Goal: Task Accomplishment & Management: Manage account settings

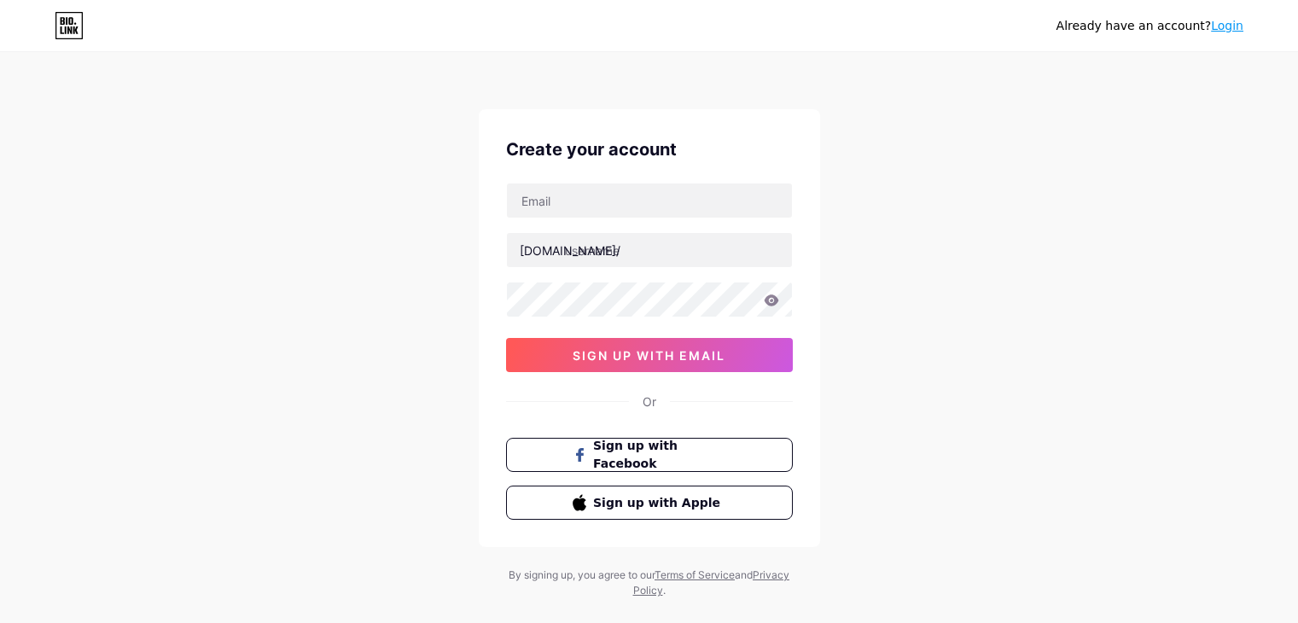
click at [686, 218] on div at bounding box center [649, 201] width 287 height 36
click at [668, 201] on input "text" at bounding box center [649, 200] width 285 height 34
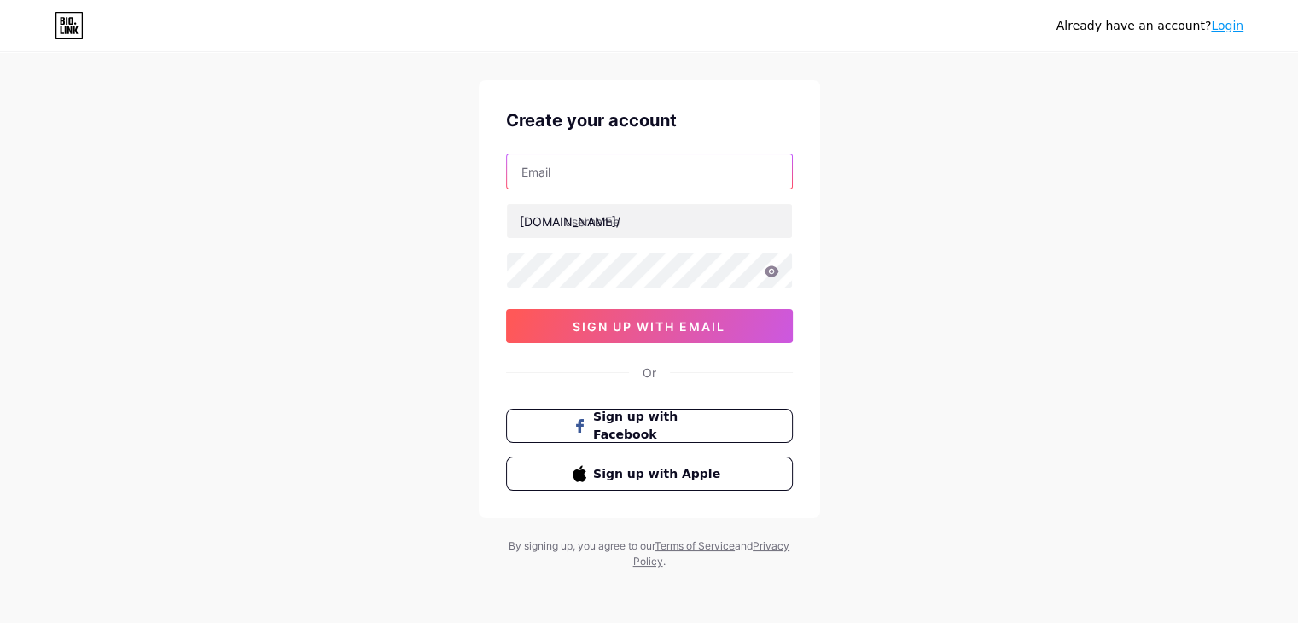
click at [649, 178] on input "text" at bounding box center [649, 171] width 285 height 34
type input "n"
type input "[EMAIL_ADDRESS][DOMAIN_NAME]"
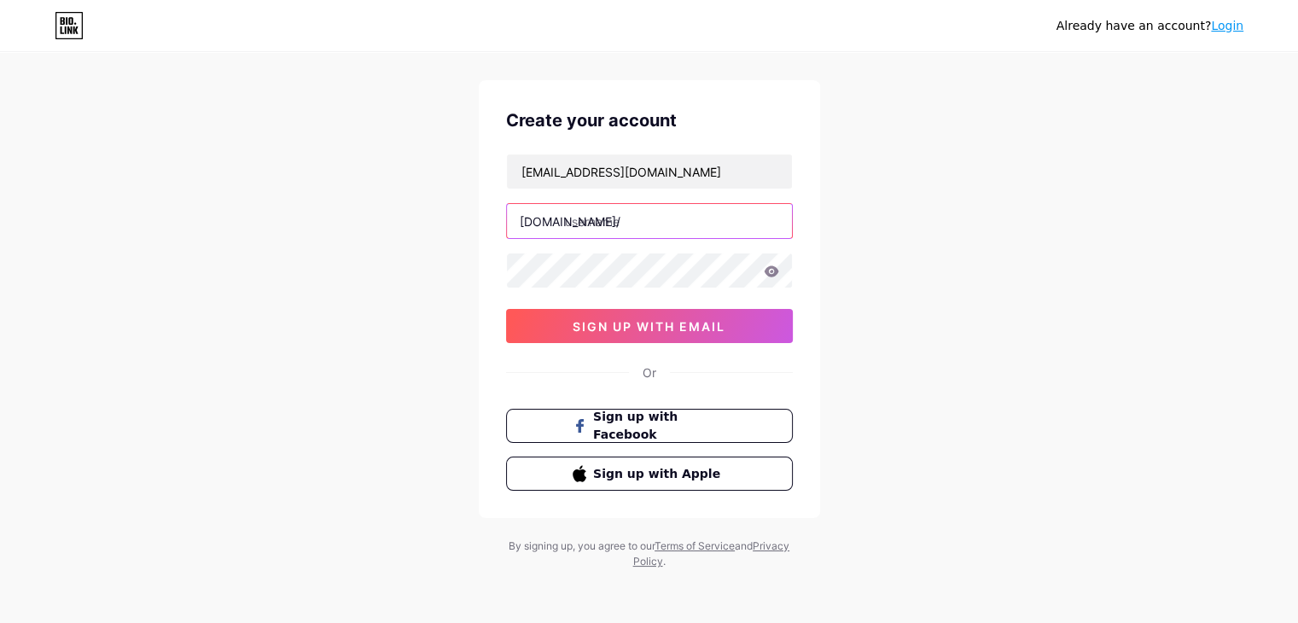
click at [639, 215] on input "text" at bounding box center [649, 221] width 285 height 34
type input "ngoducanh"
click at [771, 265] on icon at bounding box center [771, 270] width 15 height 11
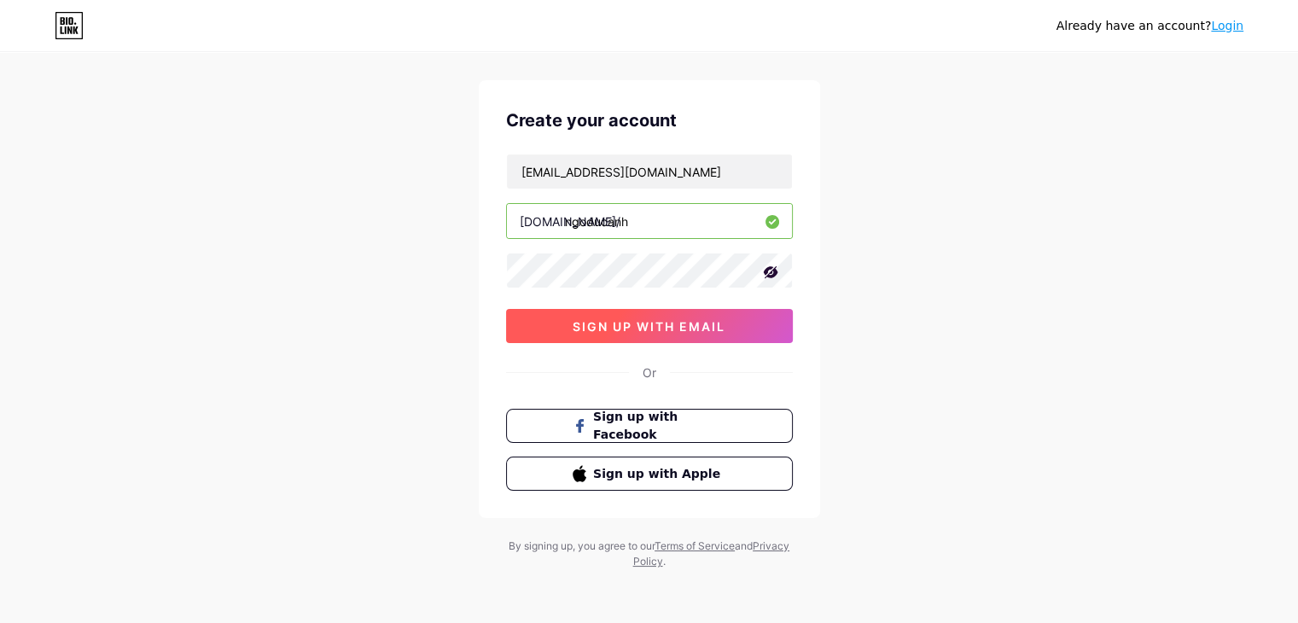
click at [683, 310] on button "sign up with email" at bounding box center [649, 326] width 287 height 34
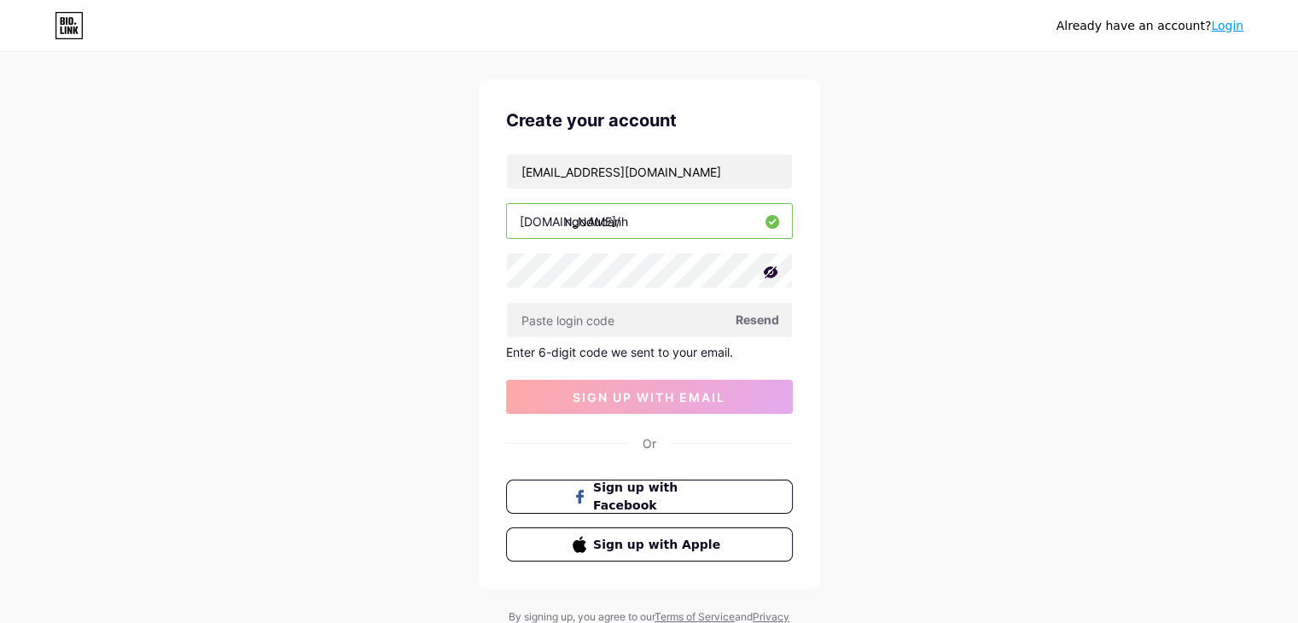
click at [766, 318] on span "Resend" at bounding box center [757, 320] width 44 height 18
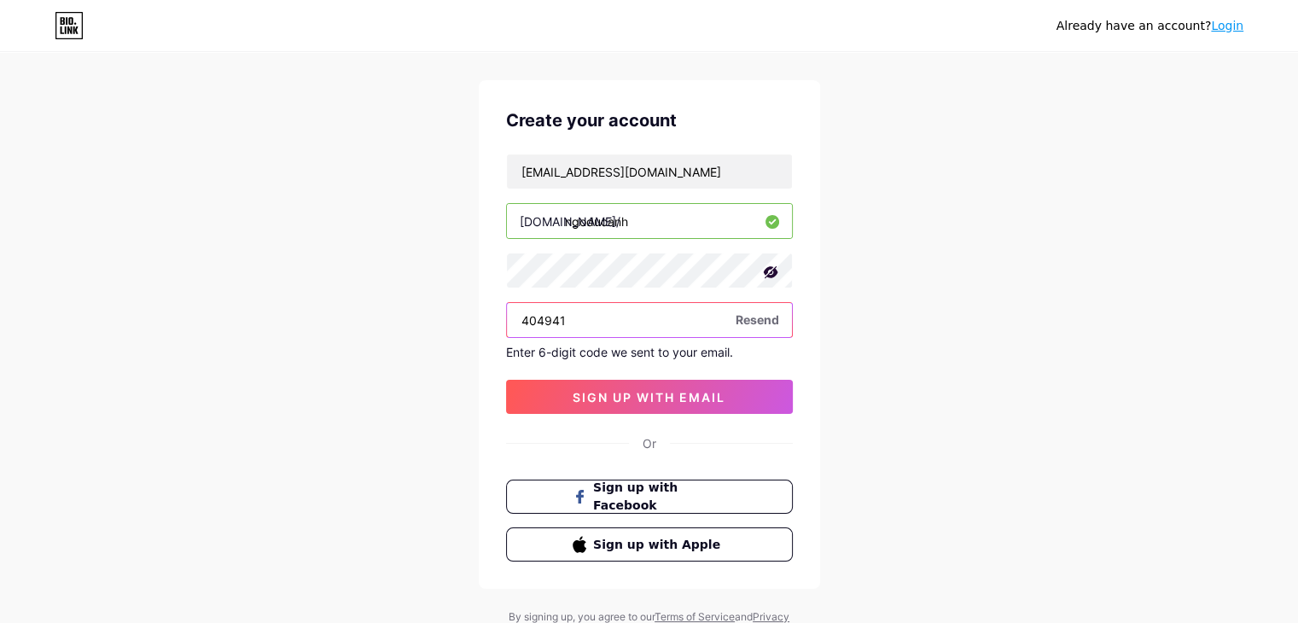
type input "404941"
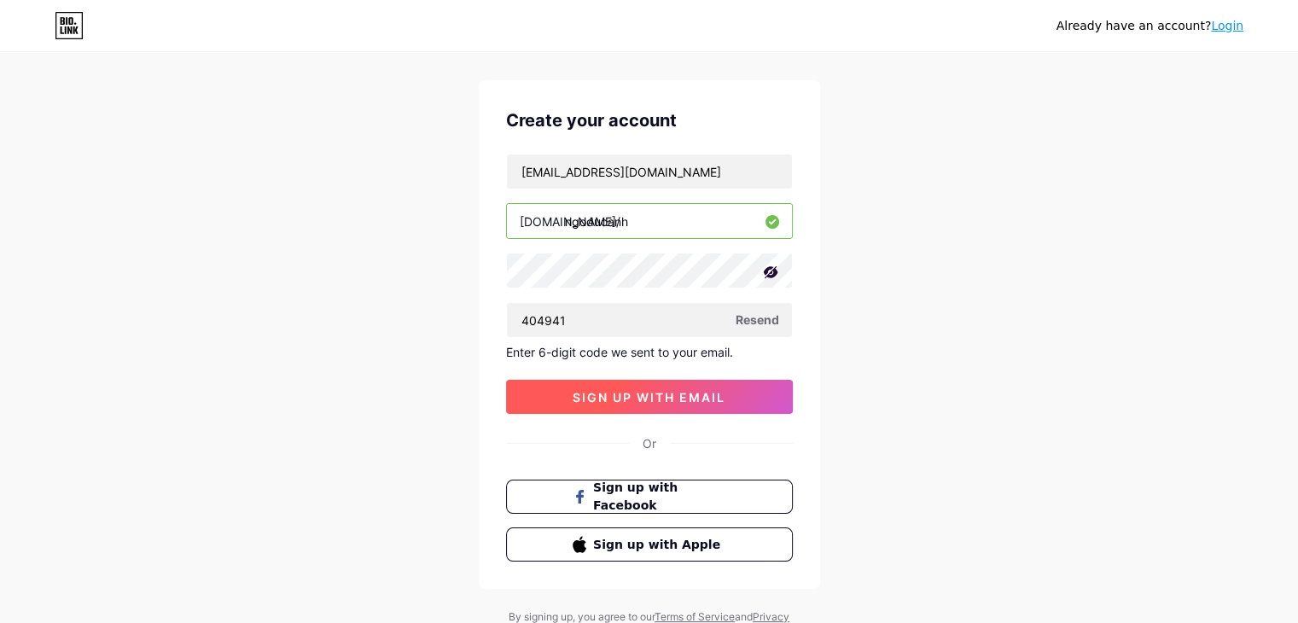
click at [584, 395] on span "sign up with email" at bounding box center [649, 397] width 153 height 15
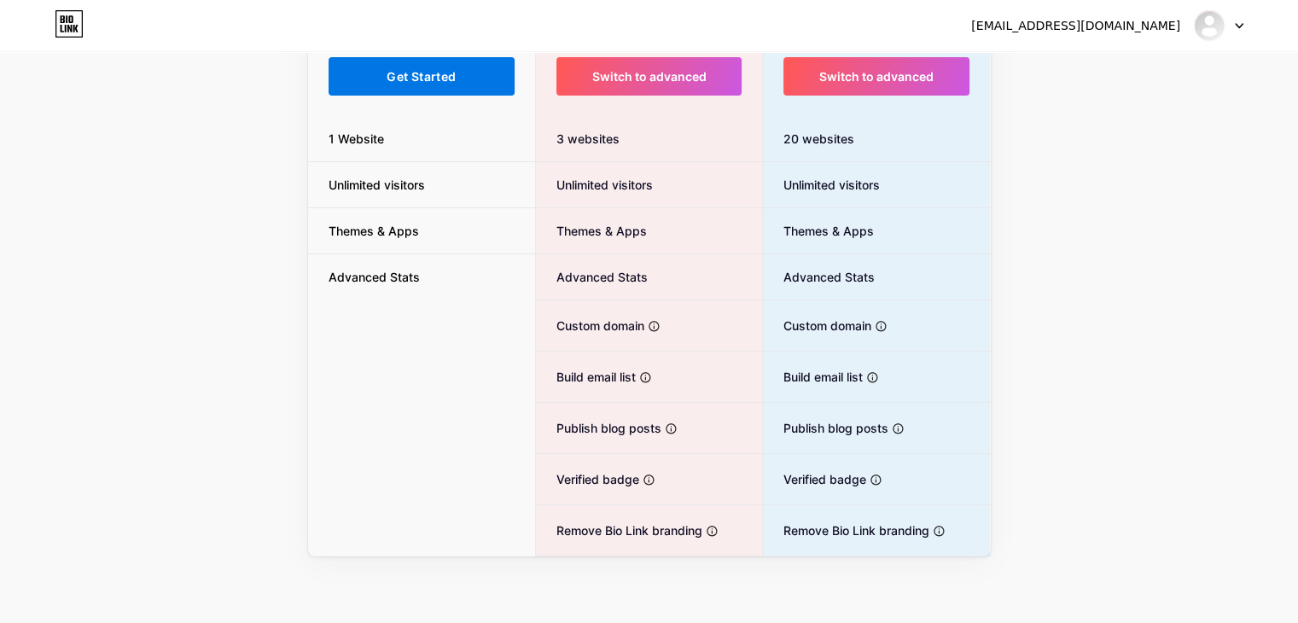
scroll to position [43, 0]
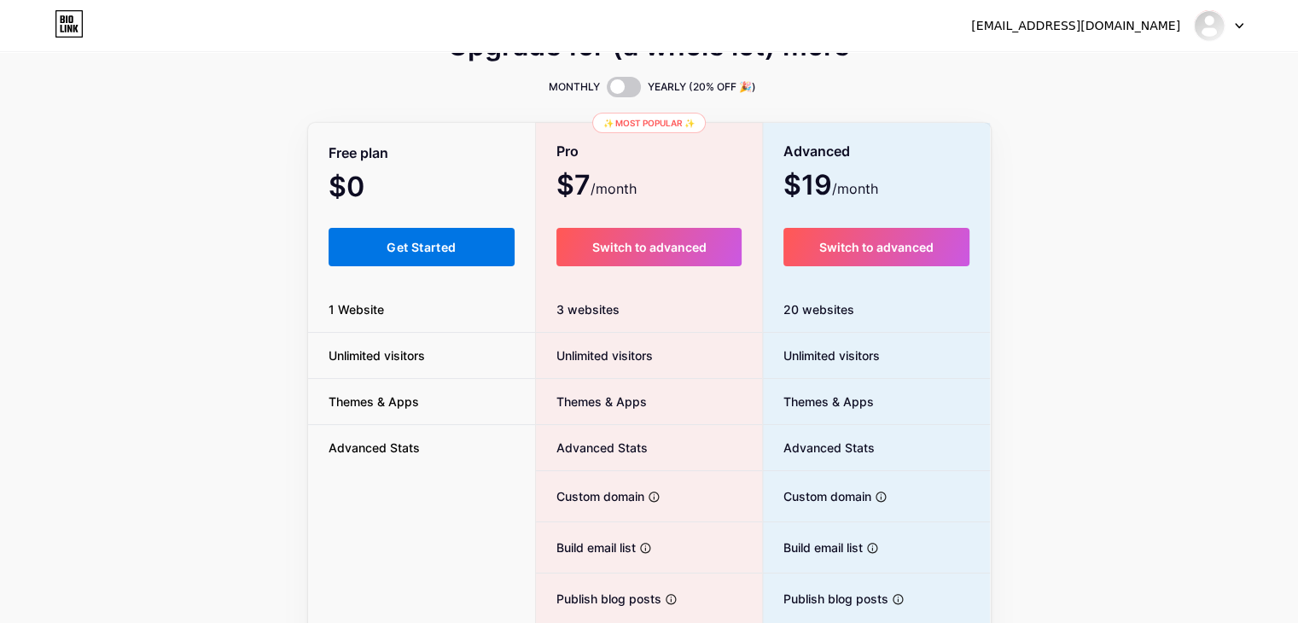
click at [387, 241] on span "Get Started" at bounding box center [421, 247] width 69 height 15
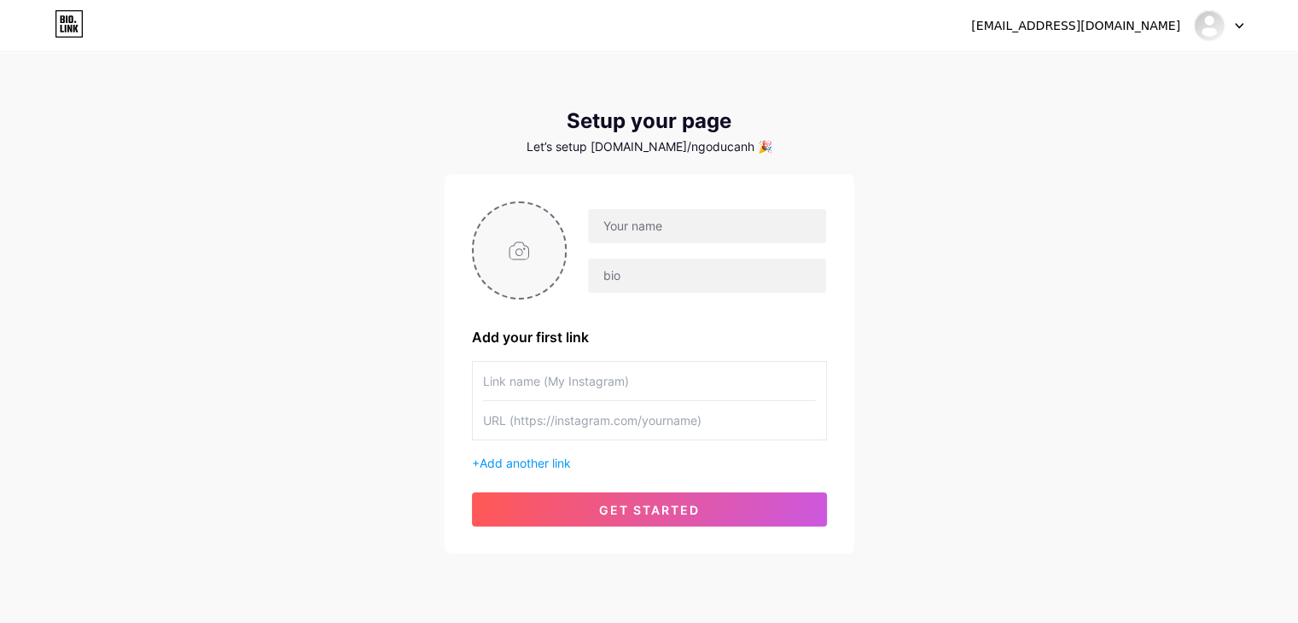
click at [512, 249] on input "file" at bounding box center [520, 250] width 92 height 95
click at [525, 254] on input "file" at bounding box center [520, 250] width 92 height 95
type input "C:\fakepath\bio link.jpg"
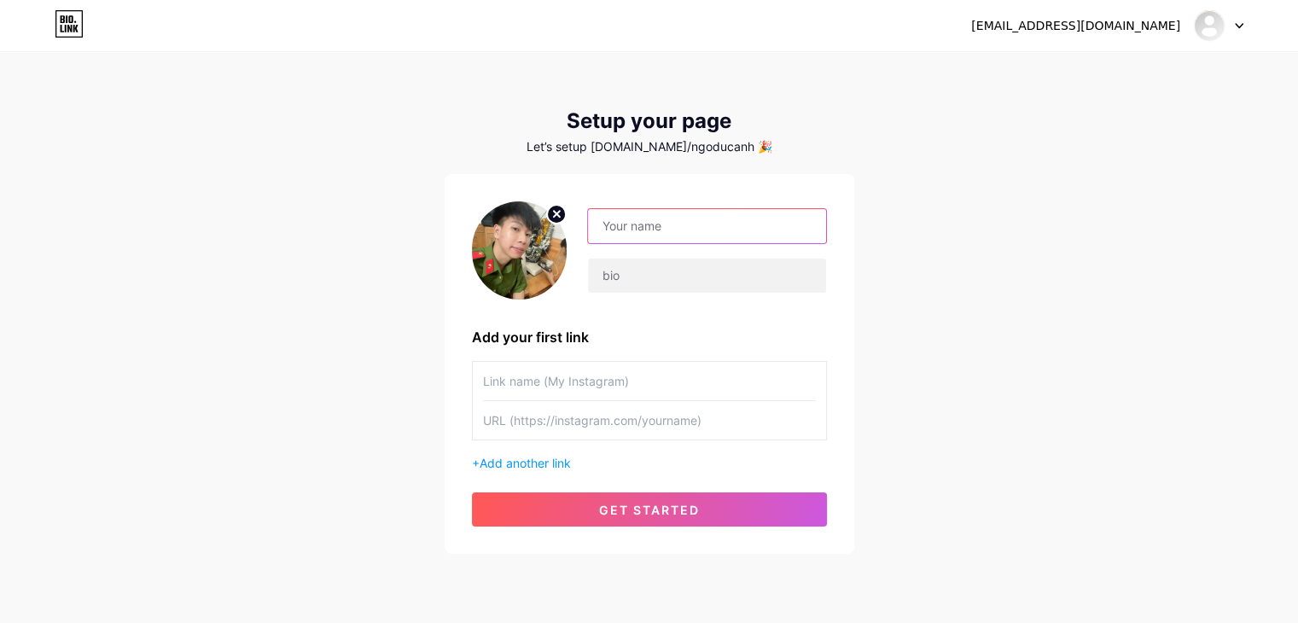
click at [655, 227] on input "text" at bounding box center [706, 226] width 237 height 34
type input "s"
type input "S"
type input "MUA ACC FF ỦNG HỘT TUI"
drag, startPoint x: 655, startPoint y: 233, endPoint x: 674, endPoint y: 263, distance: 35.3
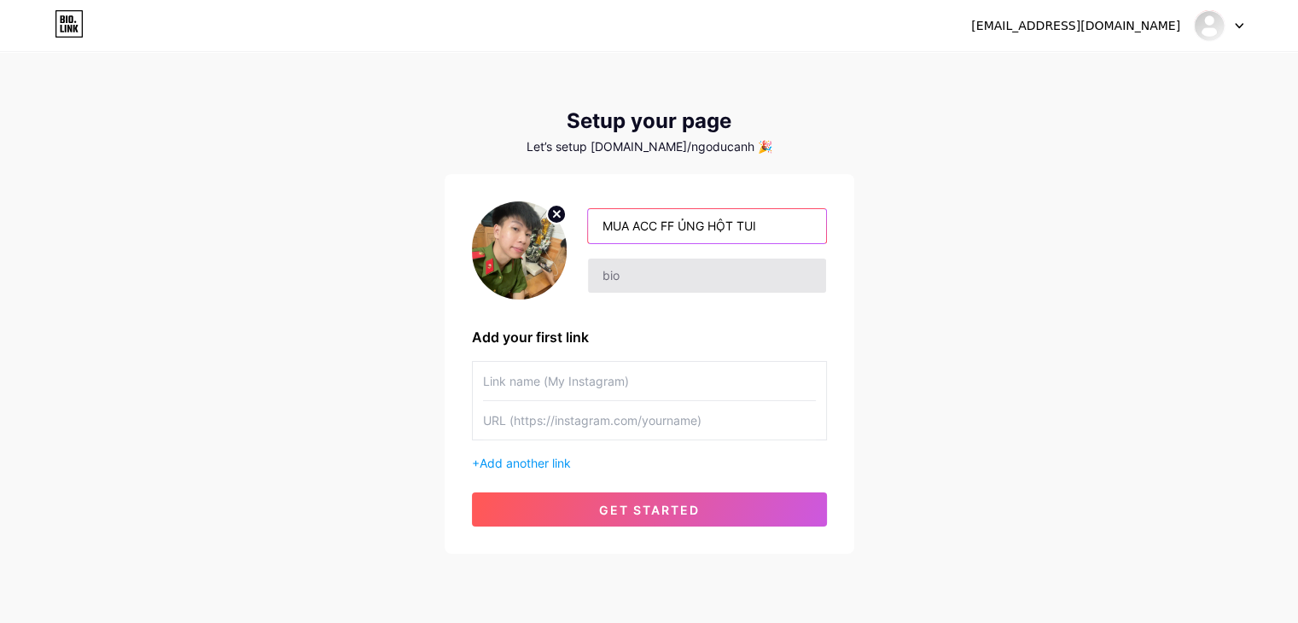
click at [655, 233] on input "MUA ACC FF ỦNG HỘT TUI" at bounding box center [706, 226] width 237 height 34
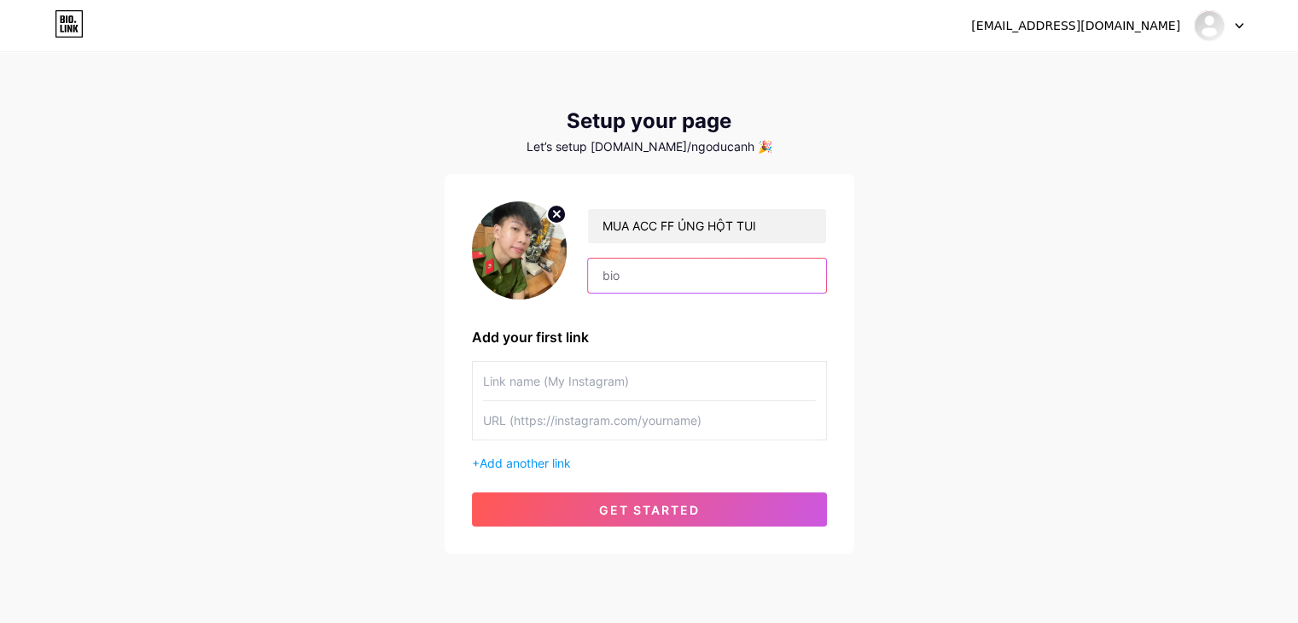
click at [674, 263] on input "text" at bounding box center [706, 276] width 237 height 34
type input "M"
type input "m"
click at [674, 290] on input "M" at bounding box center [706, 276] width 237 height 34
click at [640, 270] on input "M" at bounding box center [706, 276] width 237 height 34
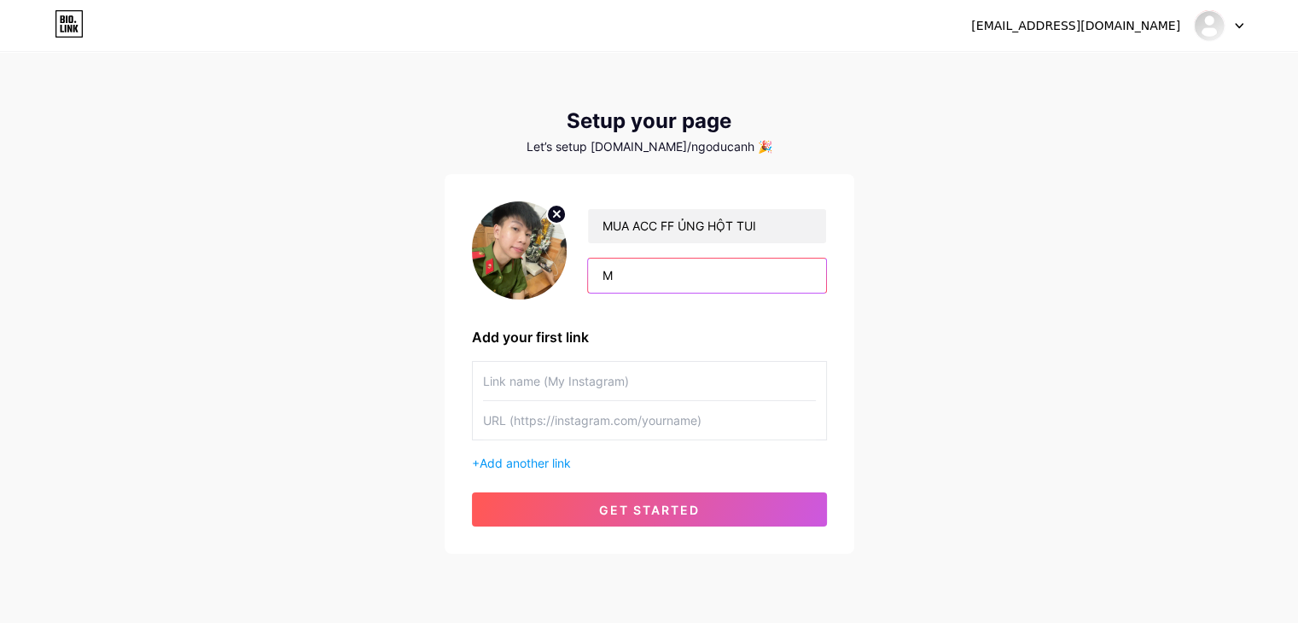
click at [640, 270] on input "M" at bounding box center [706, 276] width 237 height 34
click at [638, 270] on input "M" at bounding box center [706, 276] width 237 height 34
paste input "UỐN TÌM FB HAY ZALO THÌ BẠN CHỌN BIỂU TƯỢNG RỒI NHẤN DẤU 3 CHẤM TRÊN CÙNG BÊN P…"
drag, startPoint x: 694, startPoint y: 277, endPoint x: 551, endPoint y: 300, distance: 144.3
click at [556, 272] on div "MUA ACC FF ỦNG HỘT TUI MUỐN TÌM FB HAY ZALO THÌ BẠN CHỌN BIỂU TƯỢNG RỒI NHẤN DẤ…" at bounding box center [649, 250] width 355 height 98
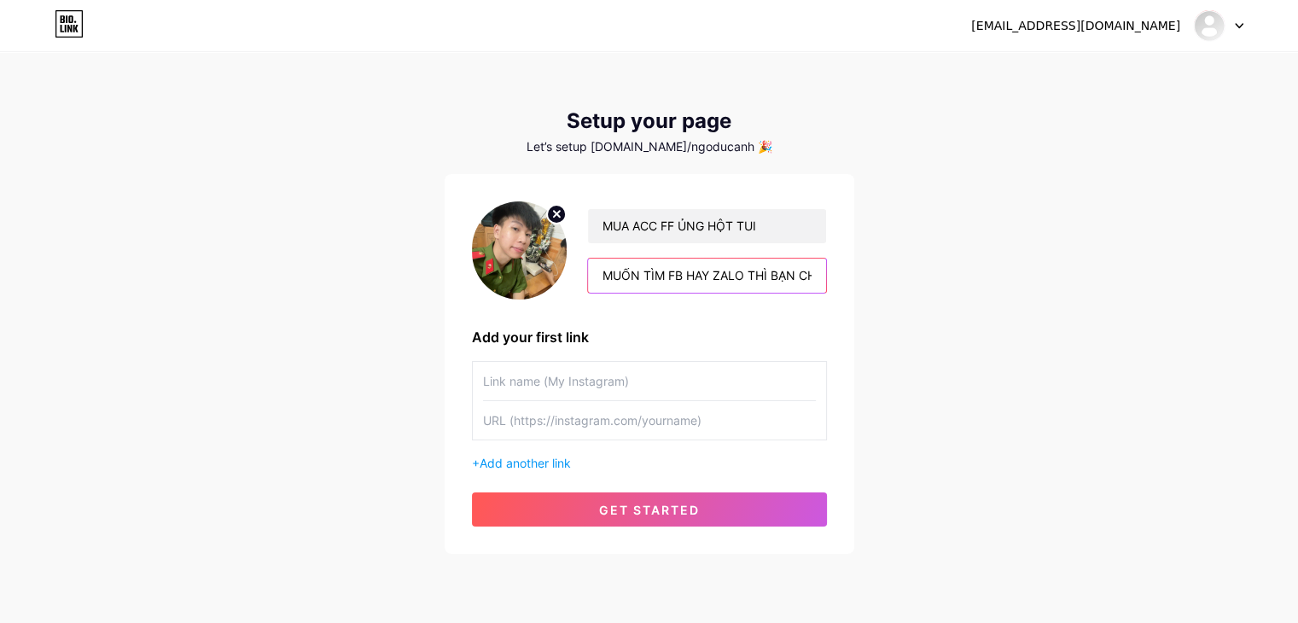
type input "MUỐN TÌM FB HAY ZALO THÌ BẠN CHỌN BIỂU TƯỢNG RỒI NHẤN DẤU 3 CHẤM TRÊN CÙNG BÊN …"
click at [564, 371] on input "text" at bounding box center [649, 381] width 333 height 38
click at [544, 456] on span "Add another link" at bounding box center [525, 463] width 91 height 15
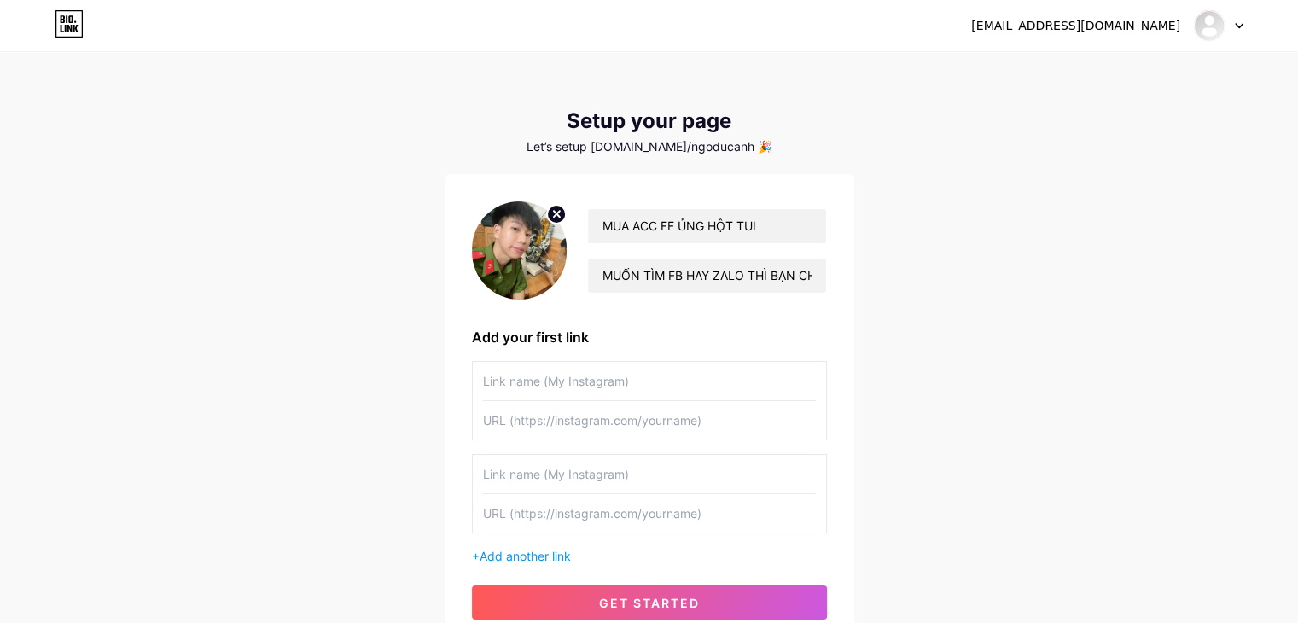
click at [524, 517] on input "text" at bounding box center [649, 513] width 333 height 38
drag, startPoint x: 572, startPoint y: 442, endPoint x: 584, endPoint y: 384, distance: 59.4
click at [575, 438] on div "+ Add another link" at bounding box center [649, 463] width 355 height 204
click at [584, 384] on input "text" at bounding box center [649, 381] width 333 height 38
type input "z"
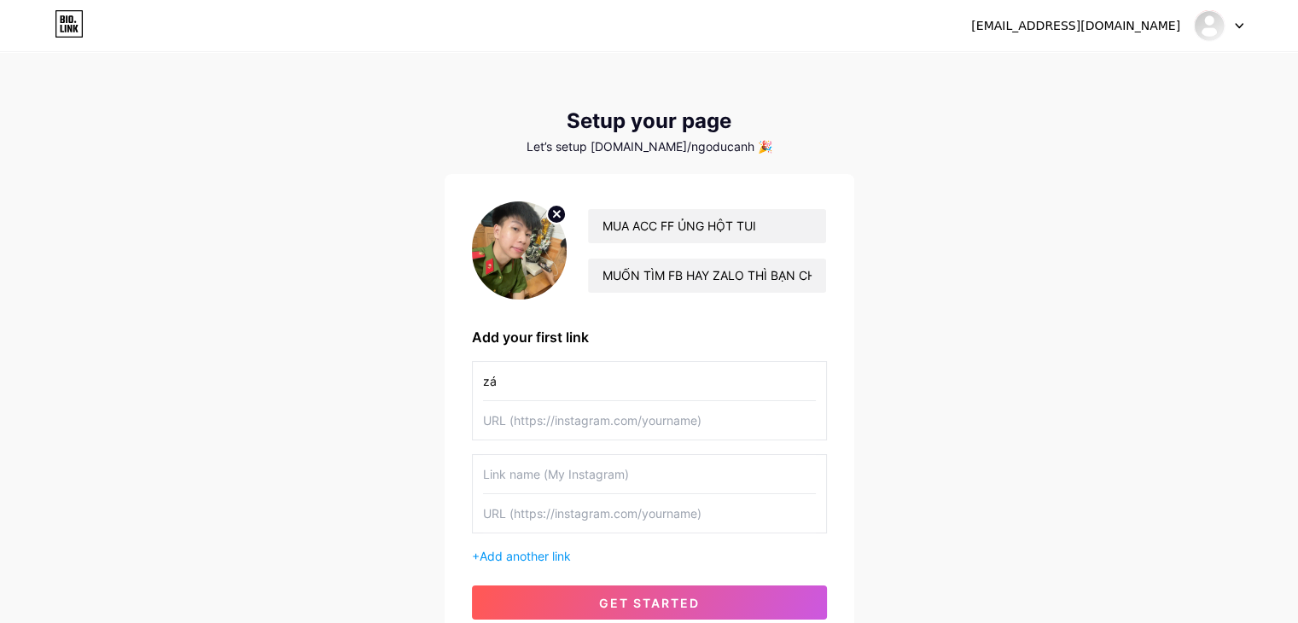
type input "z"
type input "a"
type input "A"
type input "ZALO"
drag, startPoint x: 559, startPoint y: 411, endPoint x: 559, endPoint y: 421, distance: 9.4
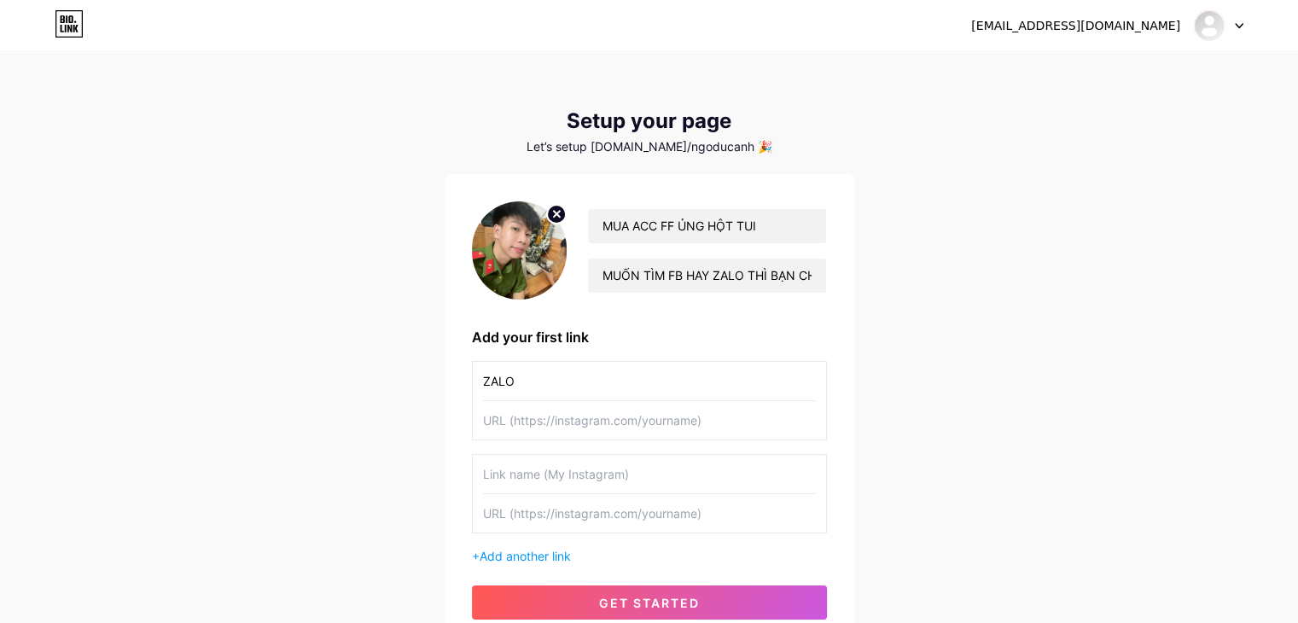
click at [559, 416] on input "text" at bounding box center [649, 420] width 333 height 38
type input "Z"
type input "[DOMAIN_NAME][URL]"
click at [583, 494] on input "text" at bounding box center [649, 513] width 333 height 38
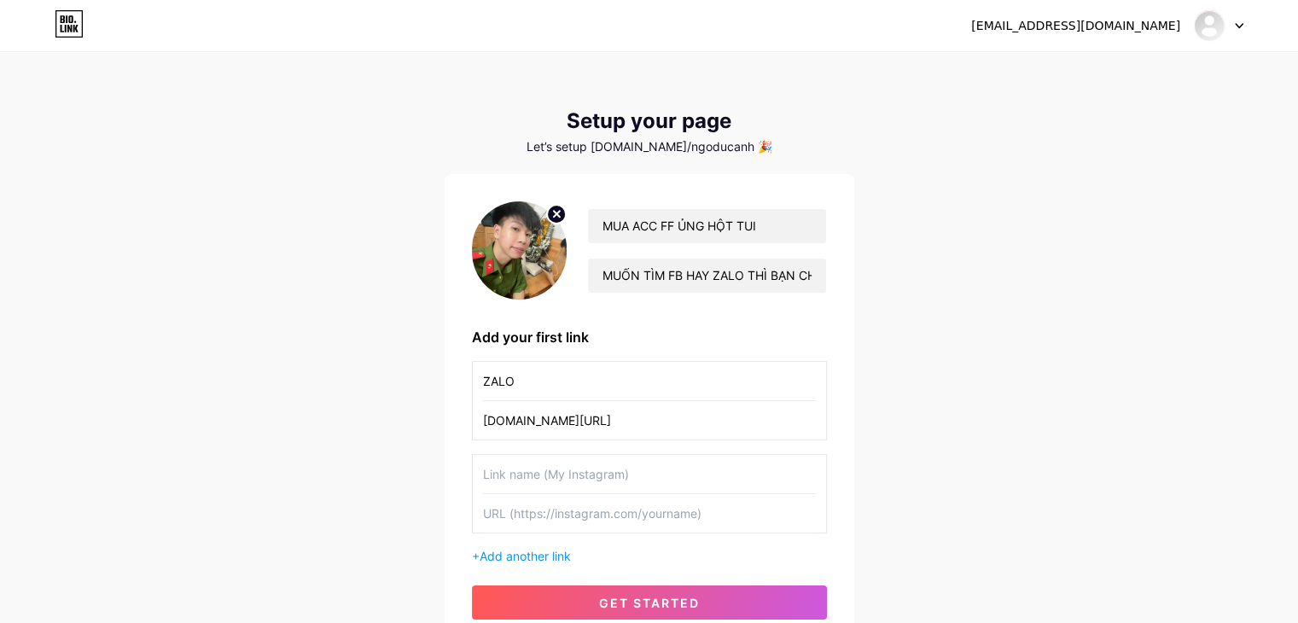
click at [578, 482] on input "text" at bounding box center [649, 474] width 333 height 38
type input "B"
type input "PHỞ BÒ CỦA TỚ"
click at [565, 515] on input "text" at bounding box center [649, 513] width 333 height 38
paste input "[URL][DOMAIN_NAME][DOMAIN_NAME]"
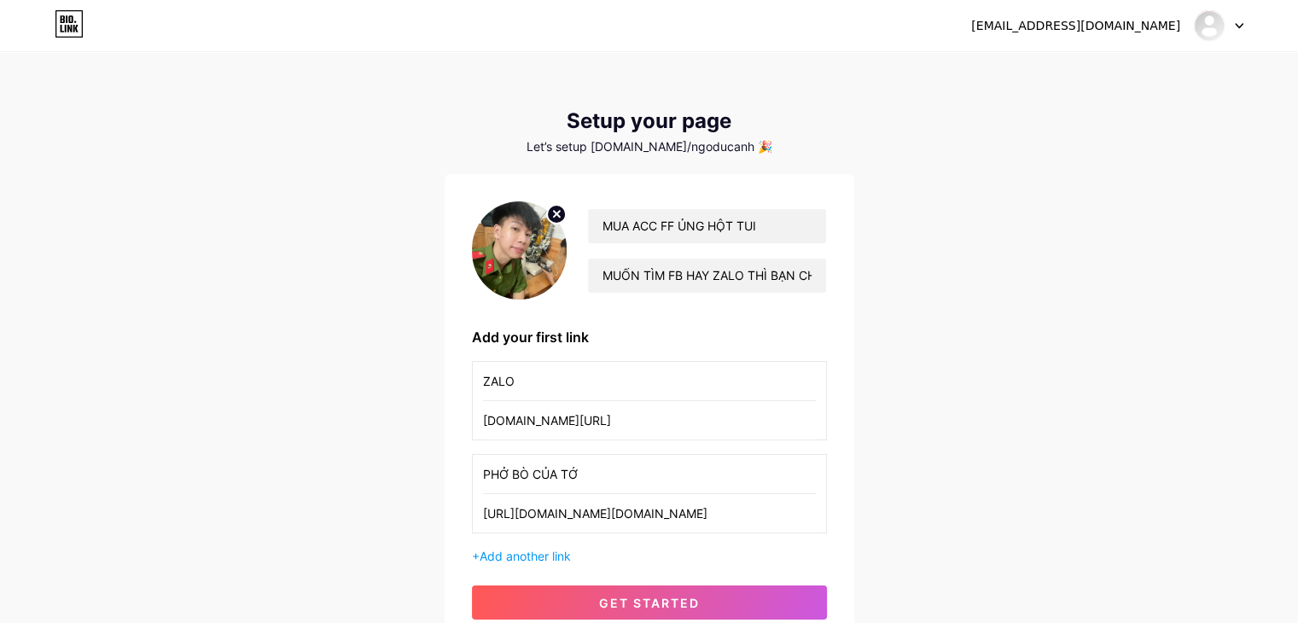
scroll to position [85, 0]
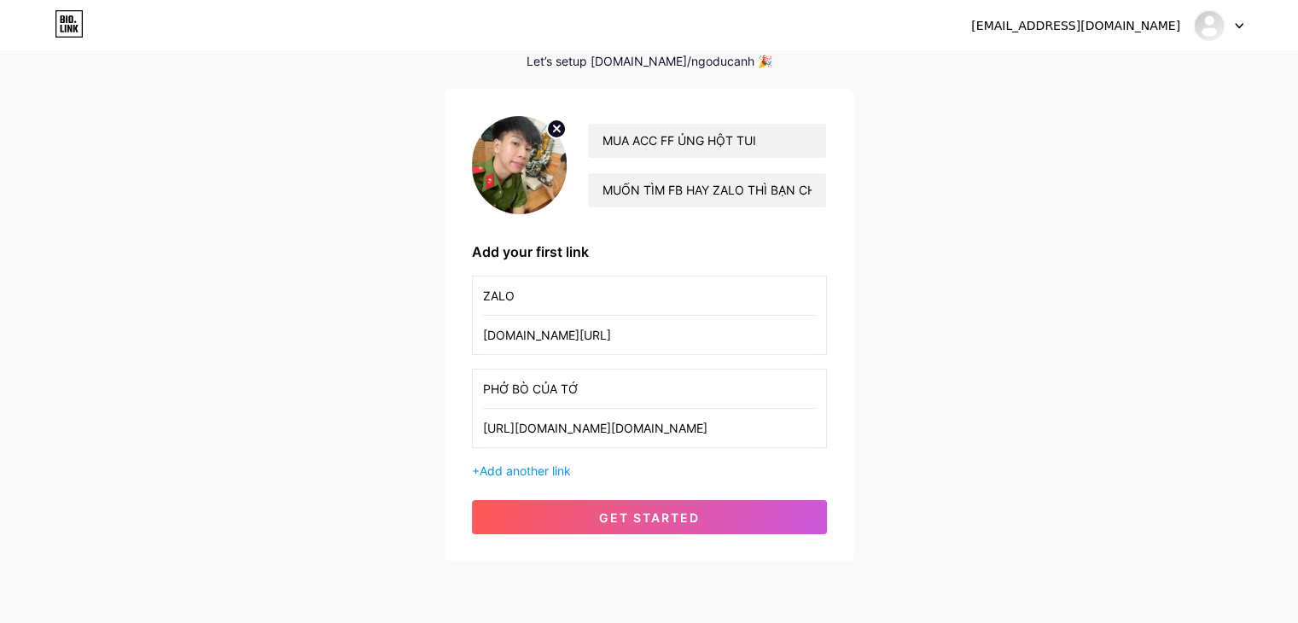
type input "[URL][DOMAIN_NAME][DOMAIN_NAME]"
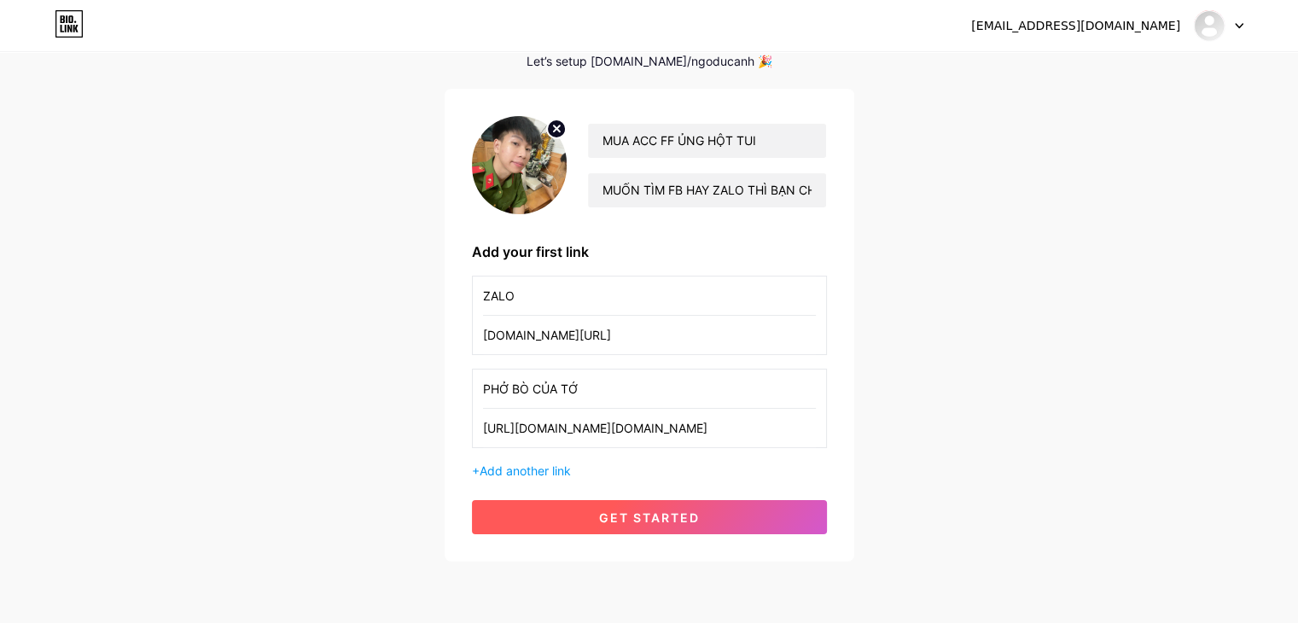
click at [755, 509] on button "get started" at bounding box center [649, 517] width 355 height 34
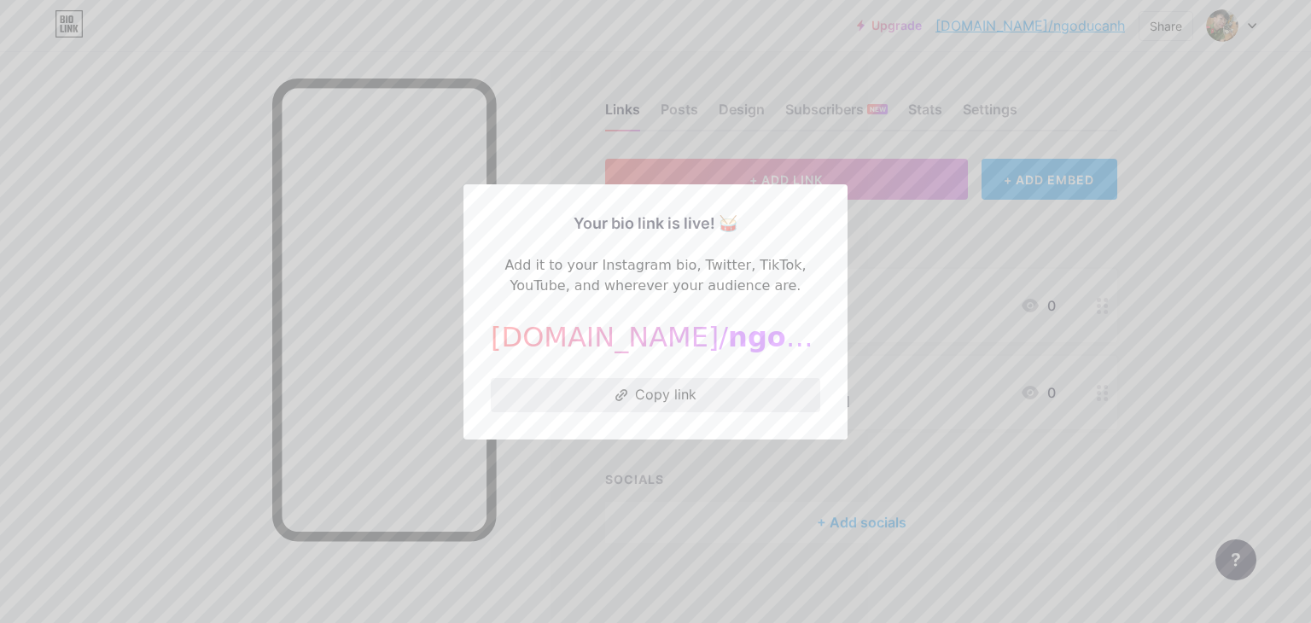
click at [686, 400] on button "Copy link" at bounding box center [655, 395] width 329 height 34
click at [1032, 384] on div at bounding box center [655, 311] width 1311 height 623
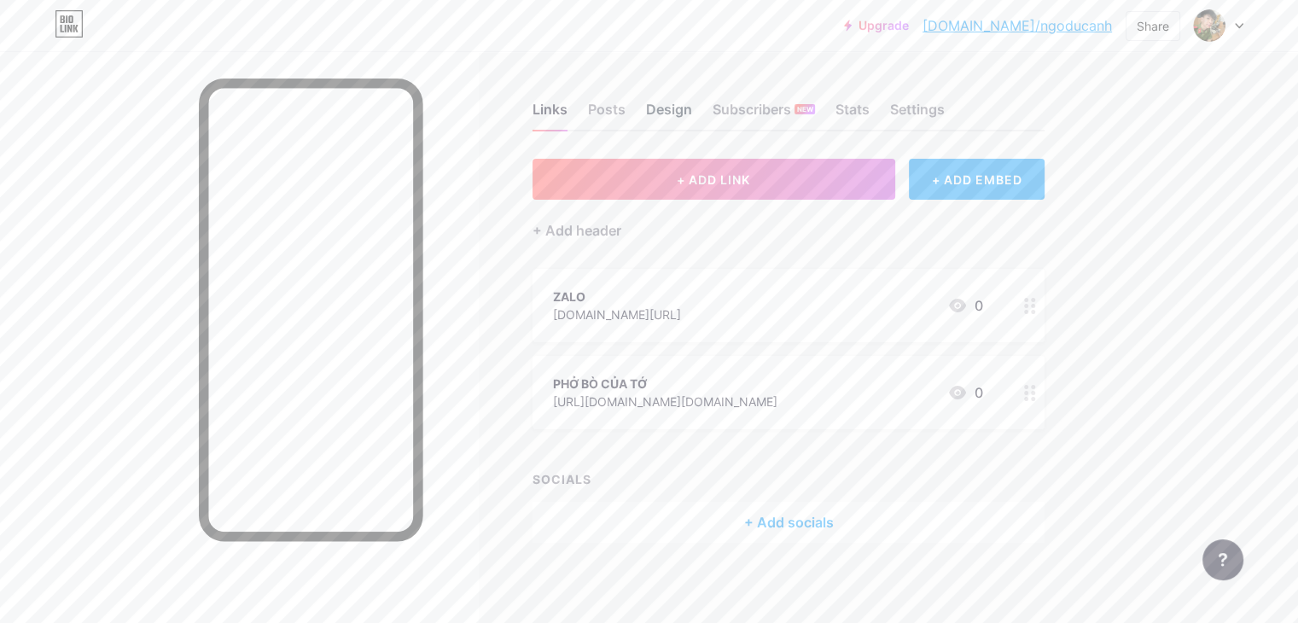
click at [692, 105] on div "Design" at bounding box center [669, 114] width 46 height 31
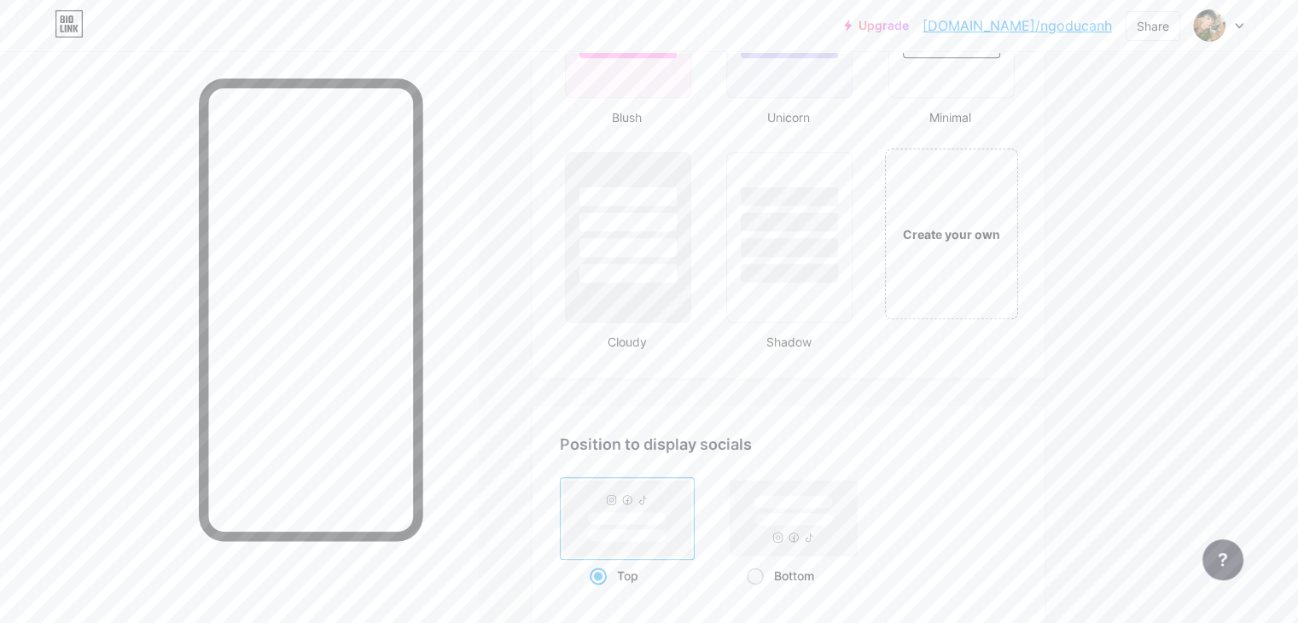
scroll to position [1843, 0]
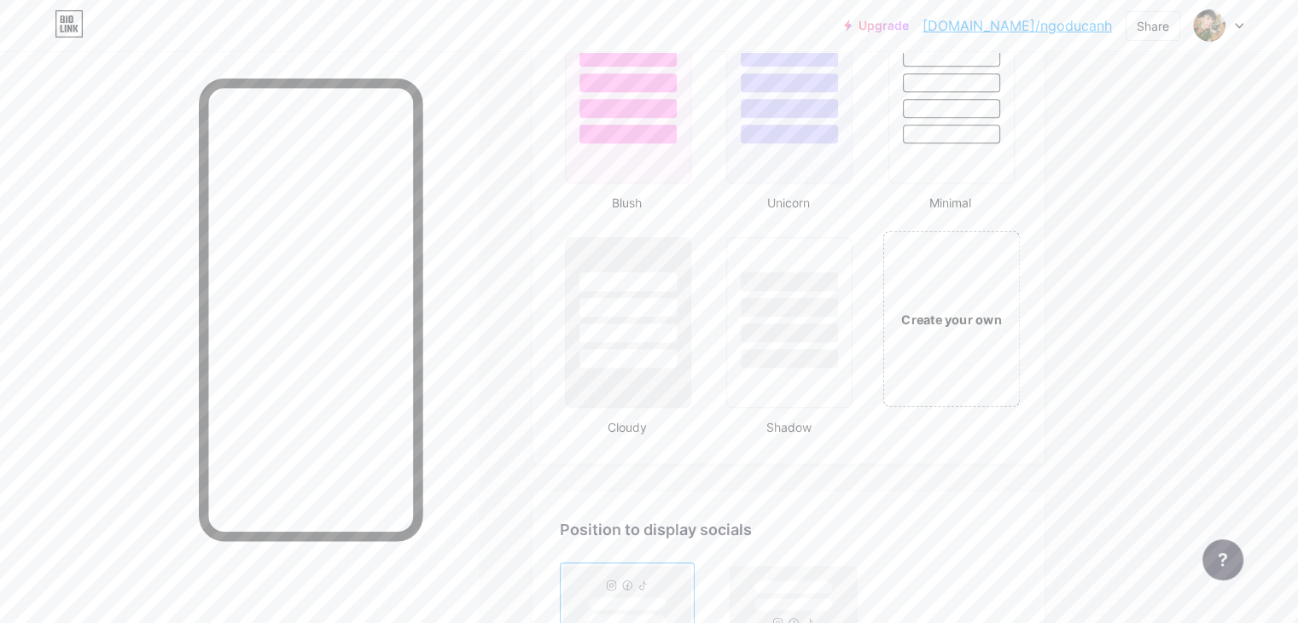
click at [1009, 311] on div "Create your own" at bounding box center [951, 319] width 128 height 19
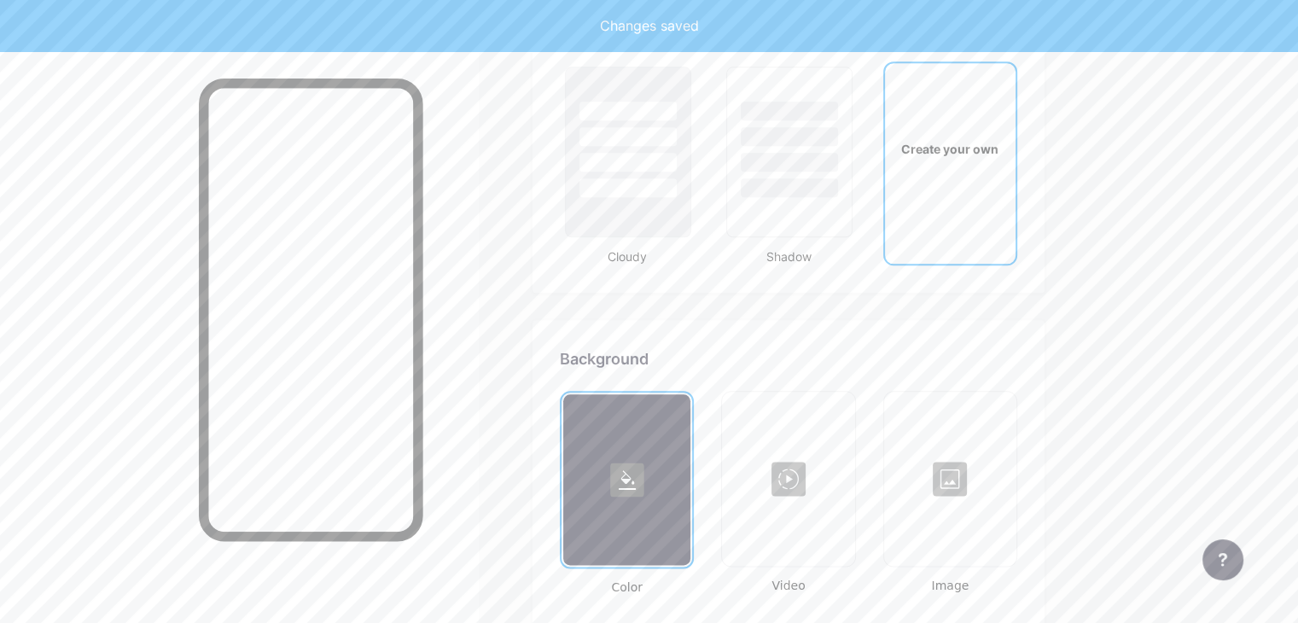
scroll to position [2259, 0]
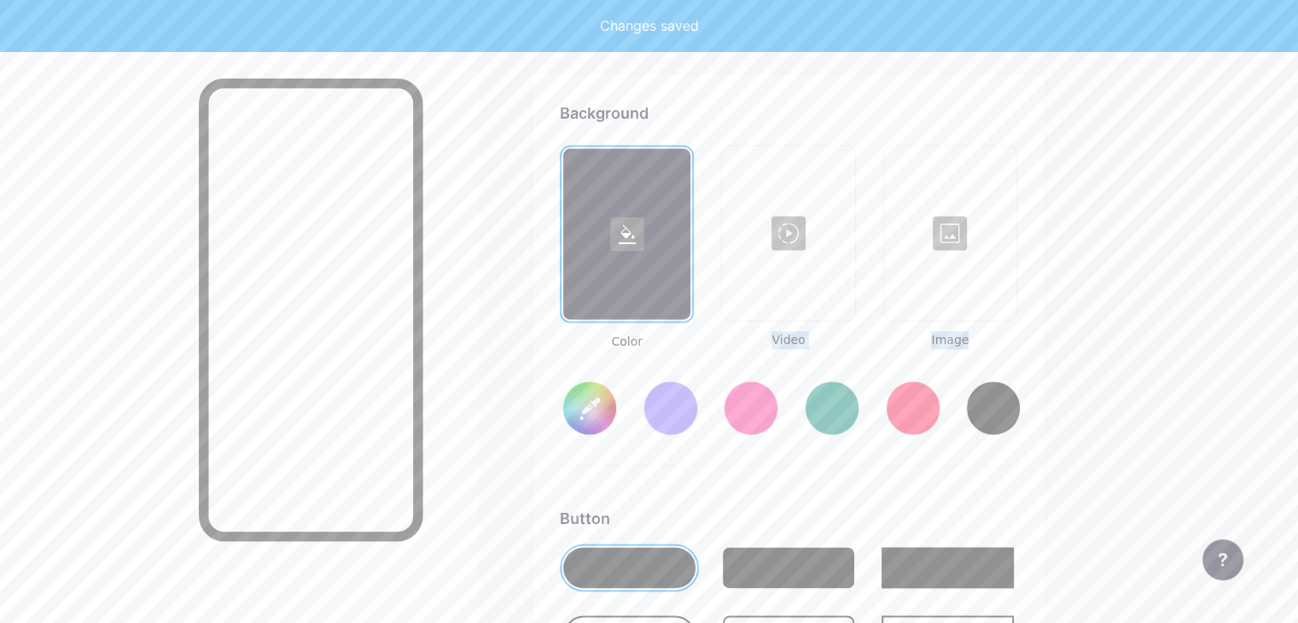
type input "#ffffff"
type input "#000000"
drag, startPoint x: 884, startPoint y: 433, endPoint x: 754, endPoint y: 321, distance: 171.8
click at [754, 321] on div "Color Video Image #ffffff" at bounding box center [788, 305] width 457 height 321
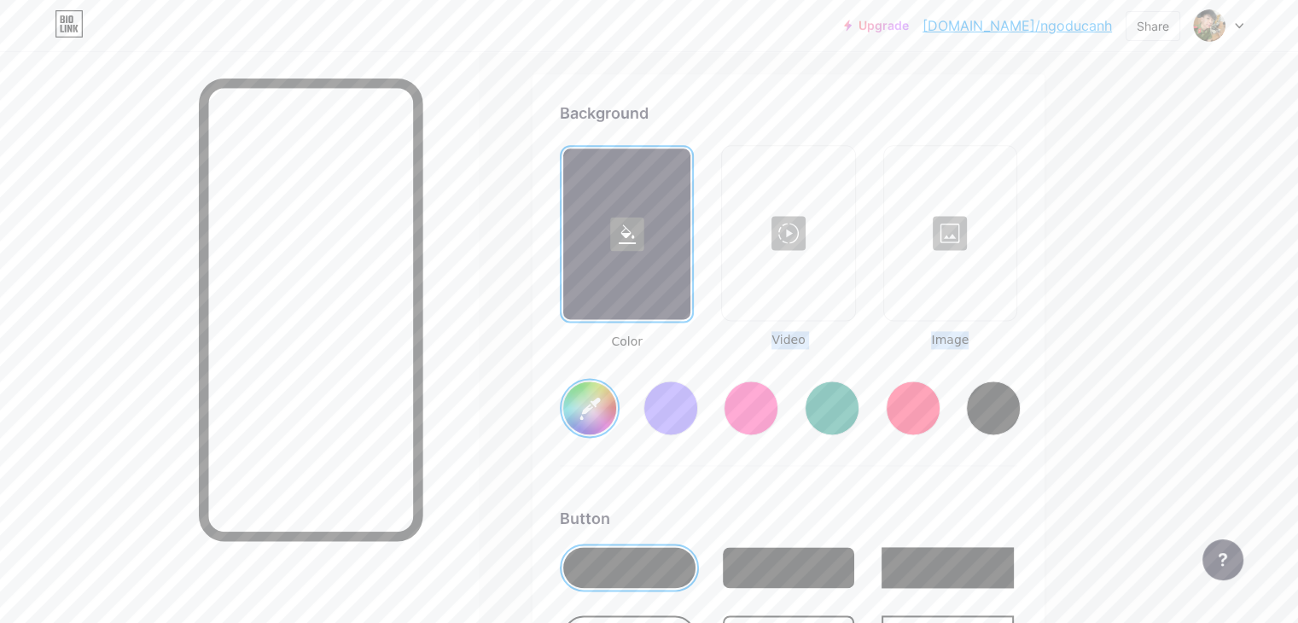
click at [698, 408] on div at bounding box center [670, 408] width 55 height 55
click at [778, 407] on div at bounding box center [751, 408] width 55 height 55
click at [616, 401] on input "#ff2e96" at bounding box center [589, 407] width 53 height 53
click at [796, 447] on div "Color Video Image #ff2e96" at bounding box center [788, 305] width 457 height 321
click at [654, 182] on div at bounding box center [626, 233] width 127 height 171
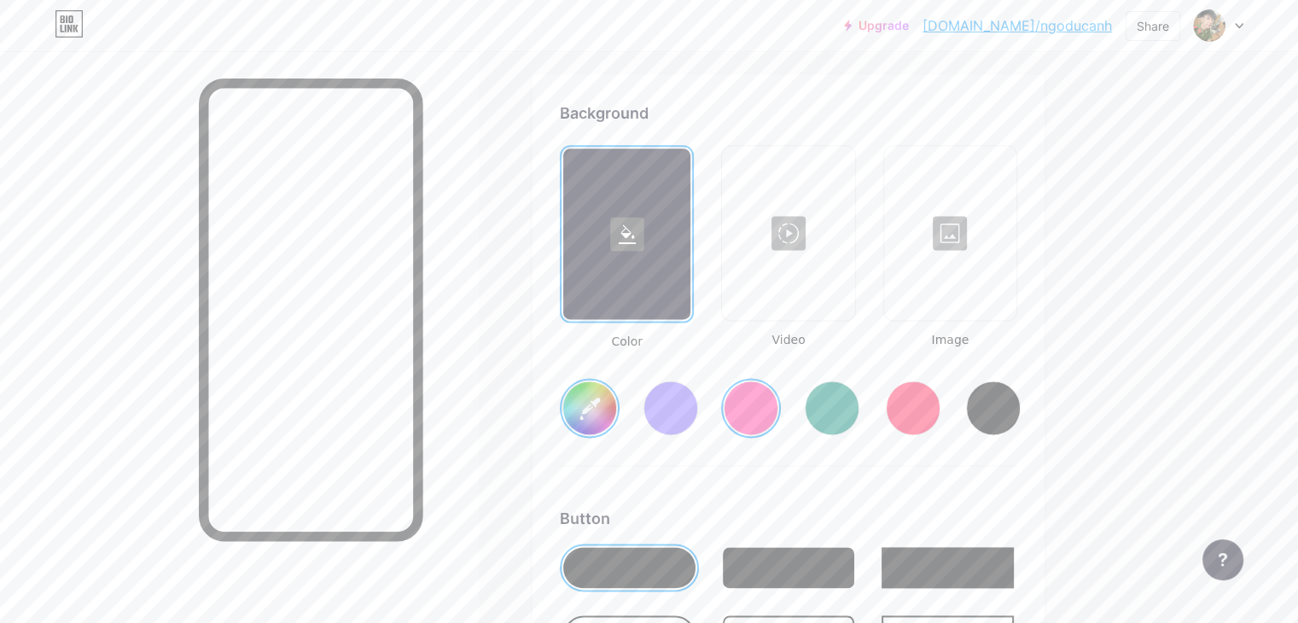
click at [644, 227] on rect at bounding box center [627, 234] width 34 height 34
click at [859, 410] on div at bounding box center [832, 408] width 55 height 55
click at [940, 404] on div at bounding box center [913, 408] width 55 height 55
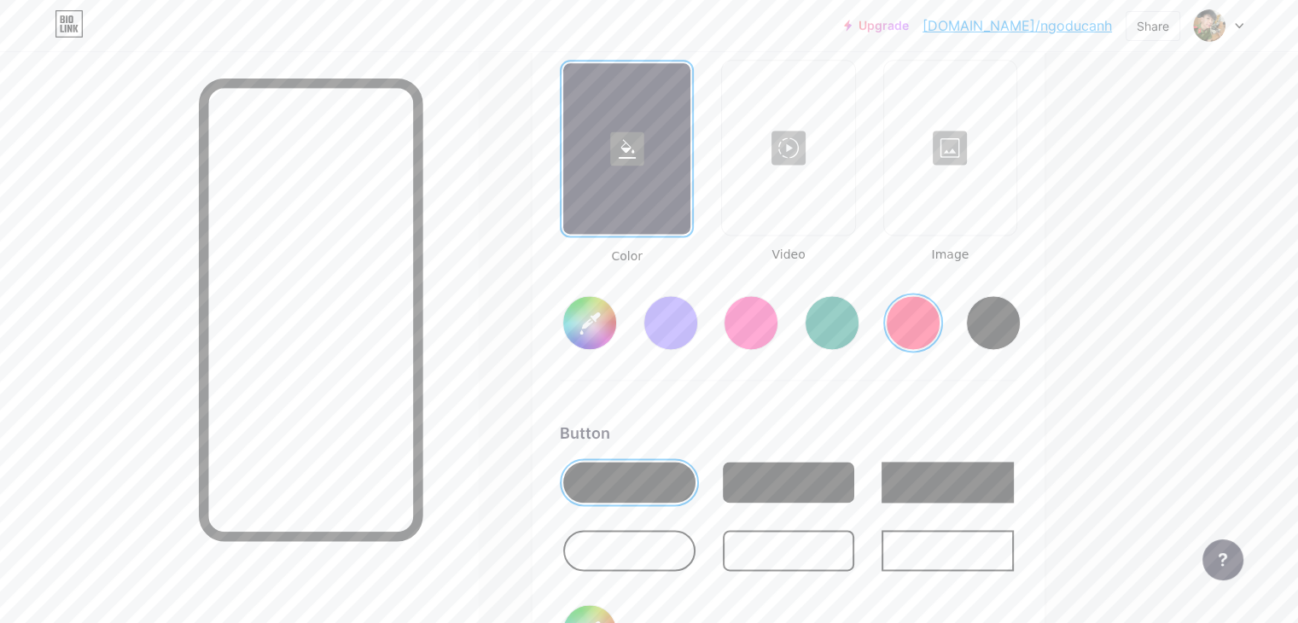
click at [616, 317] on input "#ff1f54" at bounding box center [589, 322] width 53 height 53
click at [1017, 406] on div "Background Color Video Image #ffce1f Button #000000 Font Inter Poppins EB Garam…" at bounding box center [788, 521] width 457 height 1010
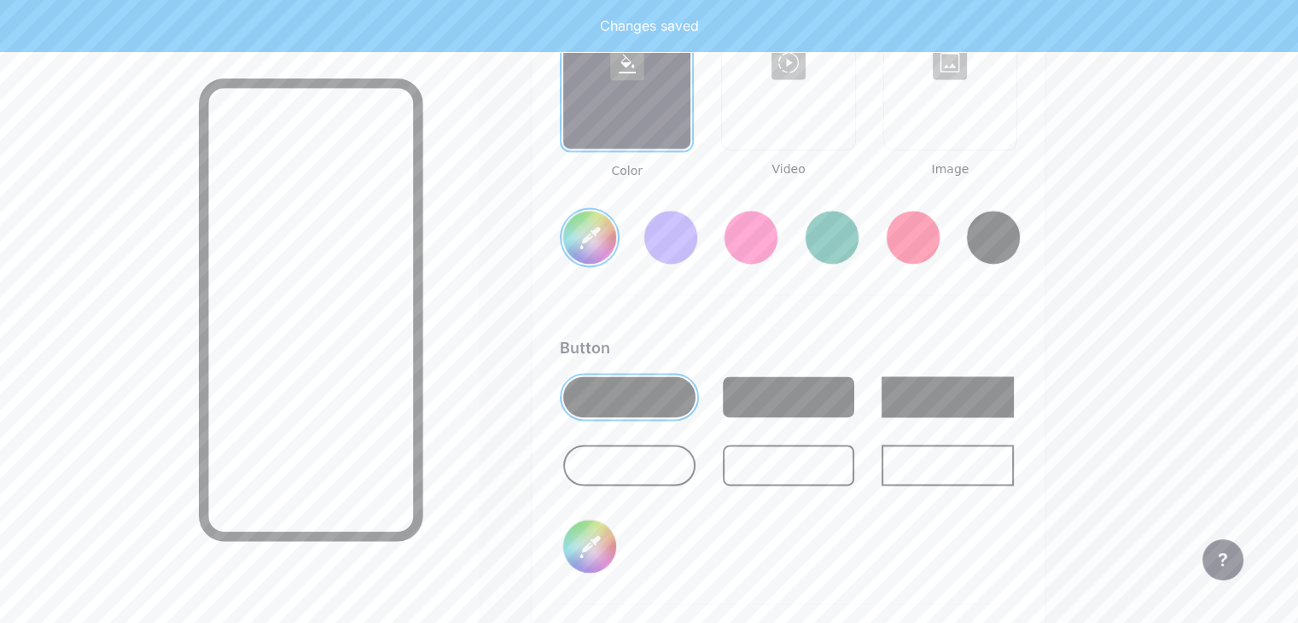
type input "#ffce1f"
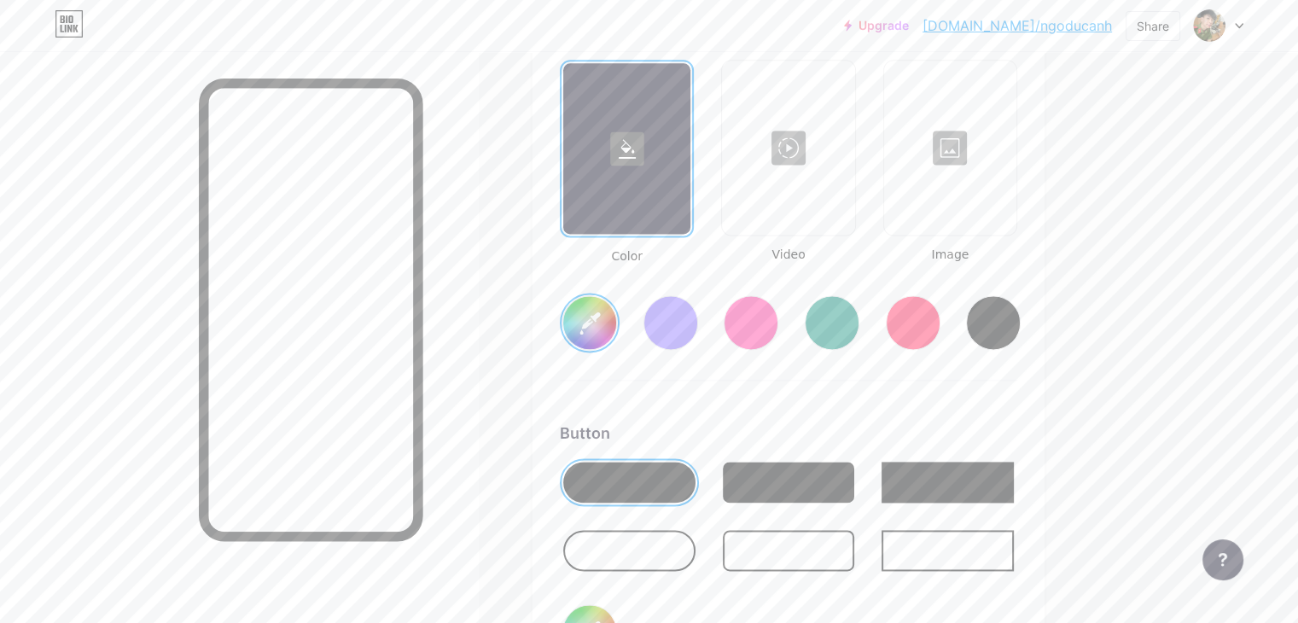
click at [1009, 142] on div at bounding box center [950, 147] width 129 height 171
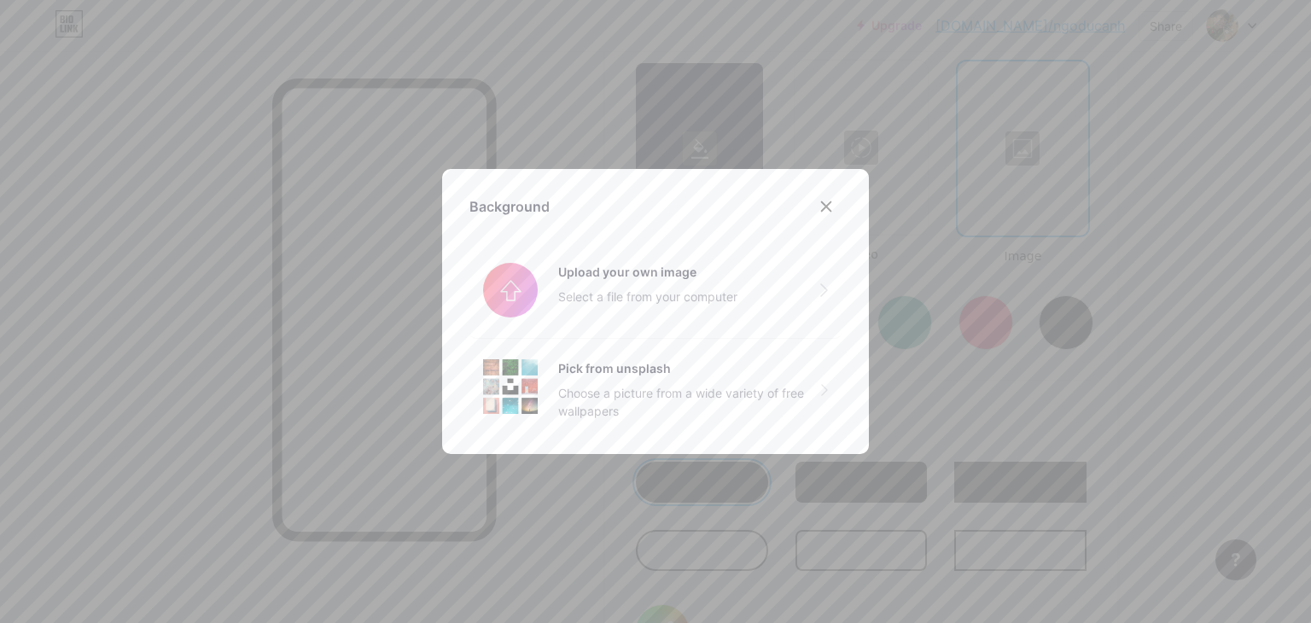
click at [654, 137] on div at bounding box center [655, 311] width 1311 height 623
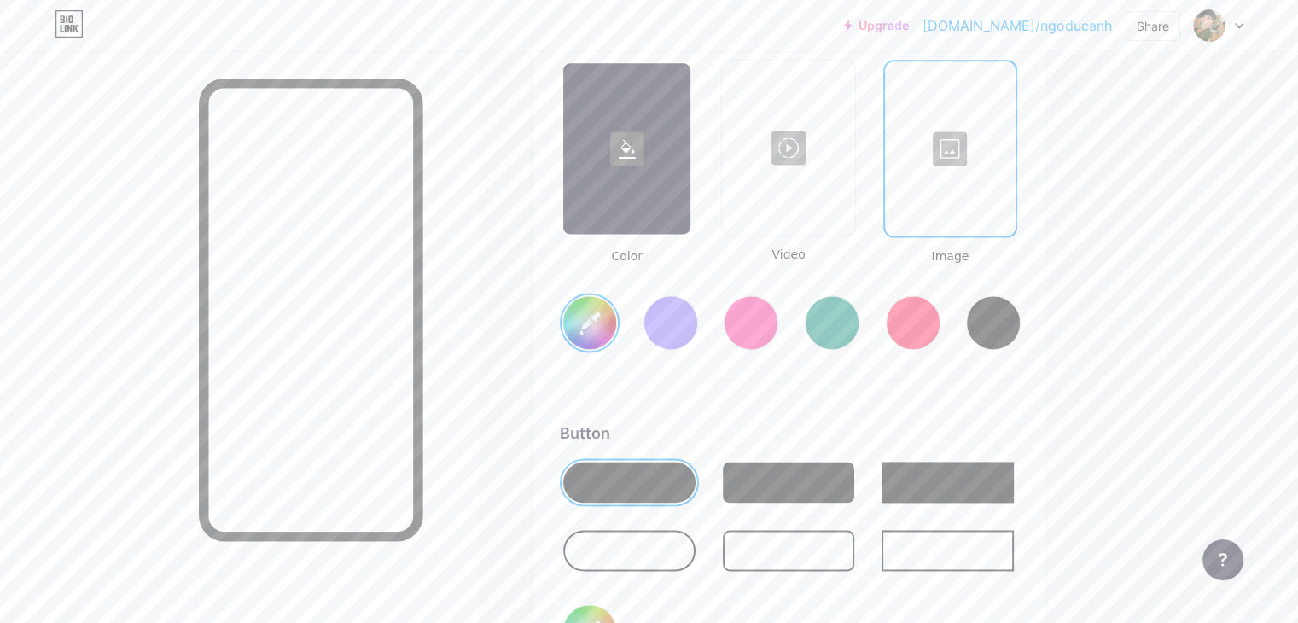
click at [1014, 155] on div at bounding box center [950, 148] width 127 height 171
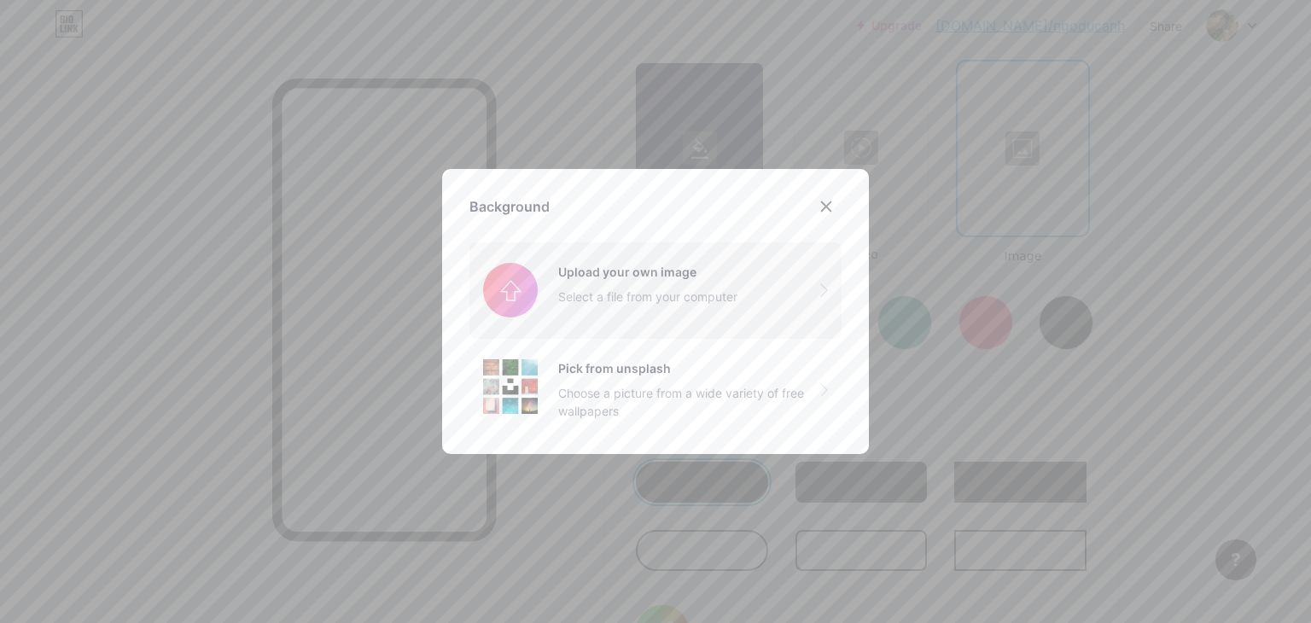
click at [565, 288] on input "file" at bounding box center [655, 290] width 372 height 96
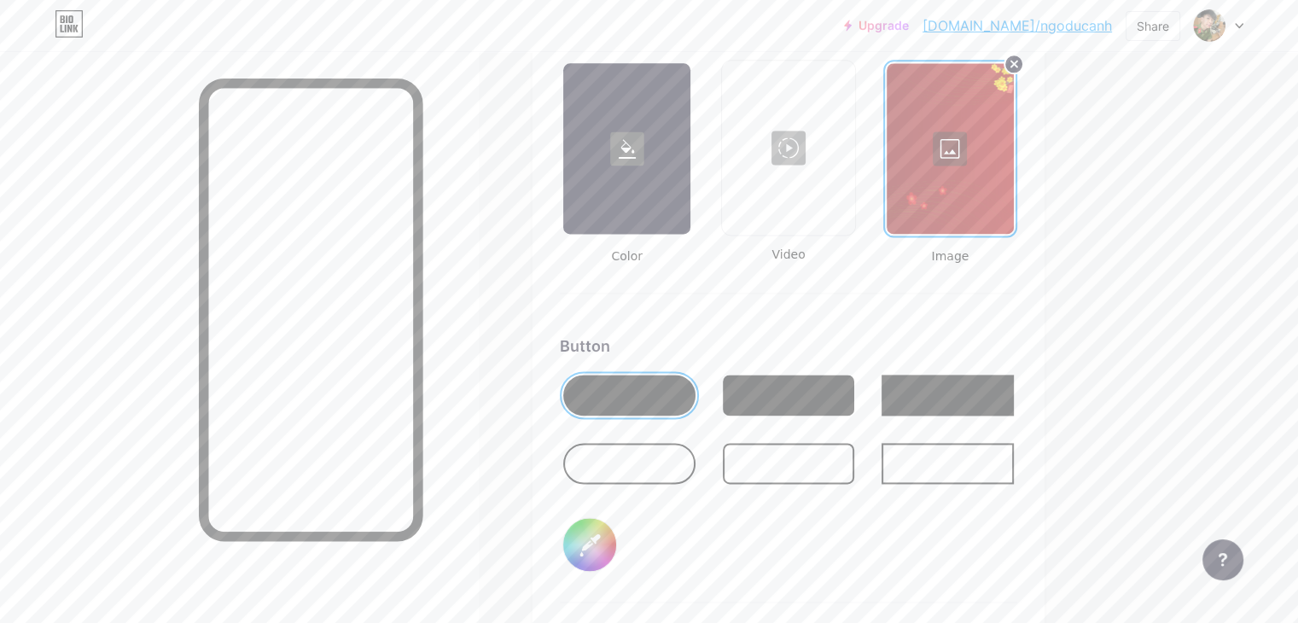
click at [1014, 142] on div at bounding box center [950, 148] width 127 height 171
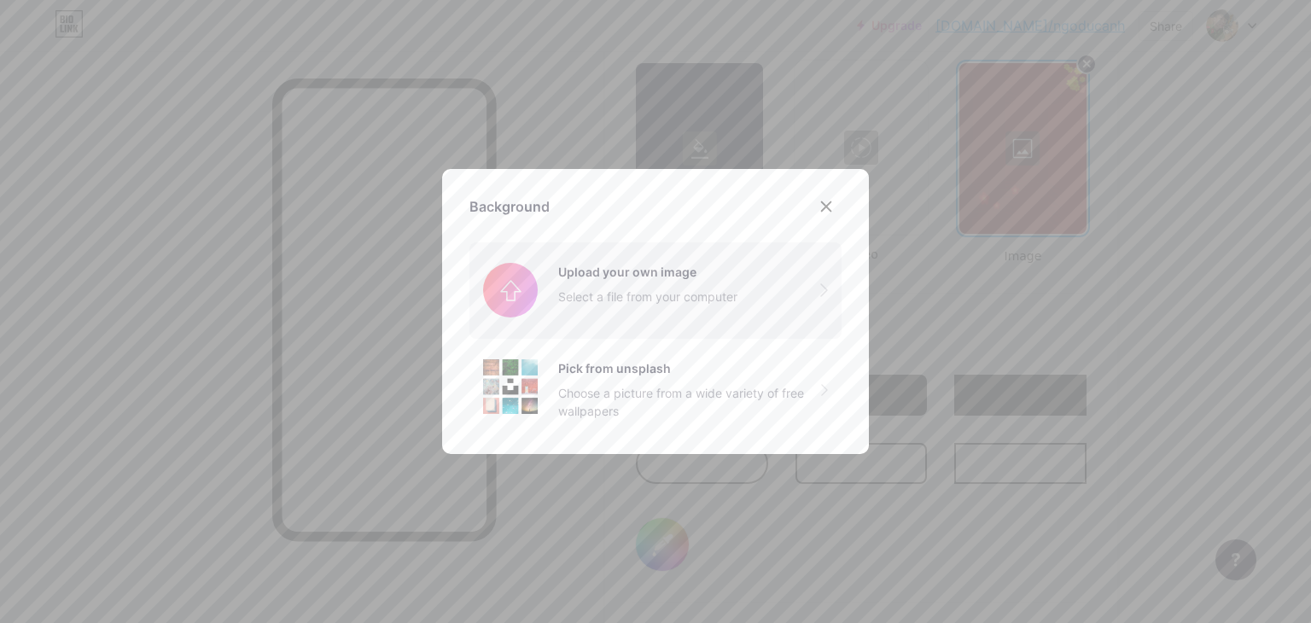
click at [696, 282] on input "file" at bounding box center [655, 290] width 372 height 96
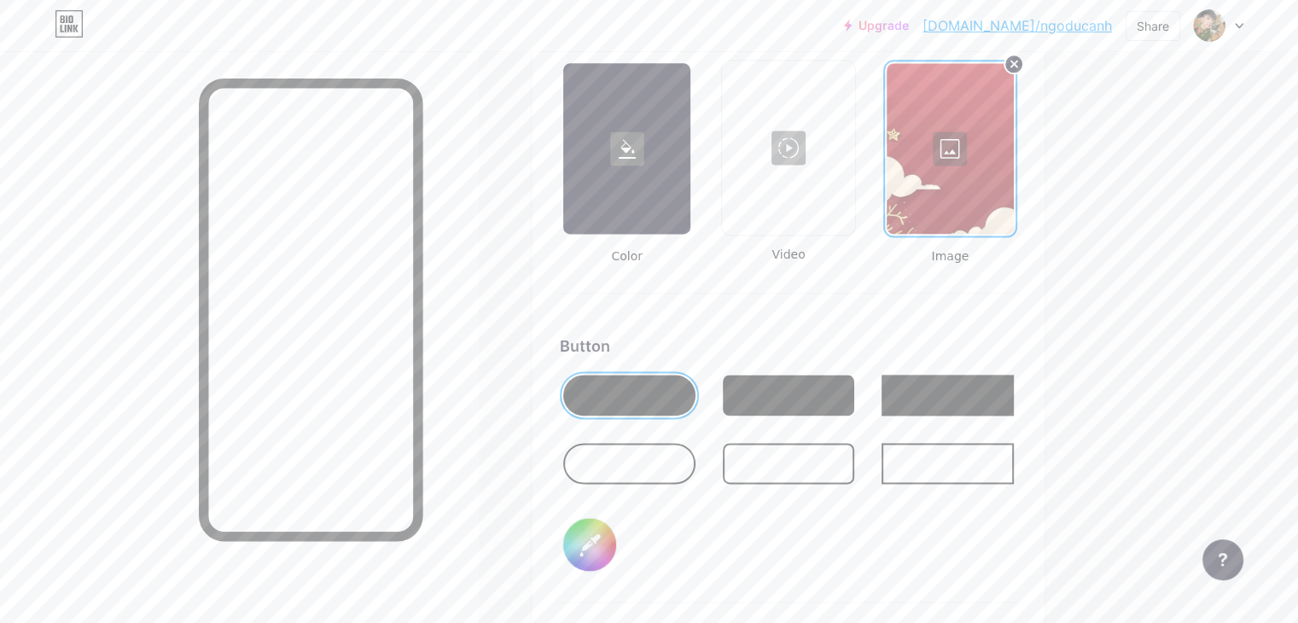
click at [1014, 144] on div at bounding box center [950, 148] width 127 height 171
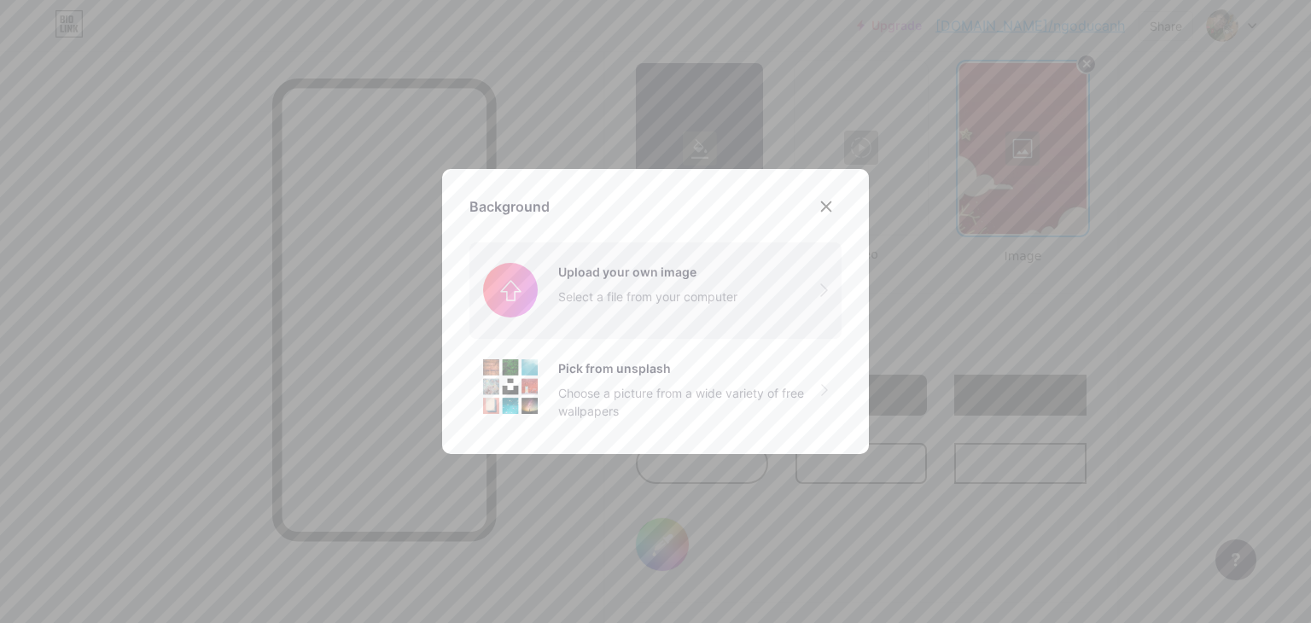
click at [560, 288] on input "file" at bounding box center [655, 290] width 372 height 96
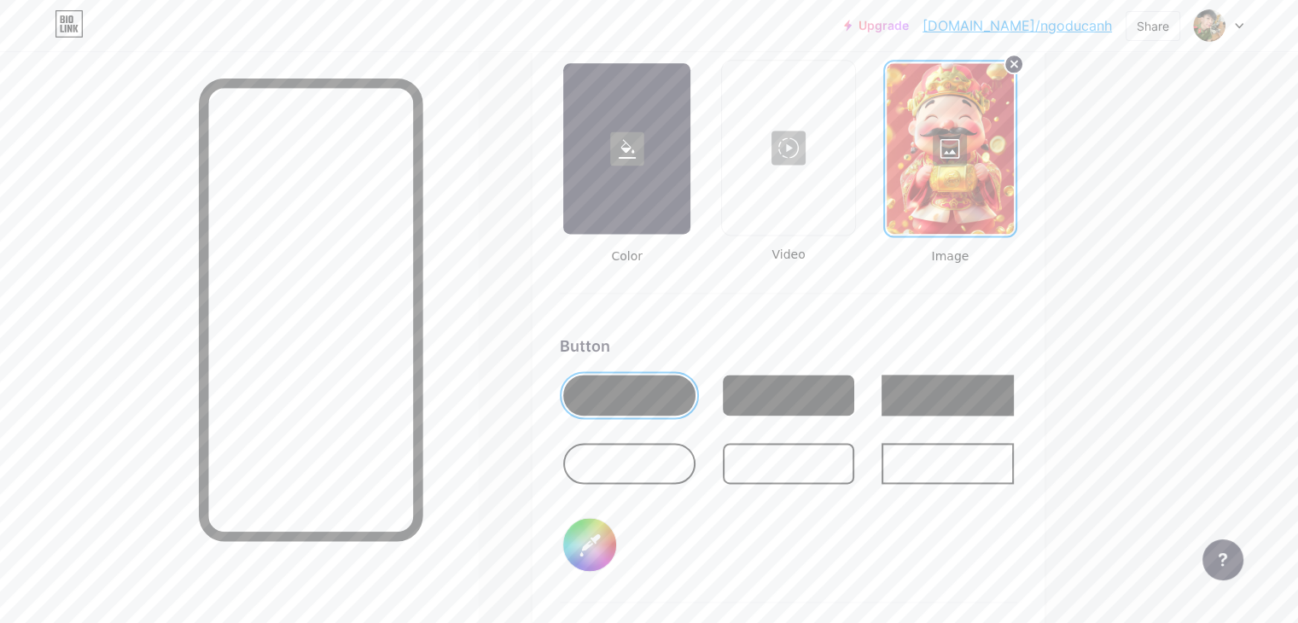
click at [1012, 143] on div at bounding box center [950, 148] width 127 height 171
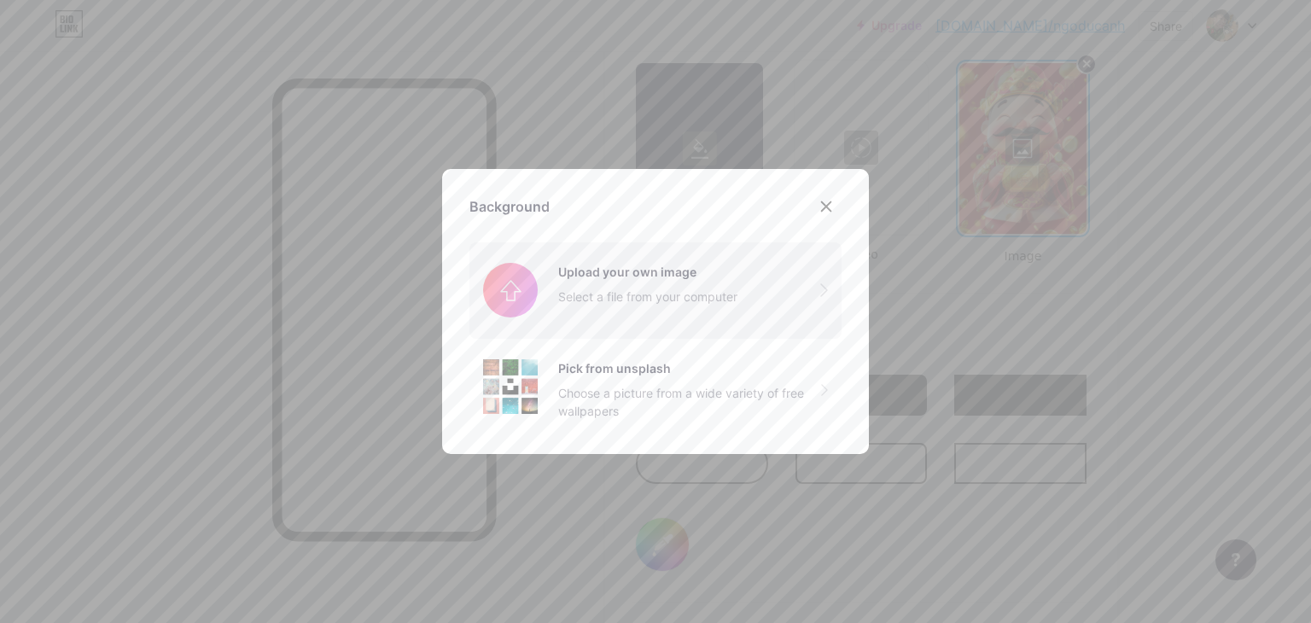
click at [618, 280] on input "file" at bounding box center [655, 290] width 372 height 96
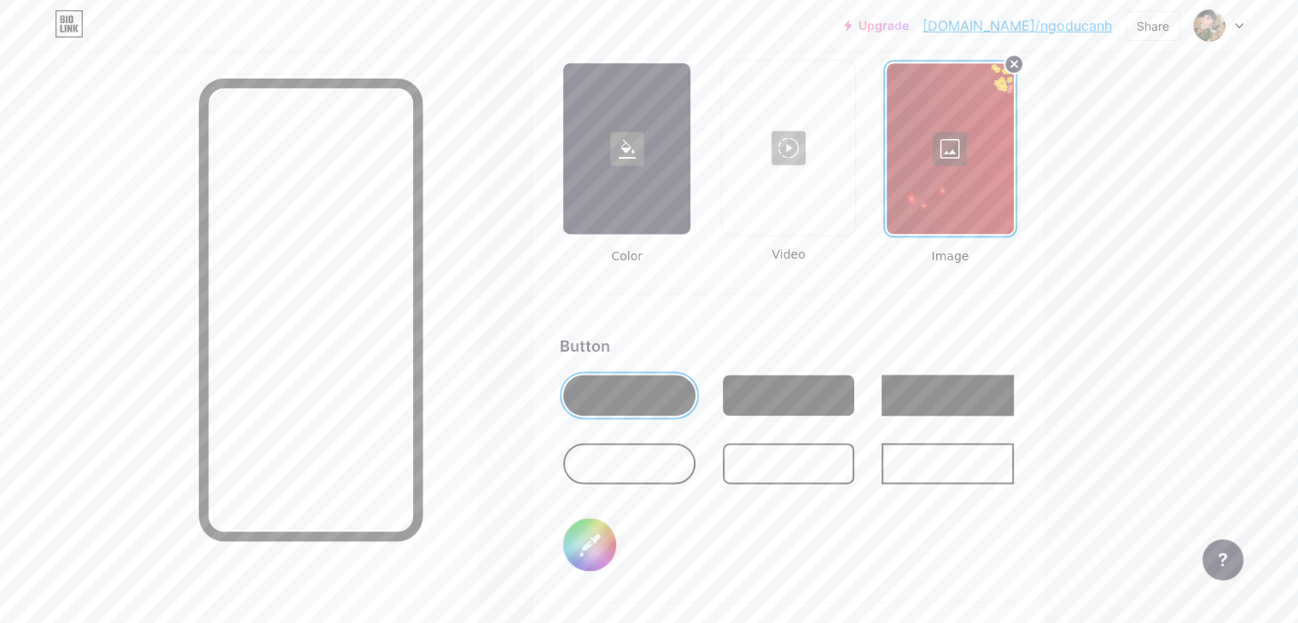
click at [1014, 204] on div at bounding box center [950, 148] width 127 height 171
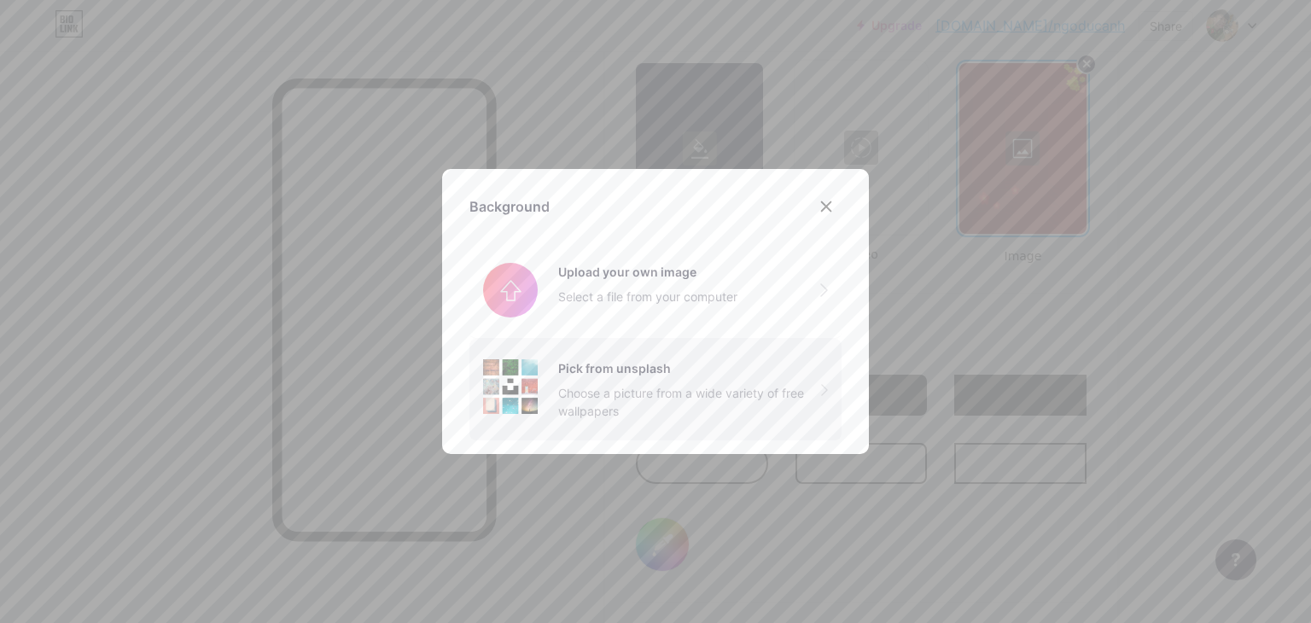
click at [713, 380] on div "Pick from unsplash Choose a picture from a wide variety of free wallpapers" at bounding box center [689, 389] width 263 height 61
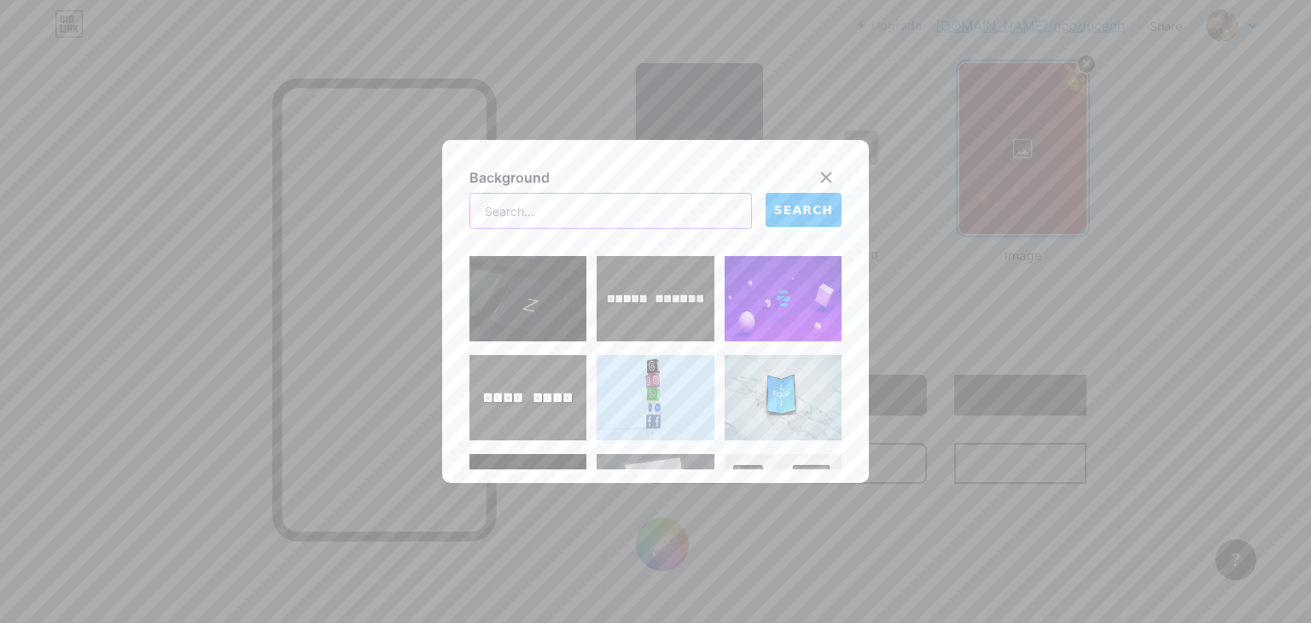
click at [629, 221] on input "text" at bounding box center [610, 211] width 281 height 34
type input "TẾT"
click at [806, 212] on span "SEARCH" at bounding box center [803, 210] width 59 height 18
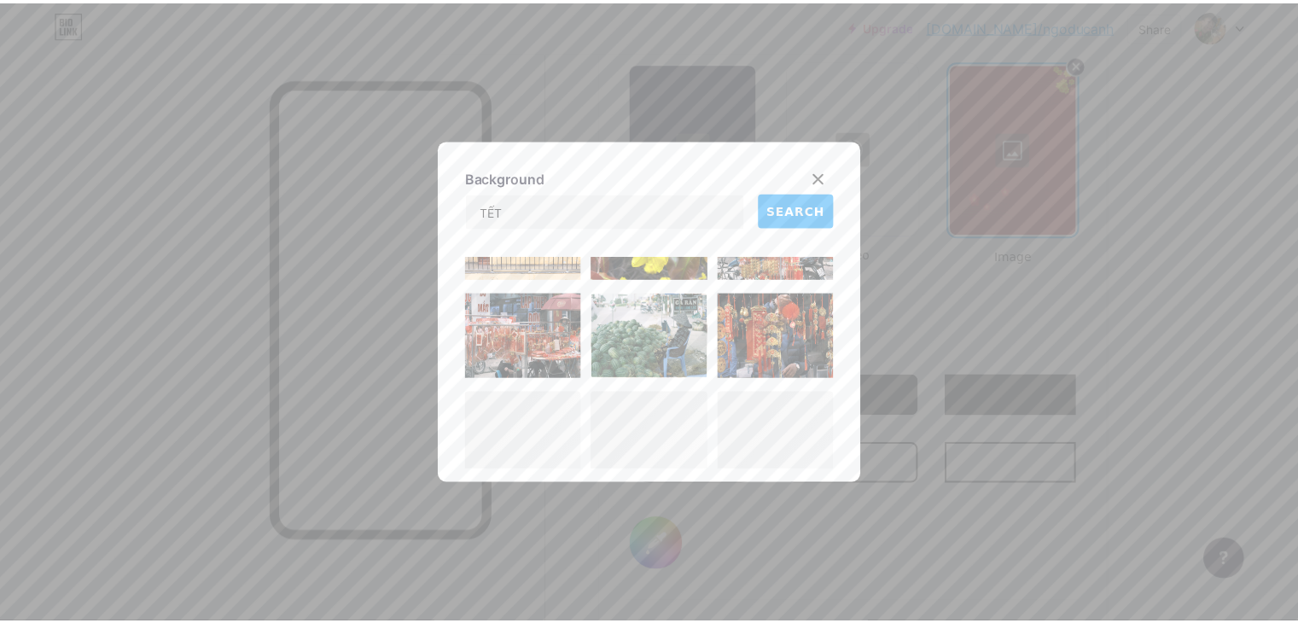
scroll to position [1929, 0]
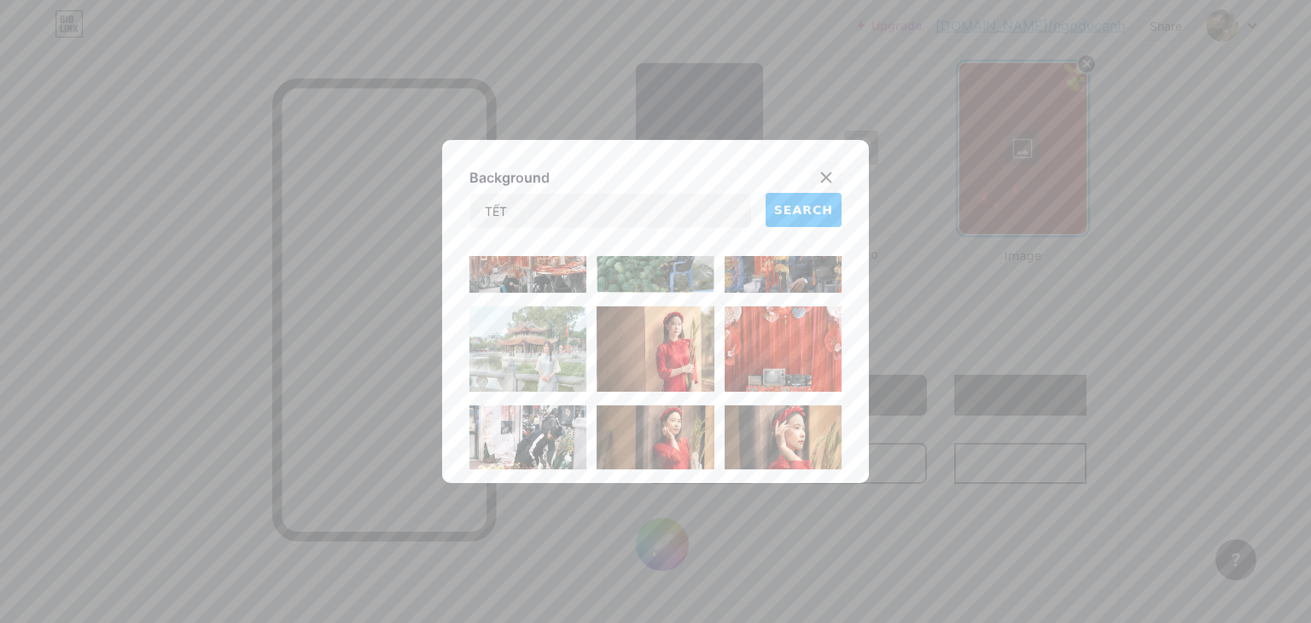
click at [828, 170] on div at bounding box center [826, 177] width 31 height 31
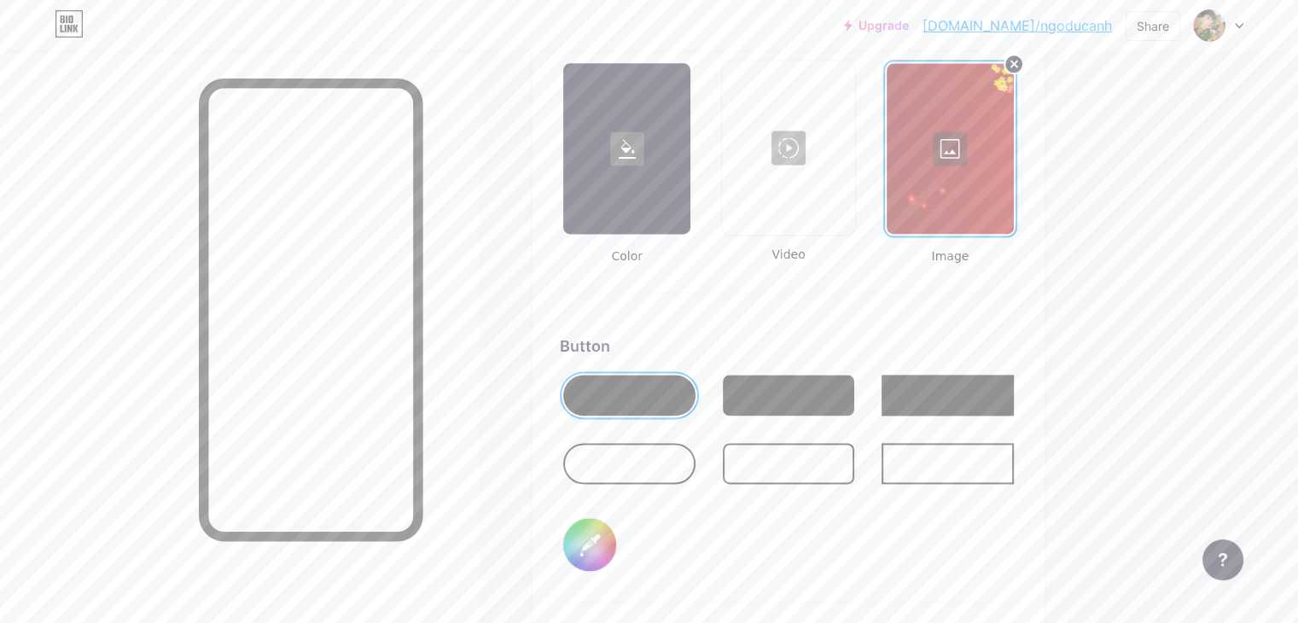
click at [917, 530] on div "Button #000000" at bounding box center [788, 468] width 457 height 268
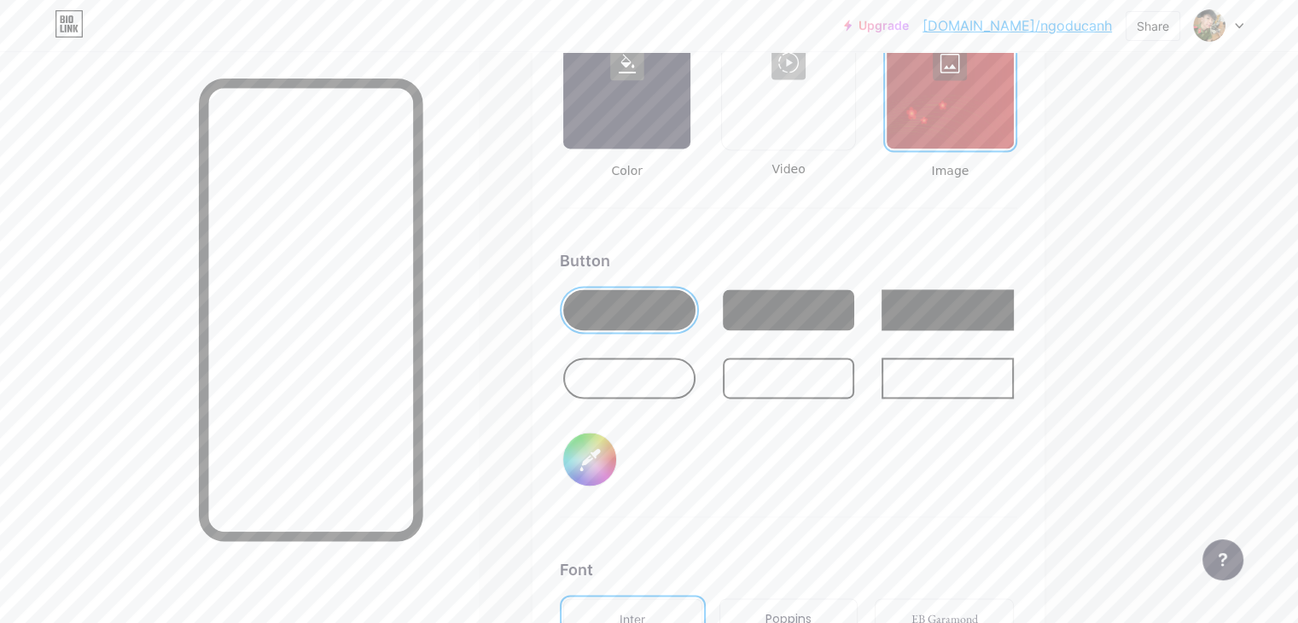
scroll to position [2601, 0]
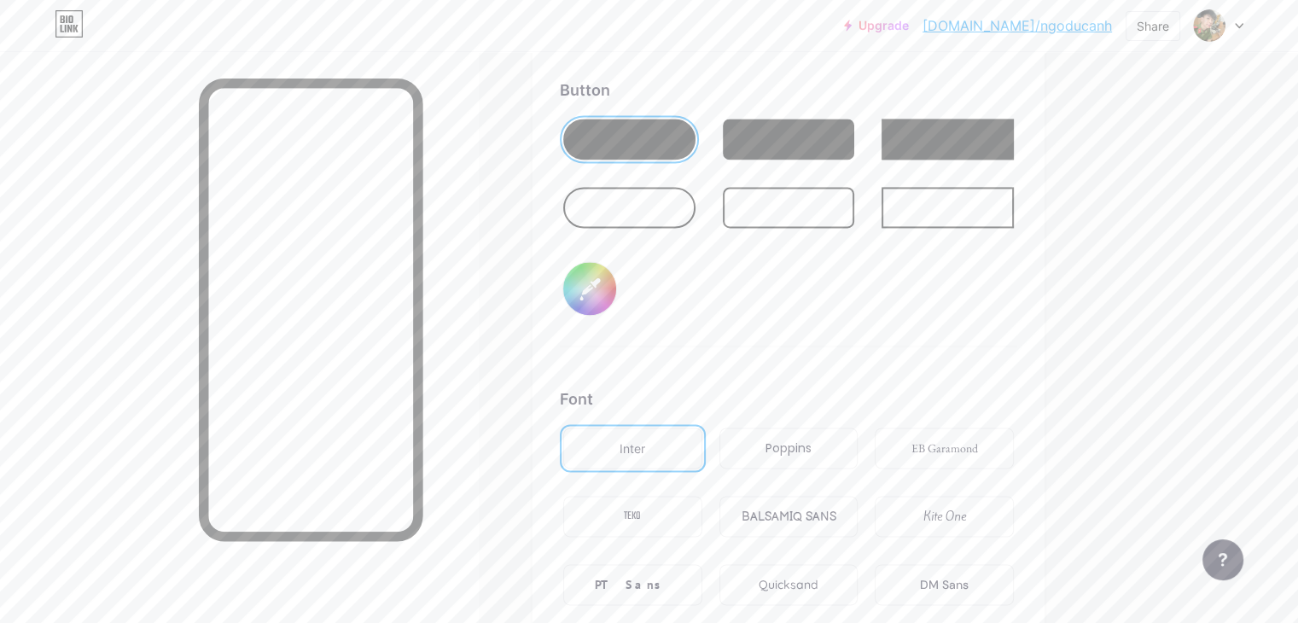
click at [811, 439] on div "Poppins" at bounding box center [788, 448] width 46 height 18
click at [645, 440] on div "Inter" at bounding box center [632, 448] width 26 height 18
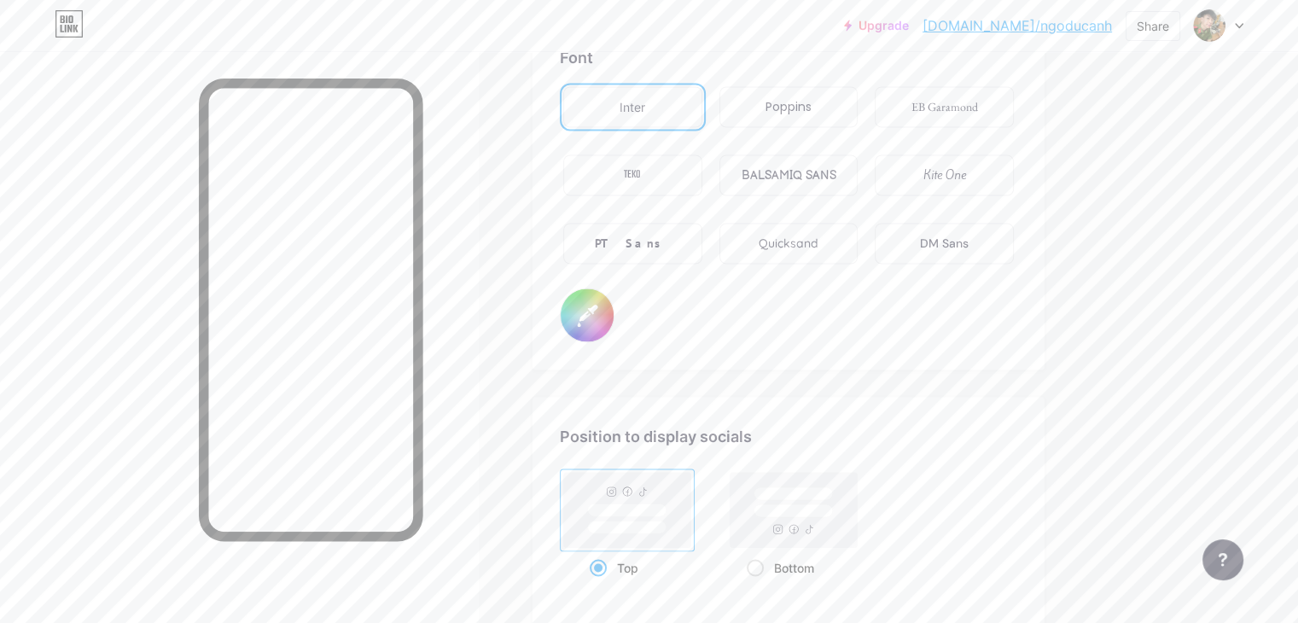
scroll to position [3113, 0]
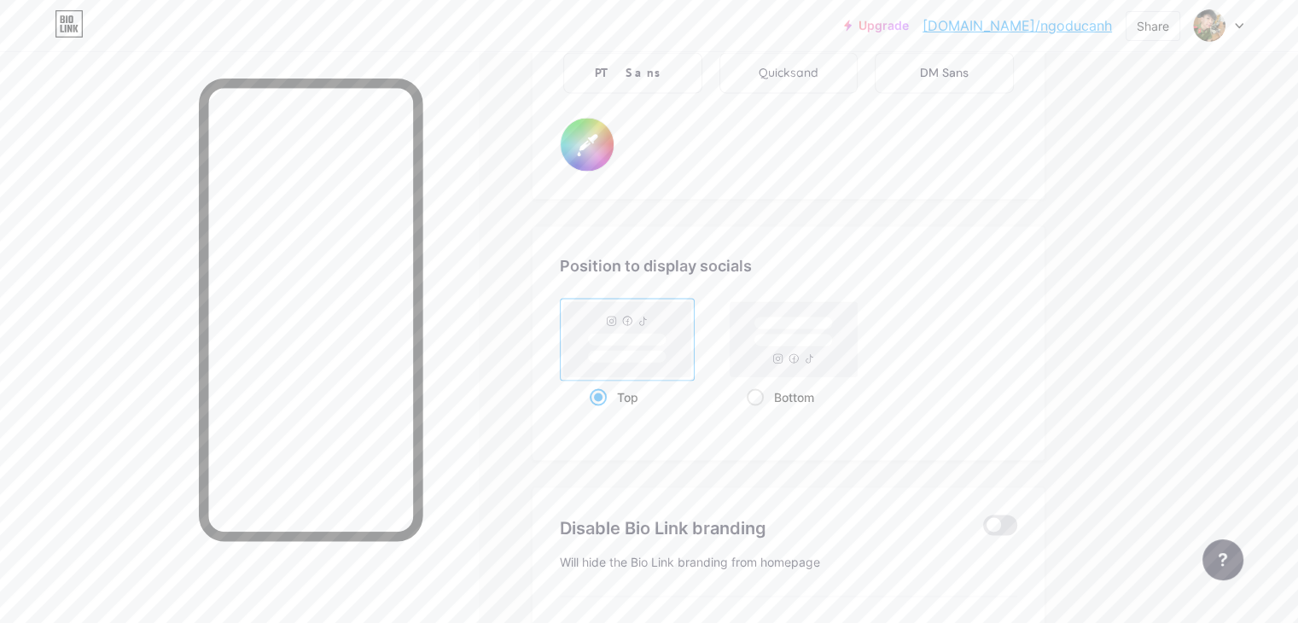
click at [691, 322] on rect at bounding box center [627, 338] width 127 height 75
click at [601, 412] on input "Top" at bounding box center [595, 417] width 11 height 11
click at [613, 139] on input "#000000" at bounding box center [587, 144] width 53 height 53
click at [981, 257] on div "Position to display socials" at bounding box center [788, 264] width 457 height 23
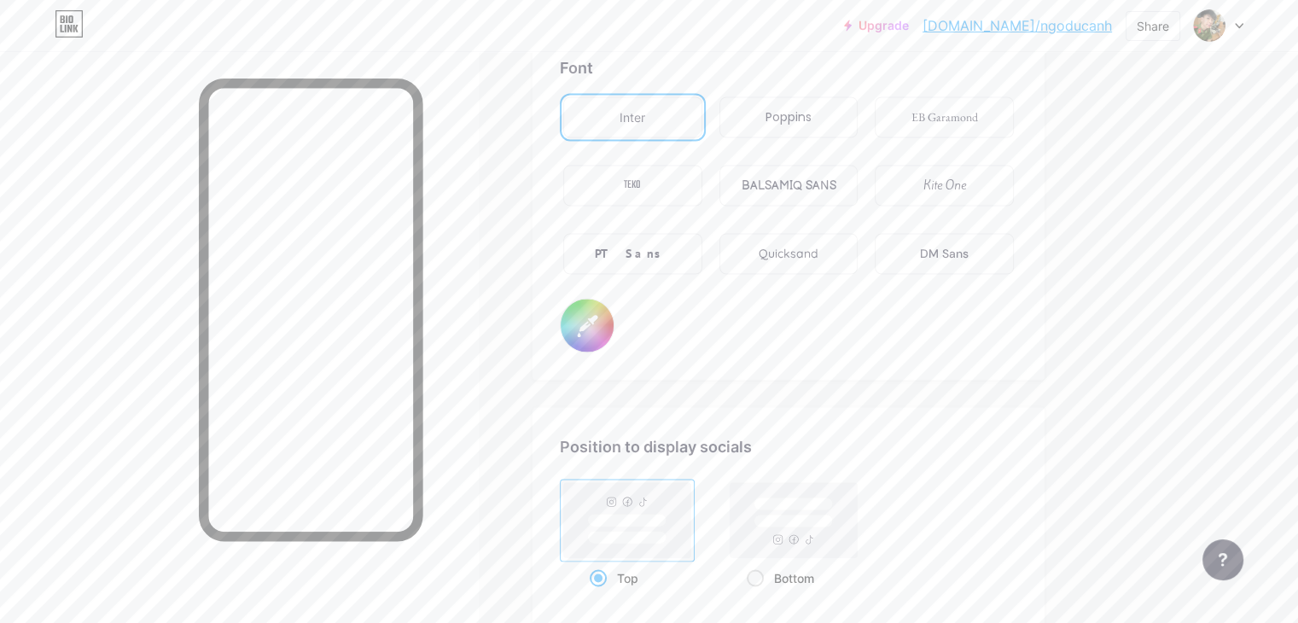
scroll to position [3017, 0]
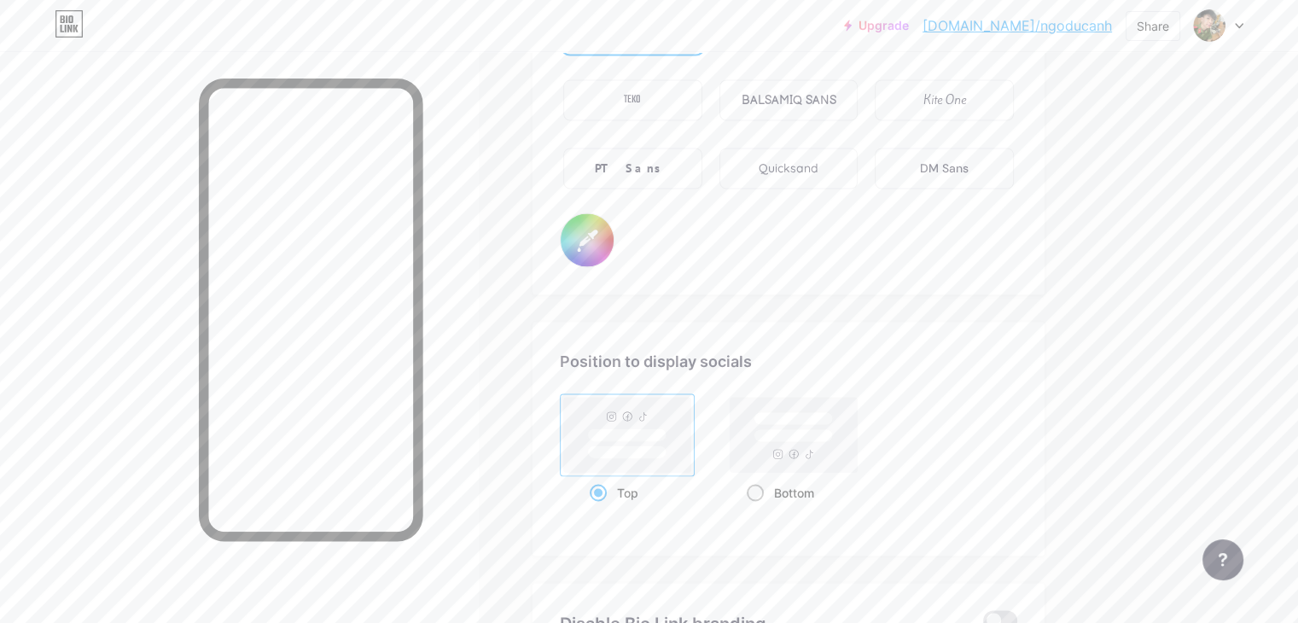
click at [857, 460] on rect at bounding box center [793, 434] width 127 height 75
click at [758, 508] on input "Bottom" at bounding box center [752, 513] width 11 height 11
radio input "true"
drag, startPoint x: 695, startPoint y: 462, endPoint x: 679, endPoint y: 474, distance: 19.5
click at [691, 462] on rect at bounding box center [627, 434] width 127 height 75
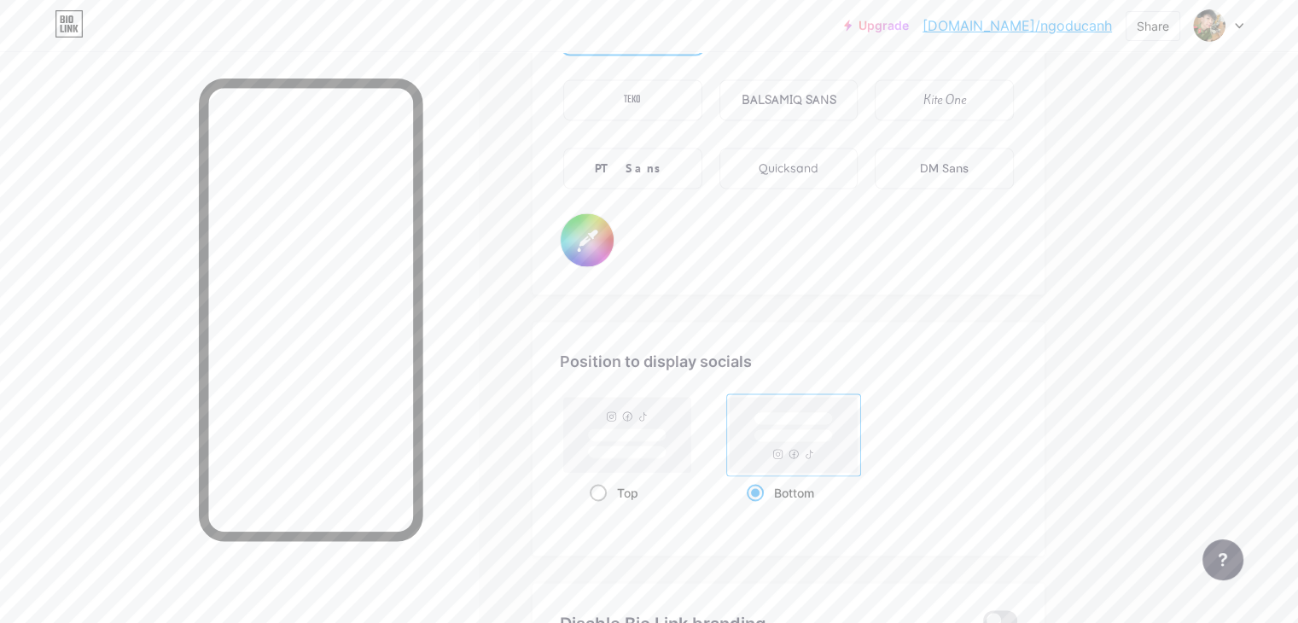
click at [601, 508] on input "Top" at bounding box center [595, 513] width 11 height 11
radio input "true"
click at [613, 238] on input "#000000" at bounding box center [587, 239] width 53 height 53
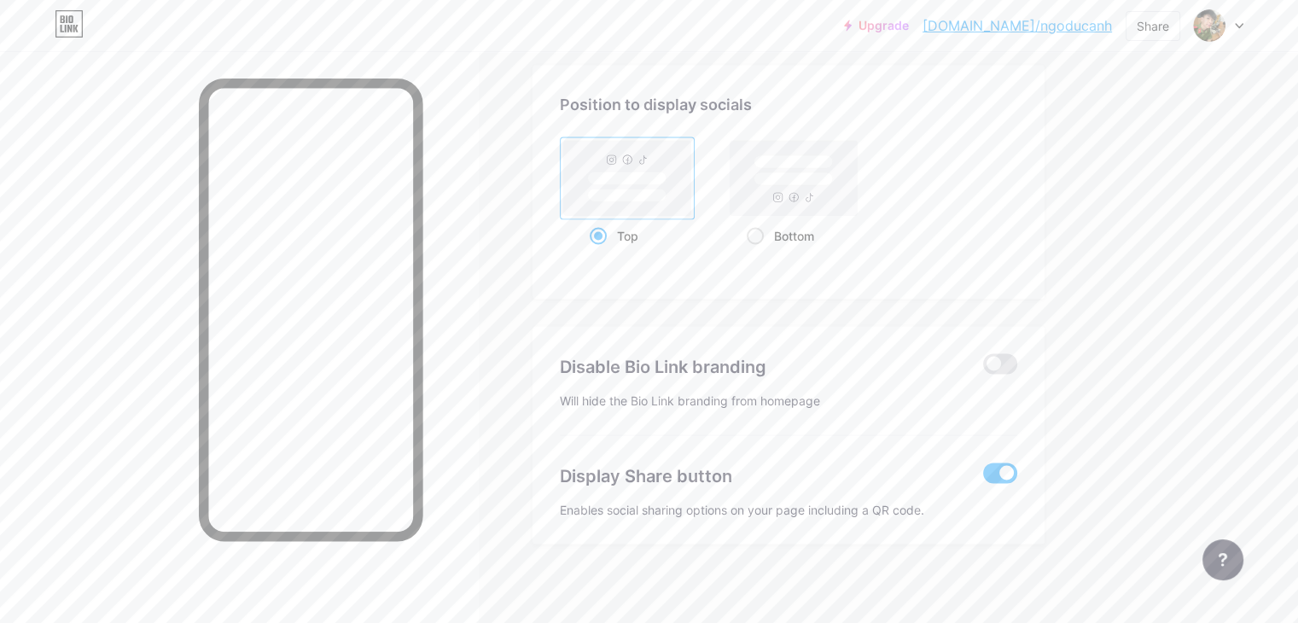
click at [1017, 463] on span at bounding box center [1000, 473] width 34 height 20
click at [983, 478] on input "checkbox" at bounding box center [983, 478] width 0 height 0
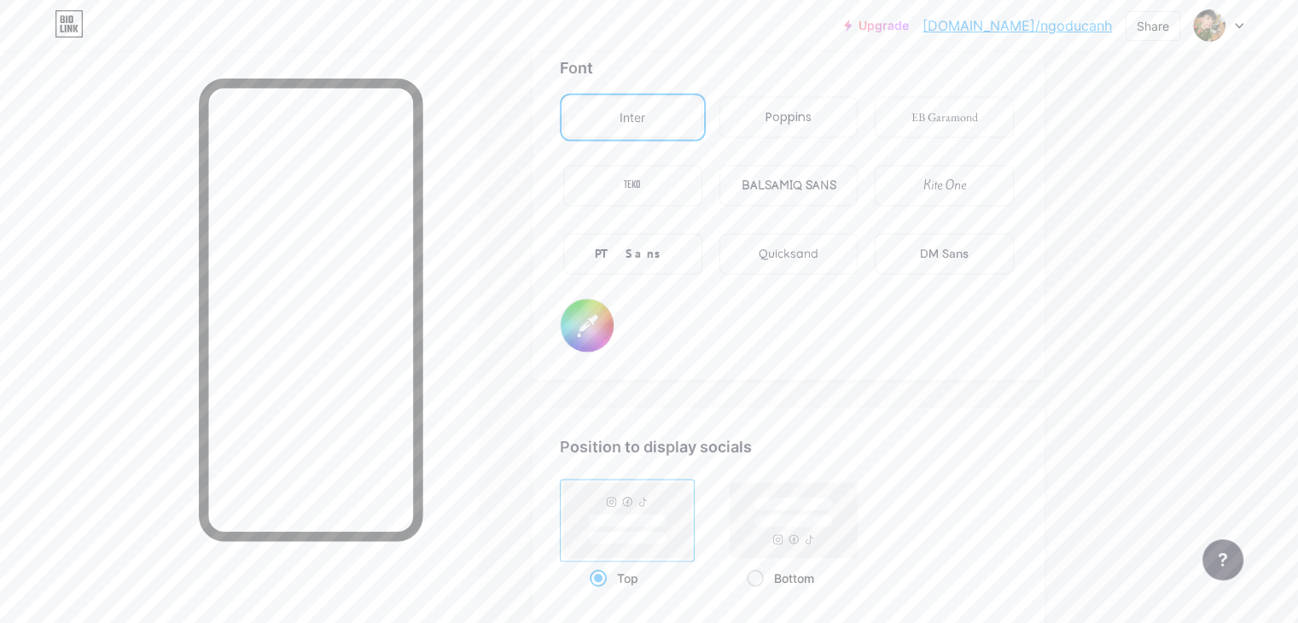
scroll to position [2846, 0]
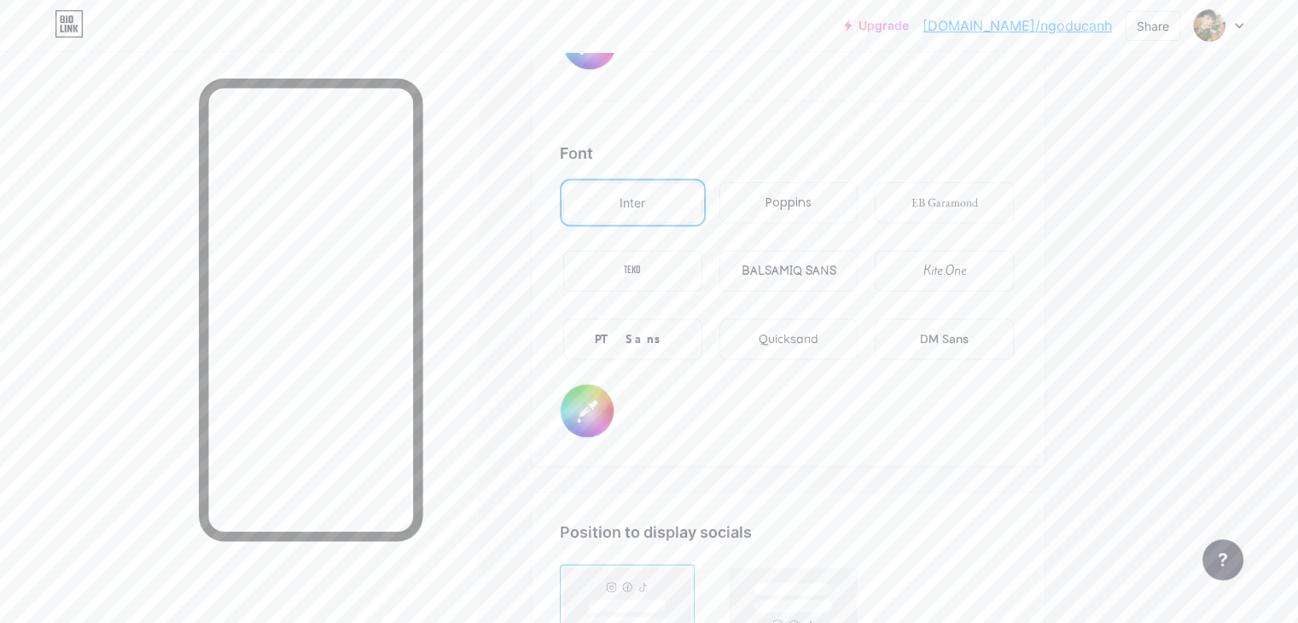
click at [811, 194] on div "Poppins" at bounding box center [788, 203] width 46 height 18
click at [613, 414] on input "#000000" at bounding box center [587, 410] width 53 height 53
click at [613, 408] on input "#000000" at bounding box center [587, 410] width 53 height 53
click at [613, 404] on input "#000000" at bounding box center [587, 410] width 53 height 53
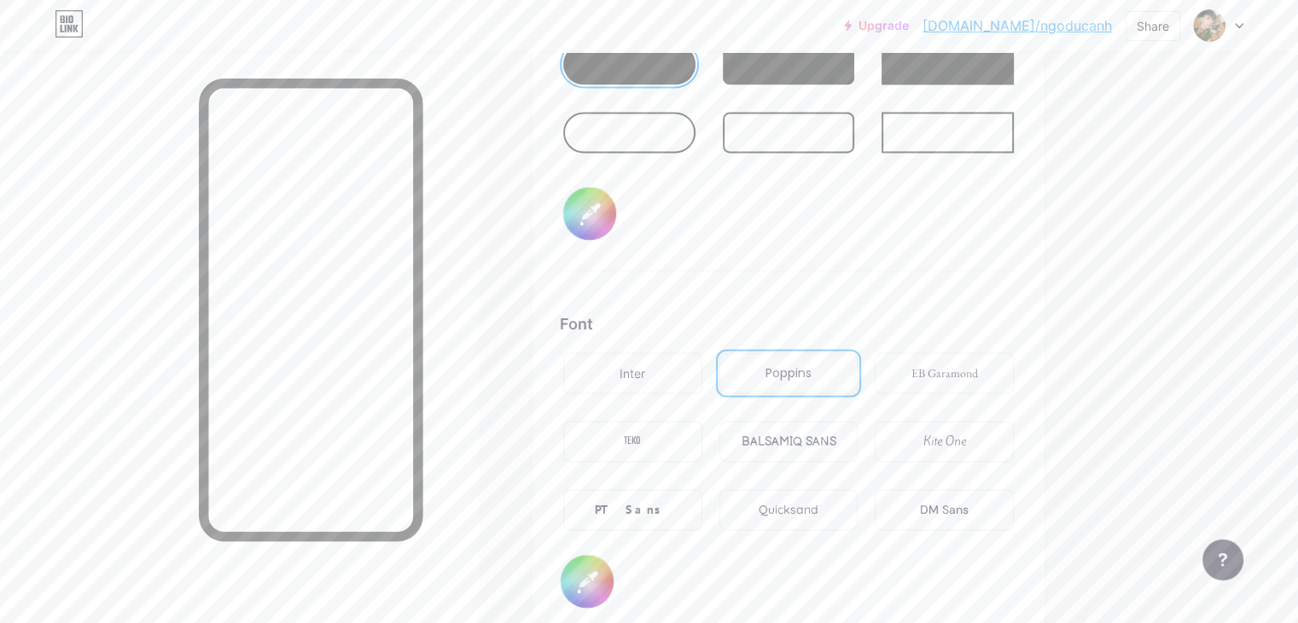
scroll to position [2505, 0]
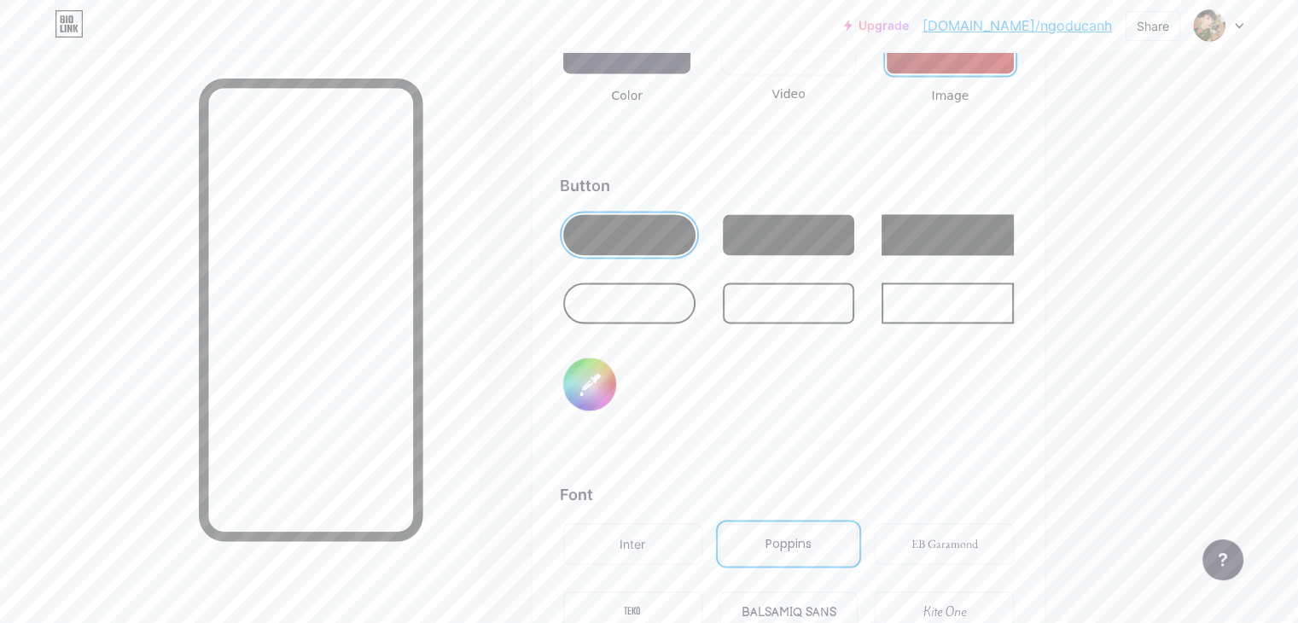
click at [616, 358] on input "#000000" at bounding box center [589, 384] width 53 height 53
click at [931, 410] on div "Button #000000" at bounding box center [788, 308] width 457 height 268
click at [855, 238] on div at bounding box center [789, 234] width 132 height 41
click at [854, 238] on div at bounding box center [789, 234] width 132 height 41
drag, startPoint x: 1006, startPoint y: 233, endPoint x: 951, endPoint y: 231, distance: 54.6
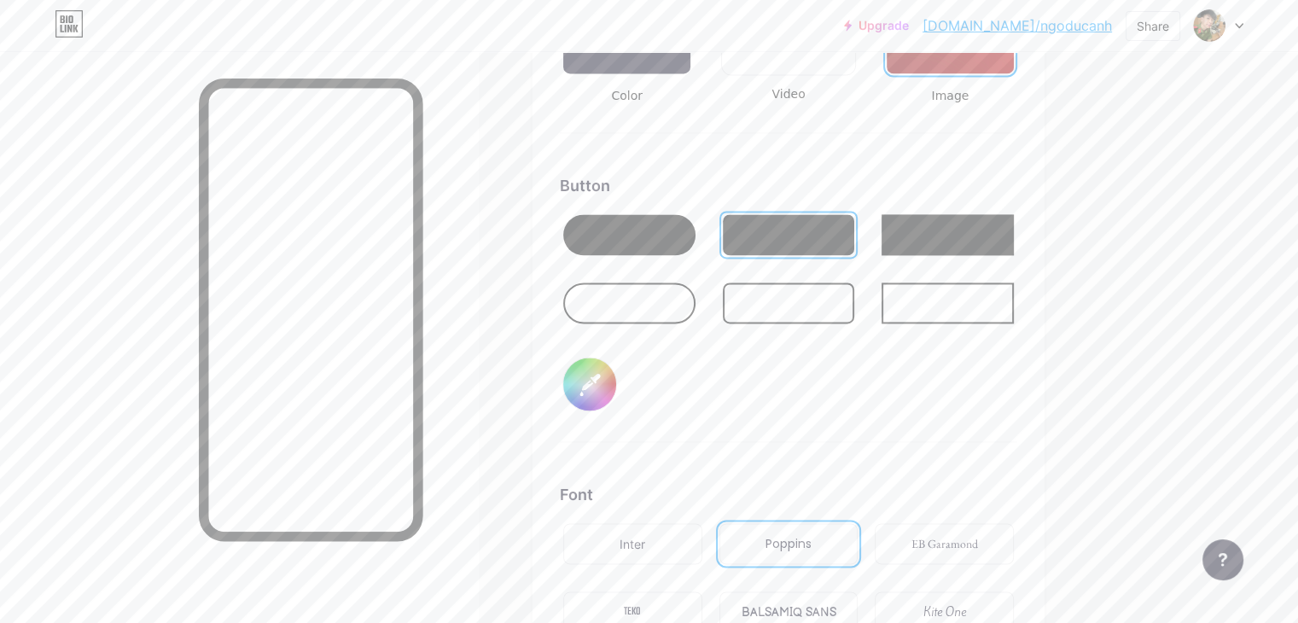
click at [951, 231] on div at bounding box center [947, 235] width 139 height 48
click at [695, 239] on div at bounding box center [629, 234] width 132 height 41
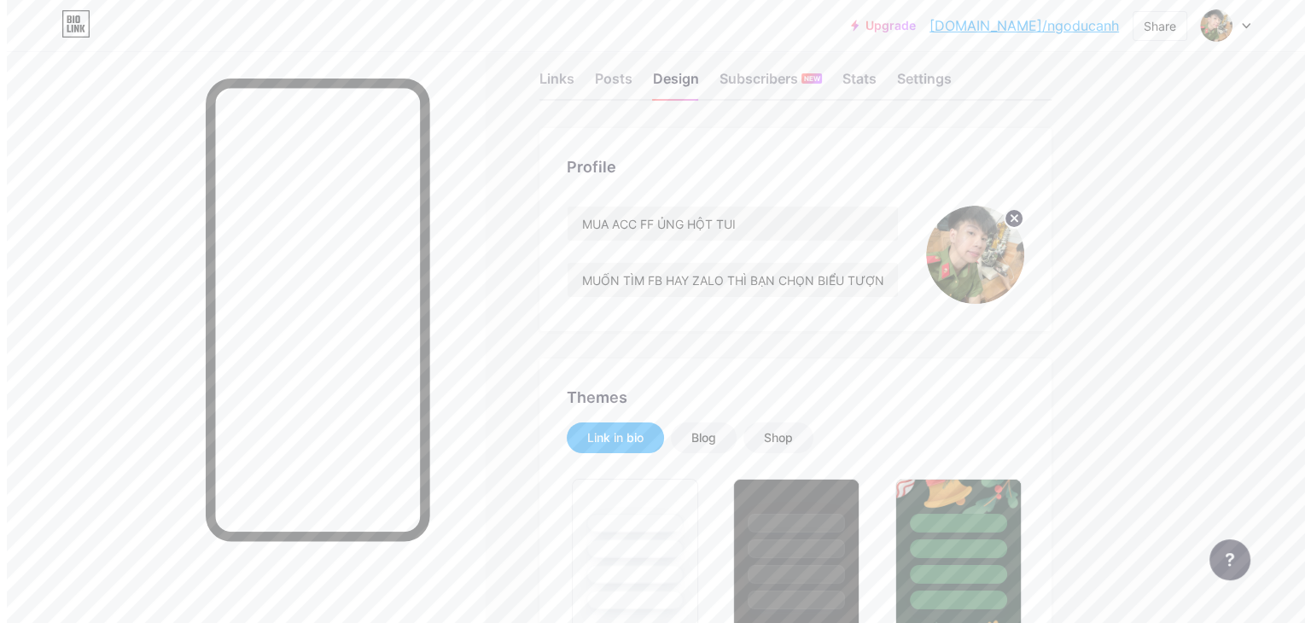
scroll to position [0, 0]
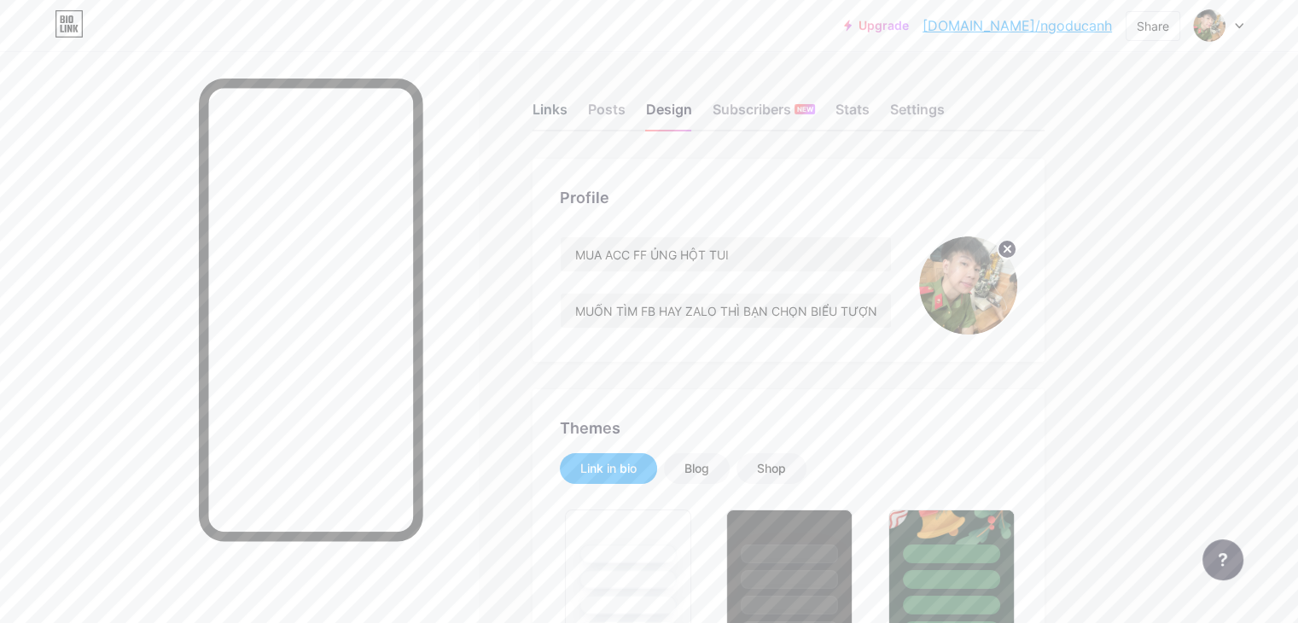
click at [567, 109] on div "Links" at bounding box center [549, 114] width 35 height 31
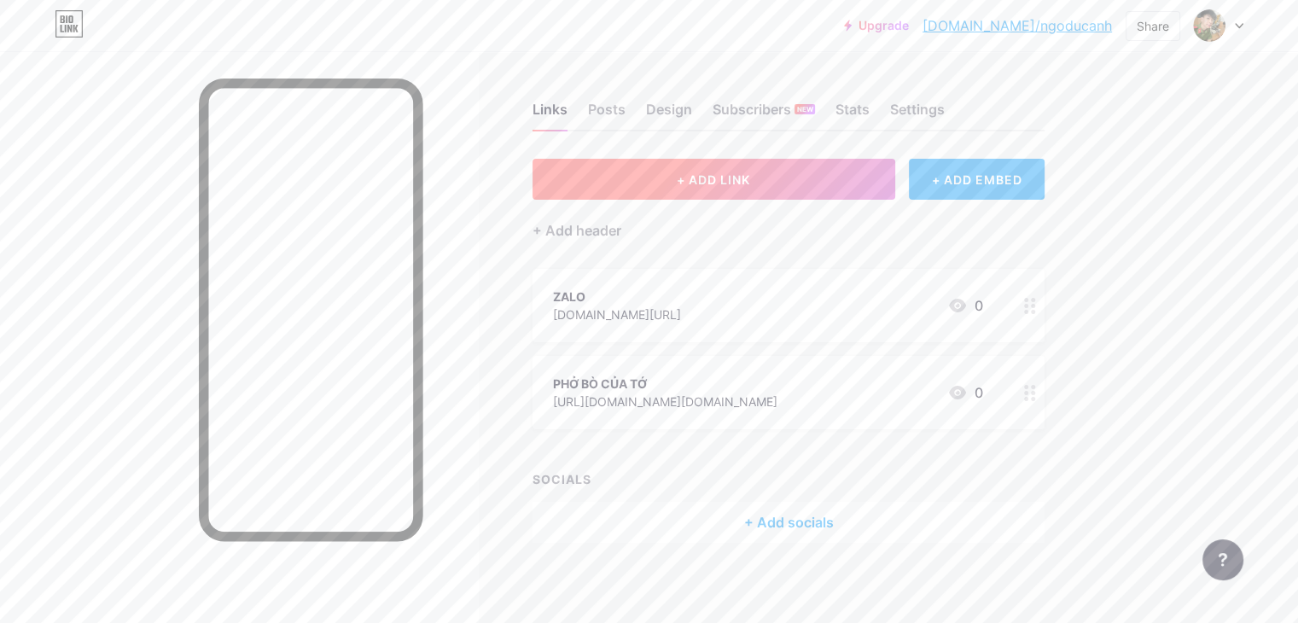
click at [838, 165] on button "+ ADD LINK" at bounding box center [713, 179] width 363 height 41
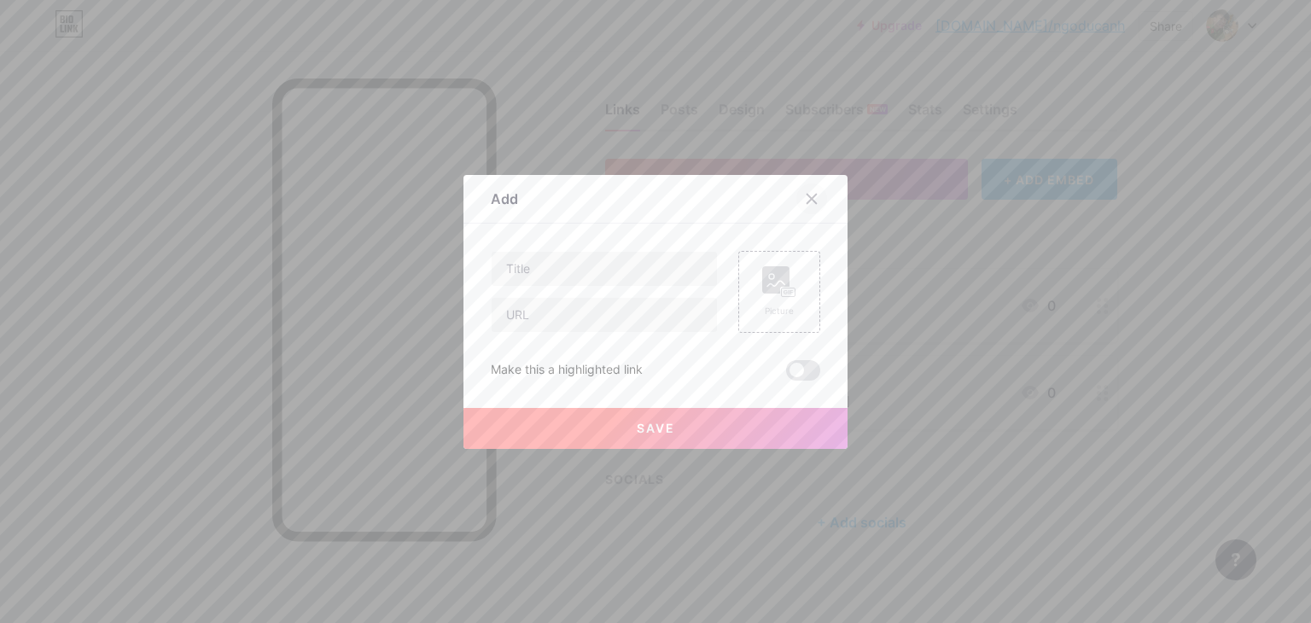
click at [812, 196] on div at bounding box center [811, 198] width 31 height 31
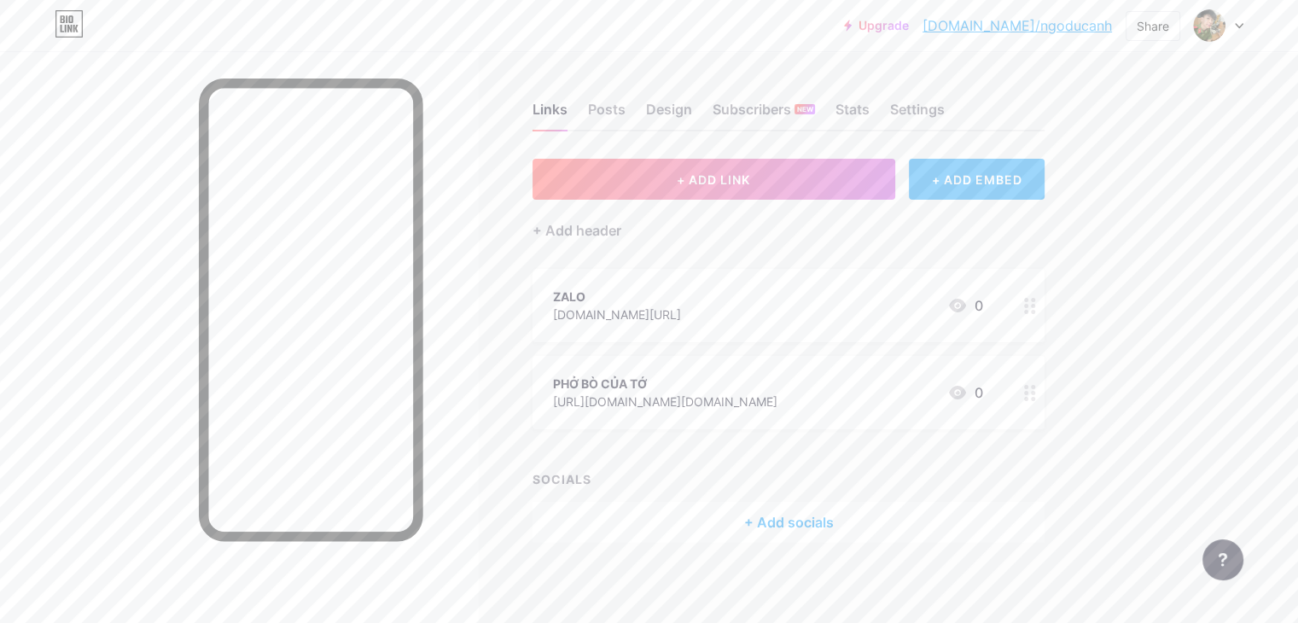
click at [1032, 184] on div "+ ADD EMBED" at bounding box center [977, 179] width 136 height 41
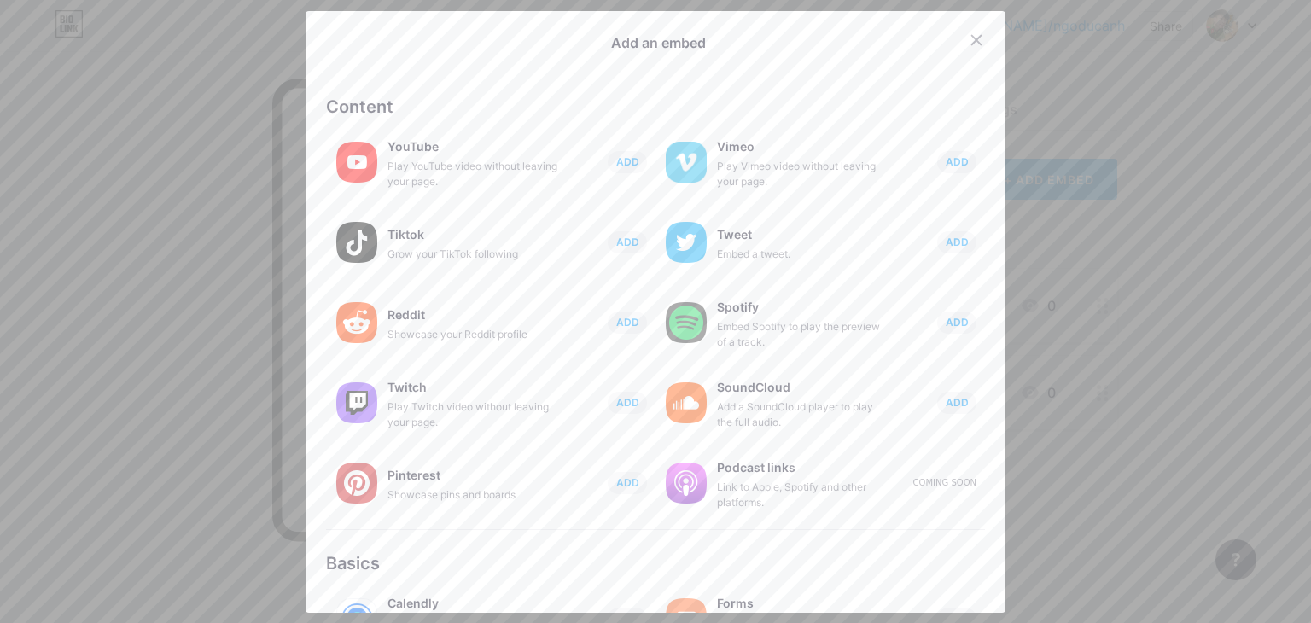
click at [969, 40] on icon at bounding box center [976, 40] width 14 height 14
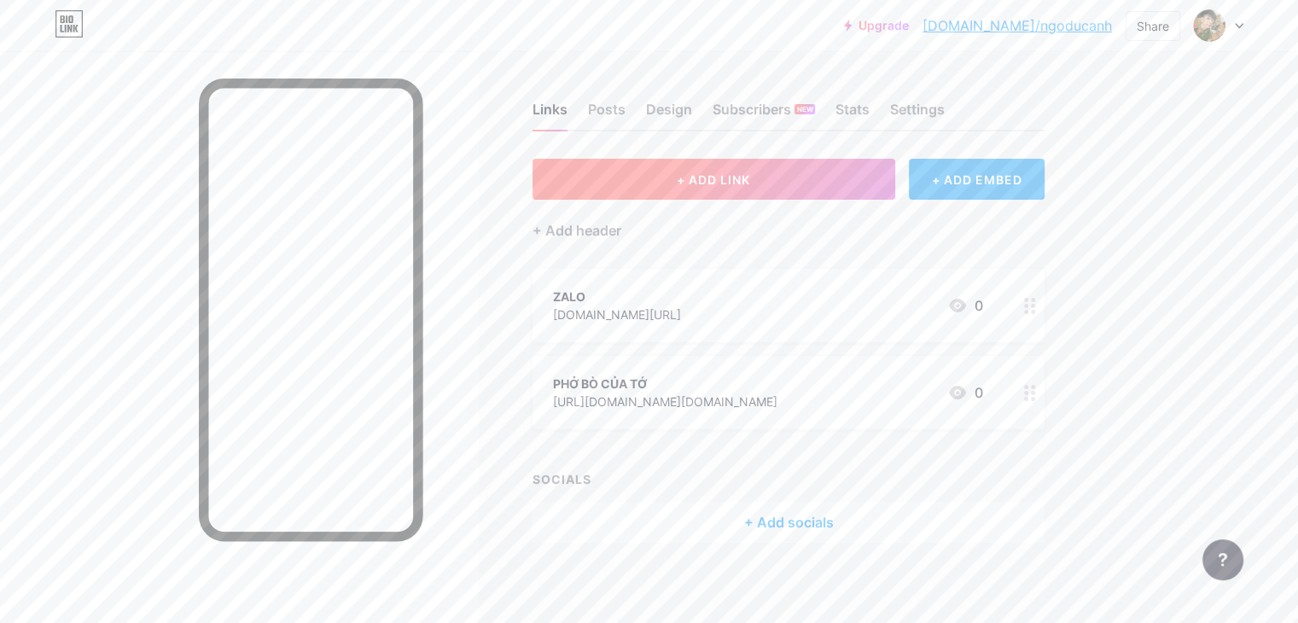
click at [750, 178] on span "+ ADD LINK" at bounding box center [713, 179] width 73 height 15
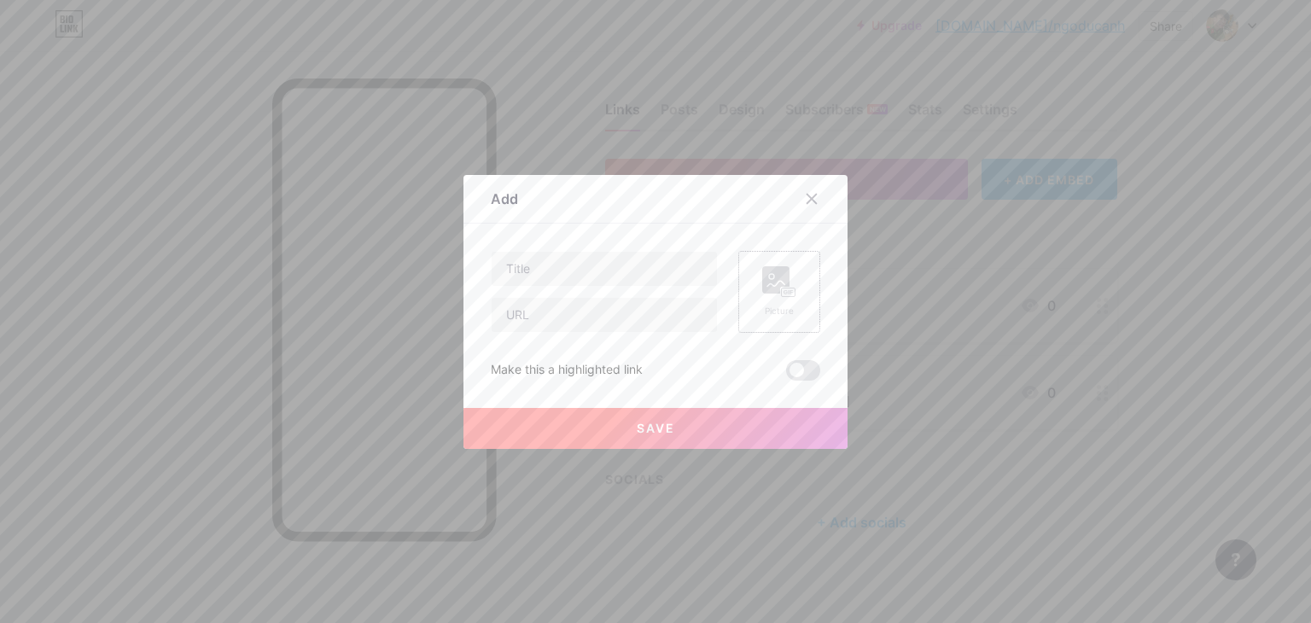
click at [787, 294] on rect at bounding box center [789, 292] width 14 height 9
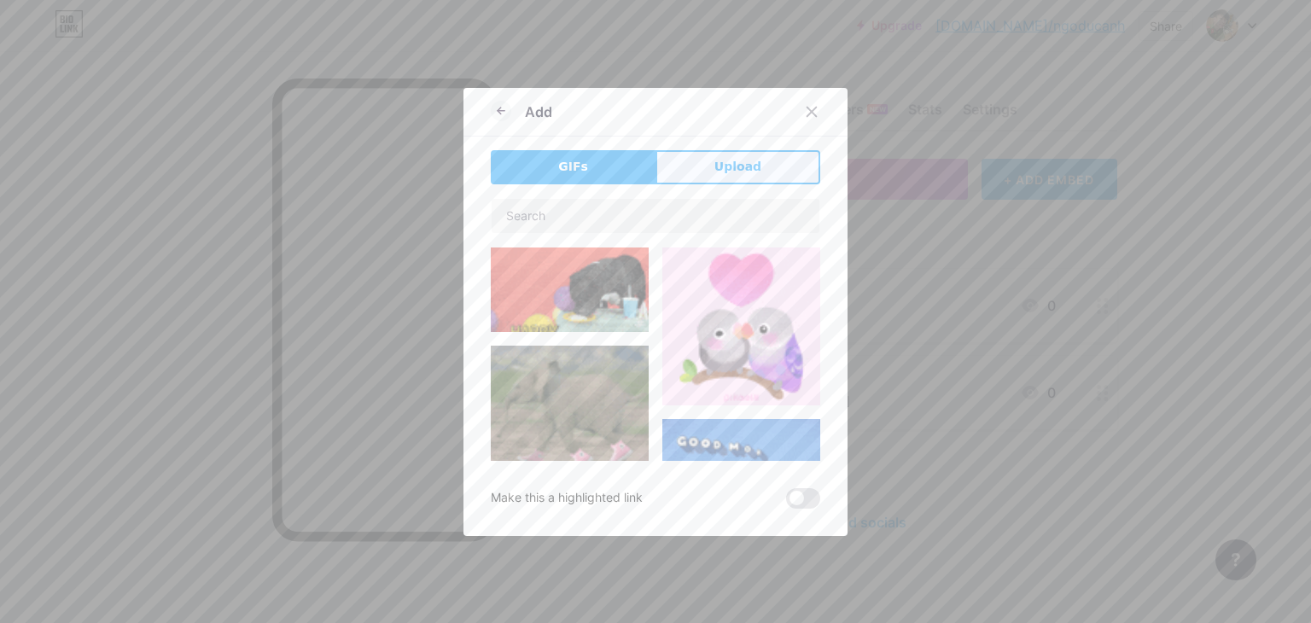
drag, startPoint x: 741, startPoint y: 178, endPoint x: 719, endPoint y: 187, distance: 23.0
click at [741, 178] on button "Upload" at bounding box center [737, 167] width 165 height 34
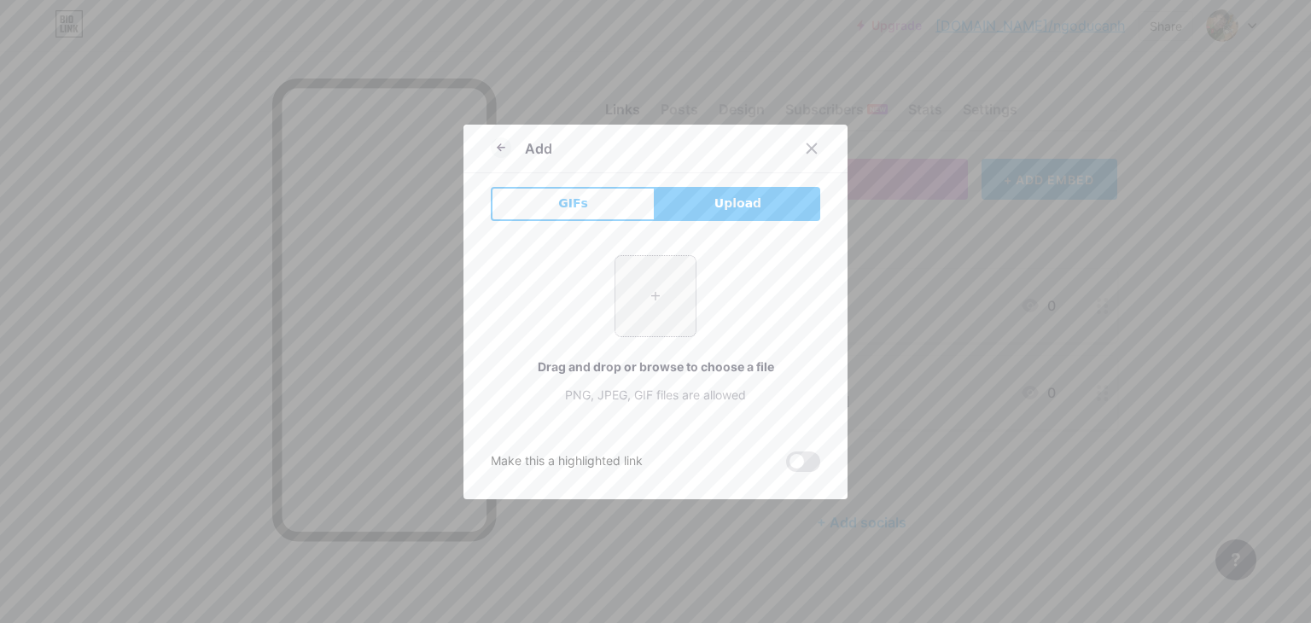
click at [641, 295] on input "file" at bounding box center [655, 296] width 80 height 80
click at [807, 142] on icon at bounding box center [812, 149] width 14 height 14
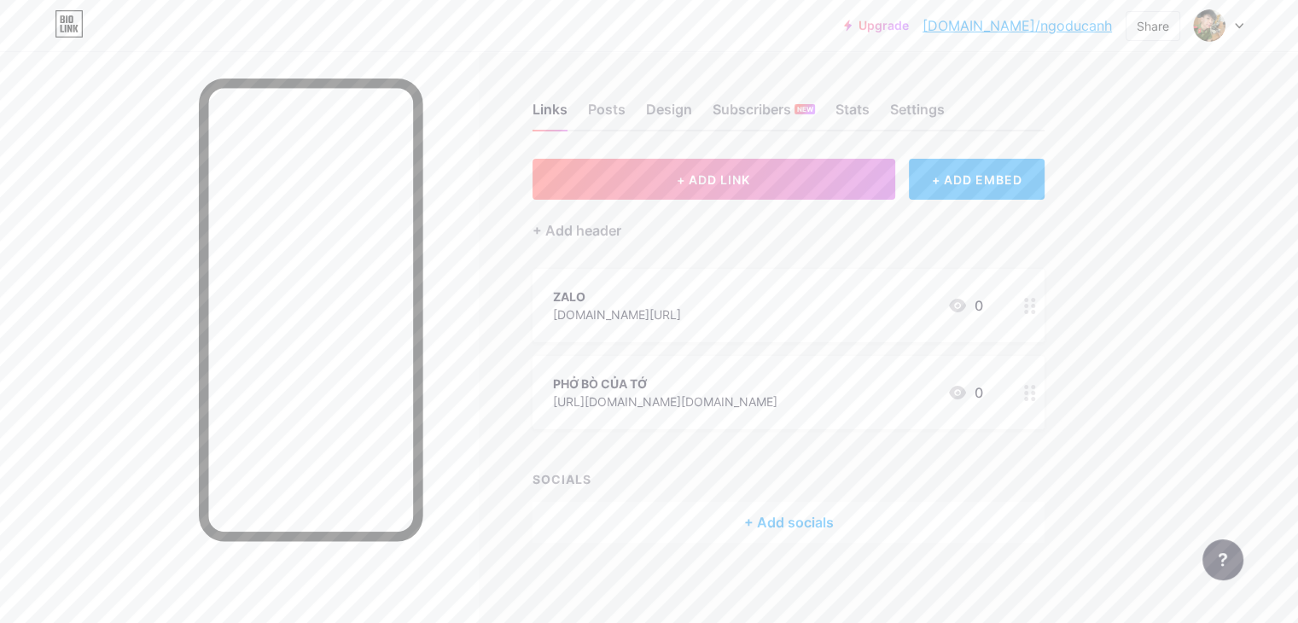
click at [983, 305] on div "0" at bounding box center [965, 305] width 36 height 20
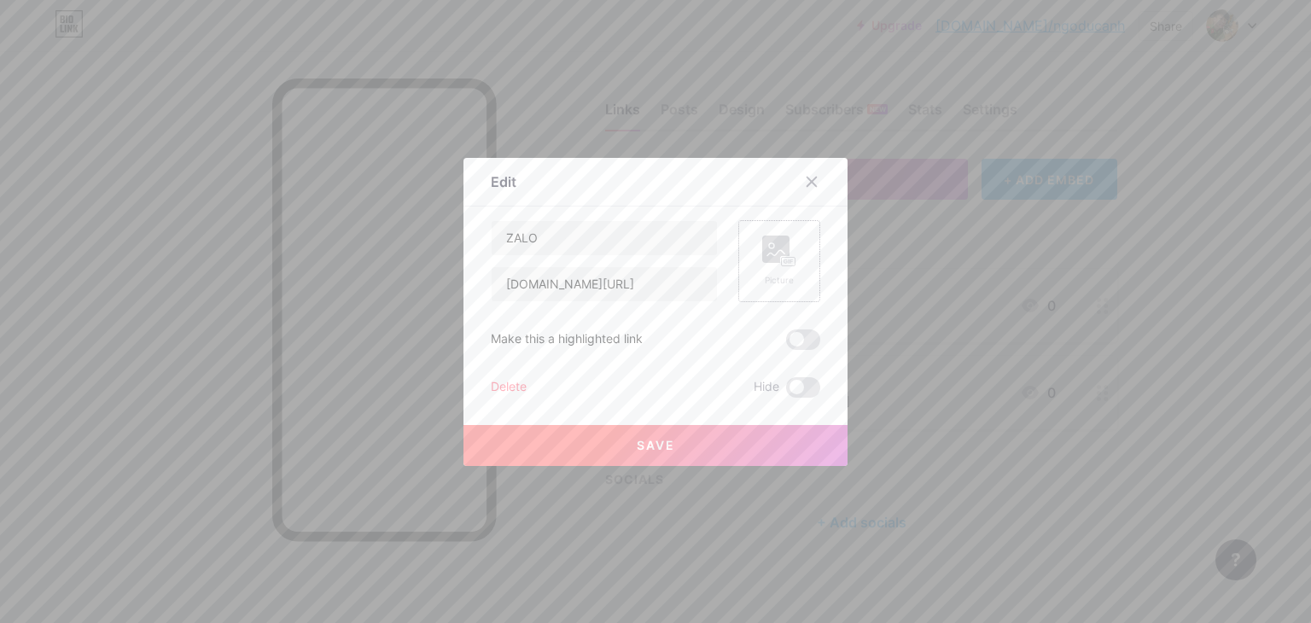
click at [783, 249] on icon at bounding box center [779, 251] width 34 height 32
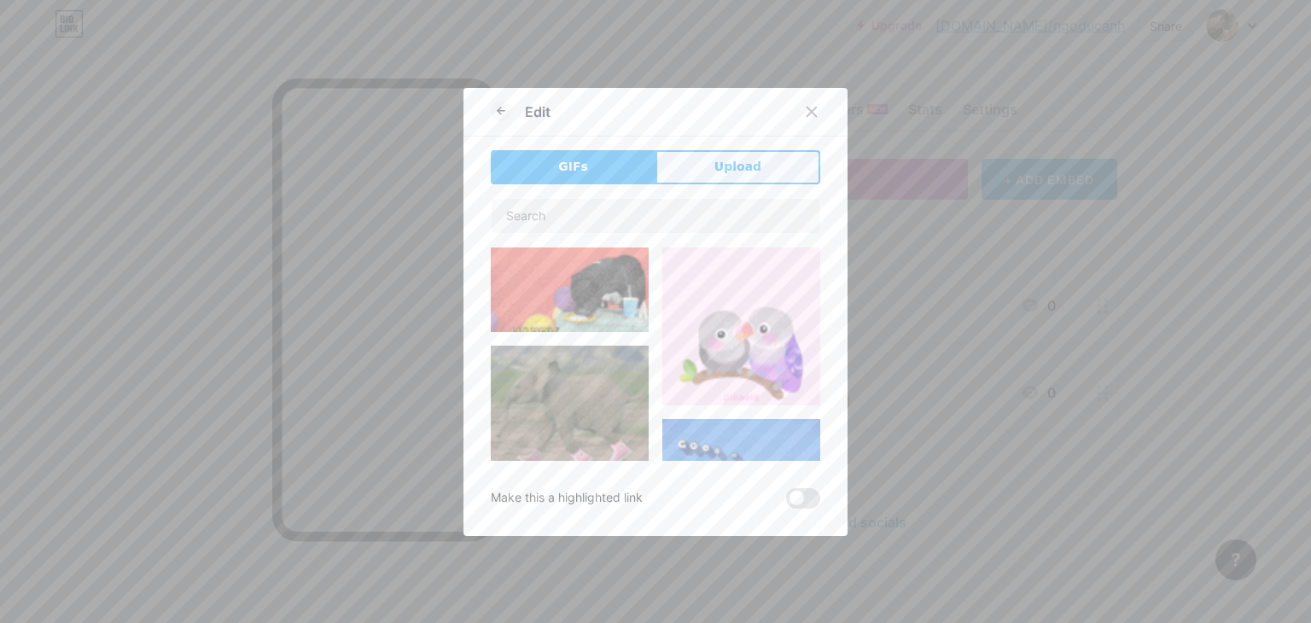
click at [713, 154] on button "Upload" at bounding box center [737, 167] width 165 height 34
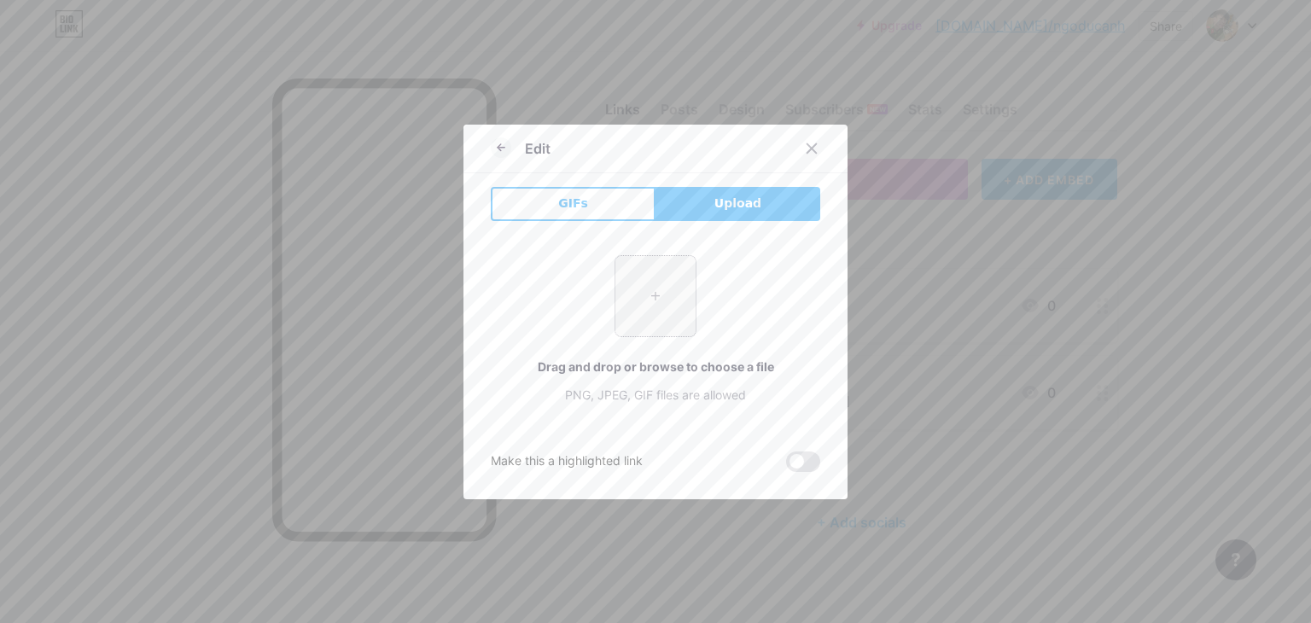
click at [655, 287] on input "file" at bounding box center [655, 296] width 80 height 80
click at [939, 336] on div at bounding box center [655, 311] width 1311 height 623
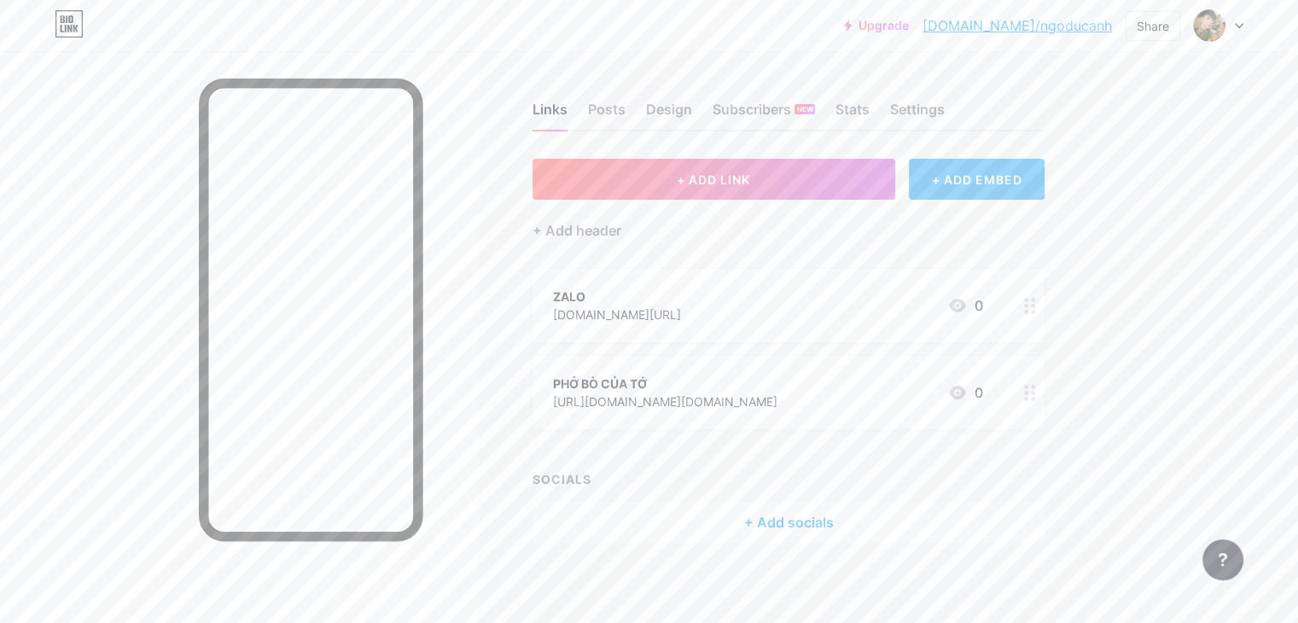
click at [1017, 183] on div "+ ADD EMBED" at bounding box center [977, 179] width 136 height 41
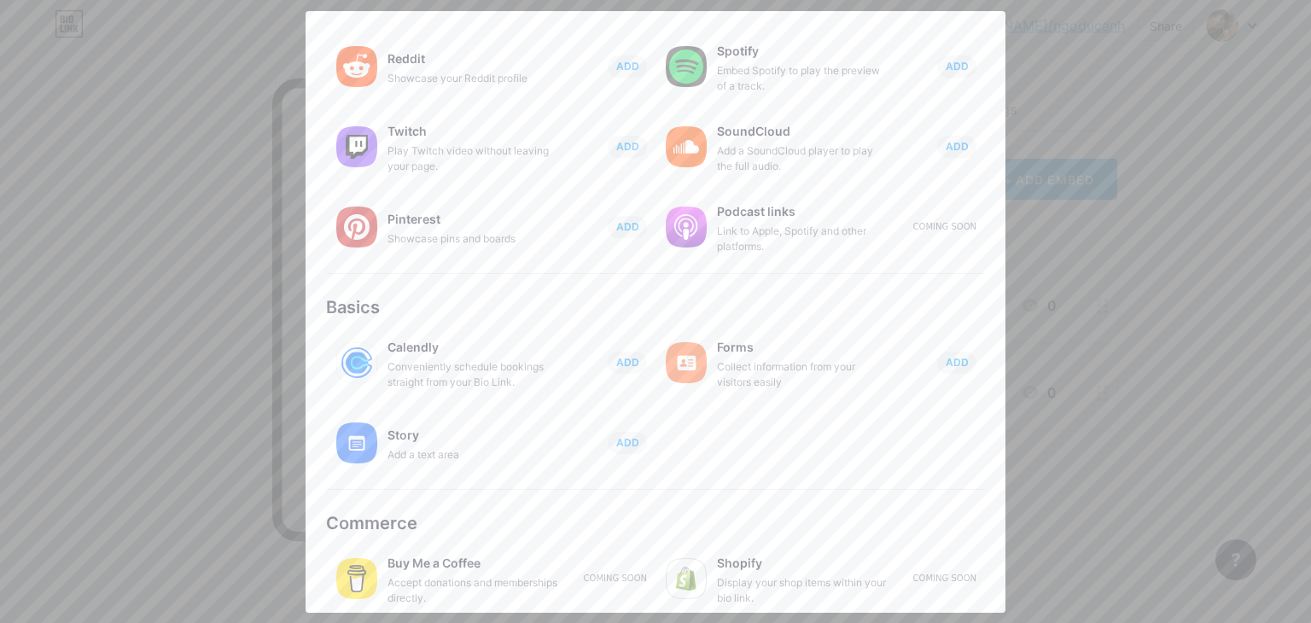
scroll to position [267, 0]
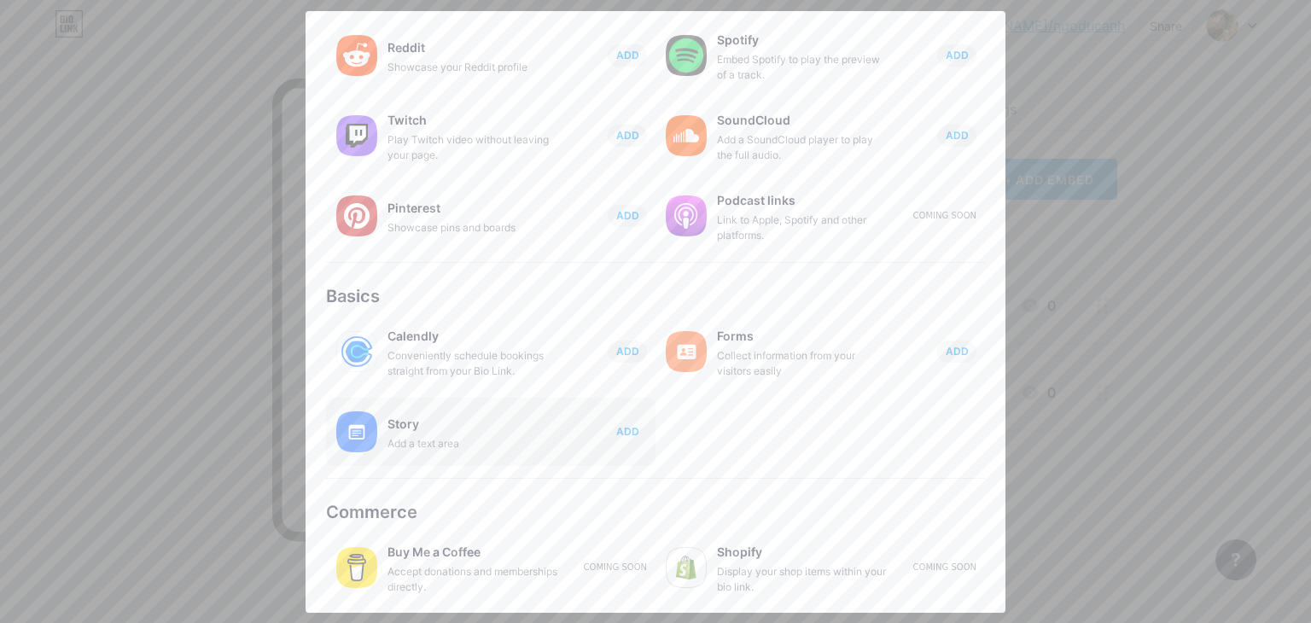
click at [616, 433] on span "ADD" at bounding box center [627, 431] width 23 height 15
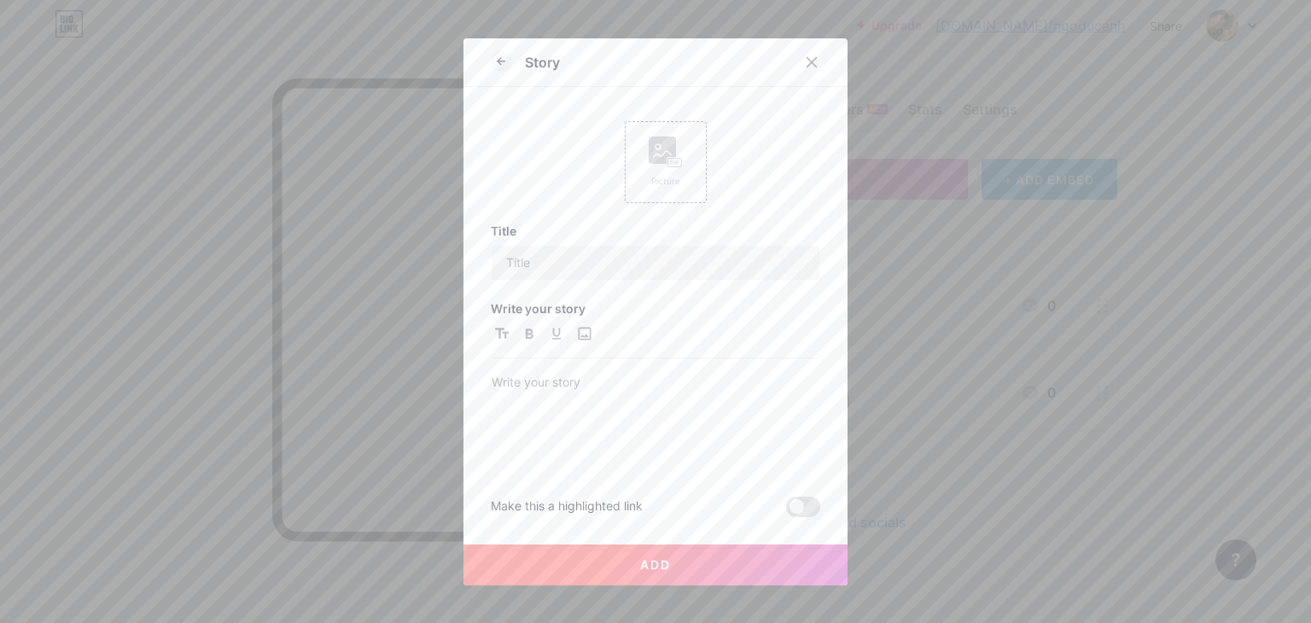
scroll to position [0, 0]
click at [660, 175] on div "Picture" at bounding box center [665, 181] width 34 height 13
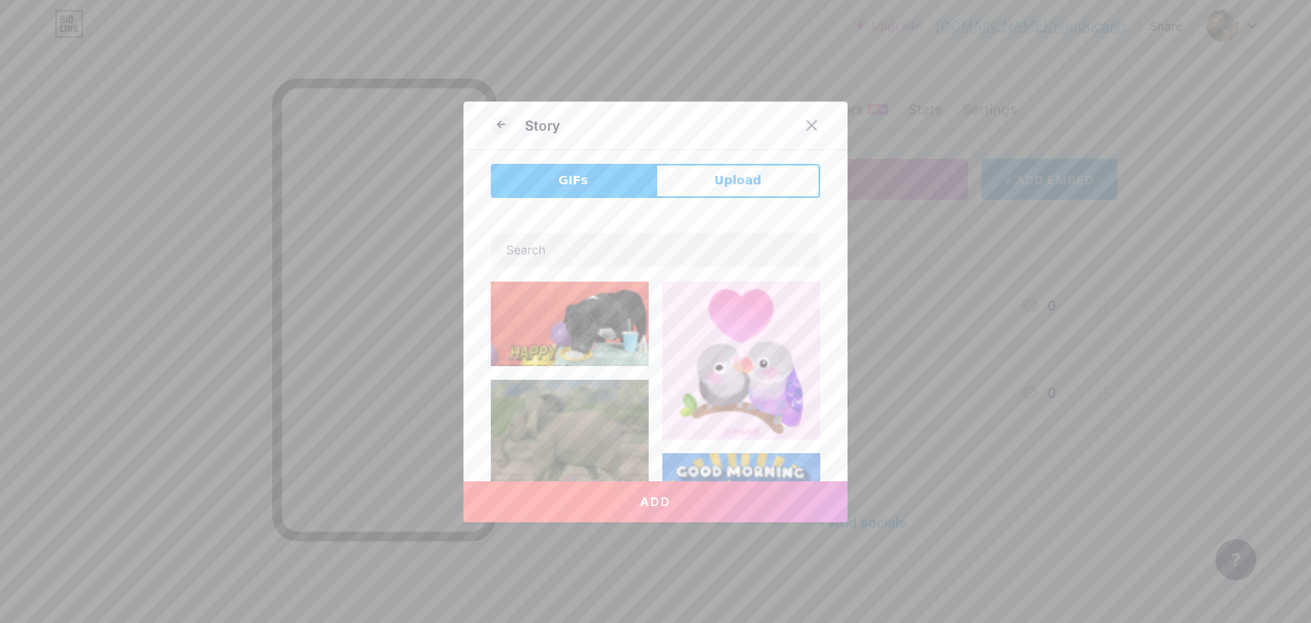
drag, startPoint x: 698, startPoint y: 183, endPoint x: 607, endPoint y: 311, distance: 156.7
click at [607, 311] on div "GIFs Upload Add Make this a highlighted link" at bounding box center [655, 329] width 329 height 331
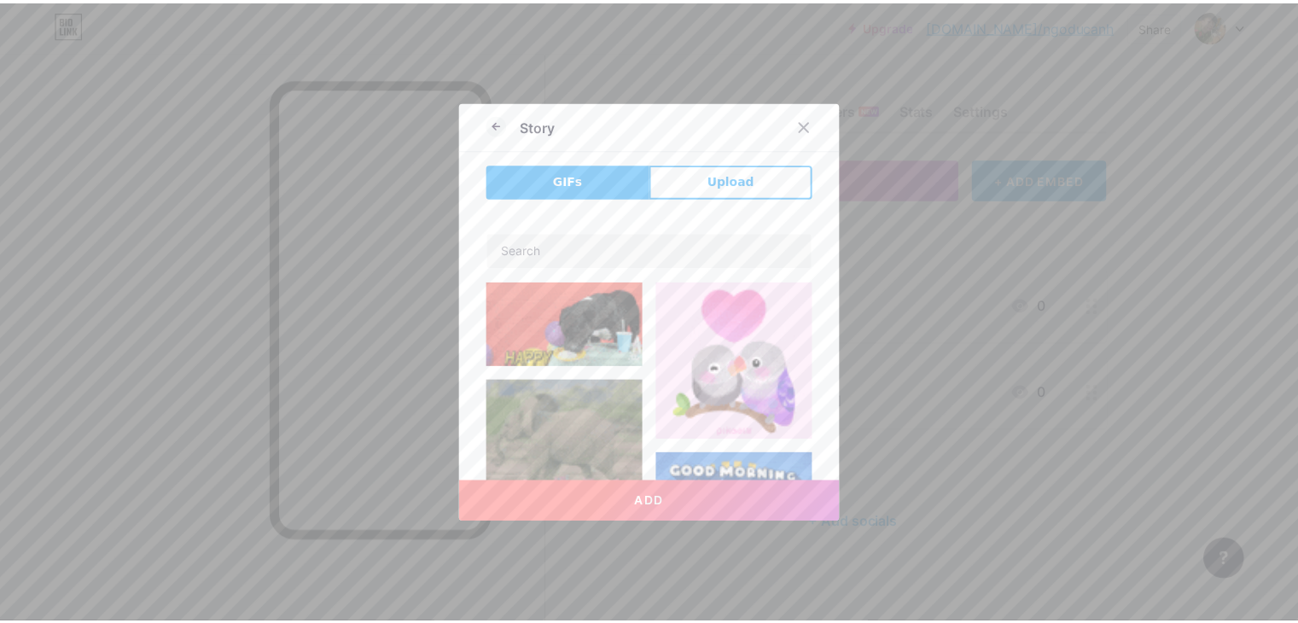
scroll to position [171, 0]
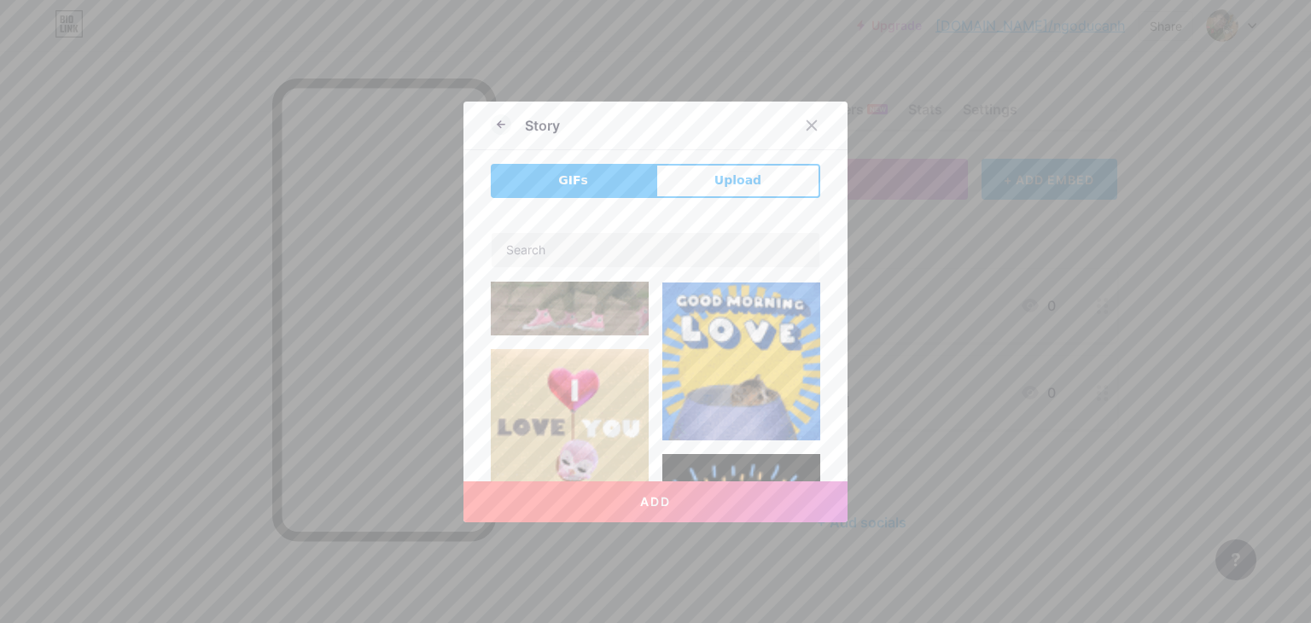
click at [701, 182] on button "Upload" at bounding box center [737, 181] width 165 height 34
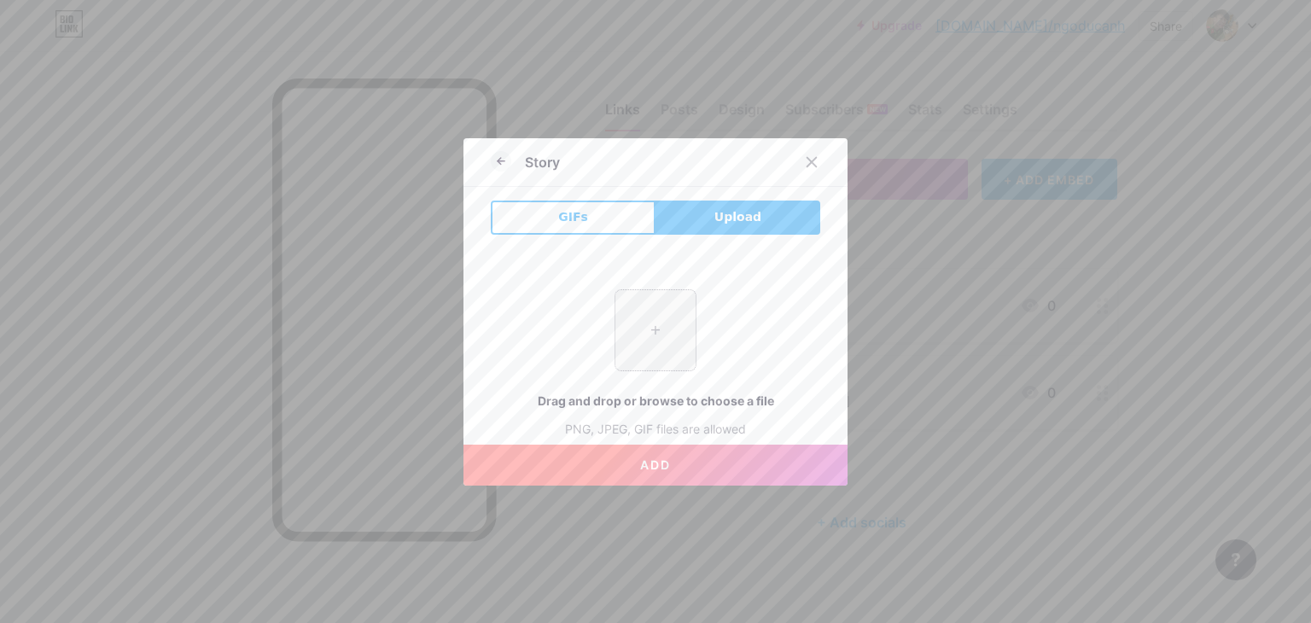
click at [638, 319] on input "file" at bounding box center [655, 330] width 80 height 80
type input "C:\fakepath\ZALO 1.jpg"
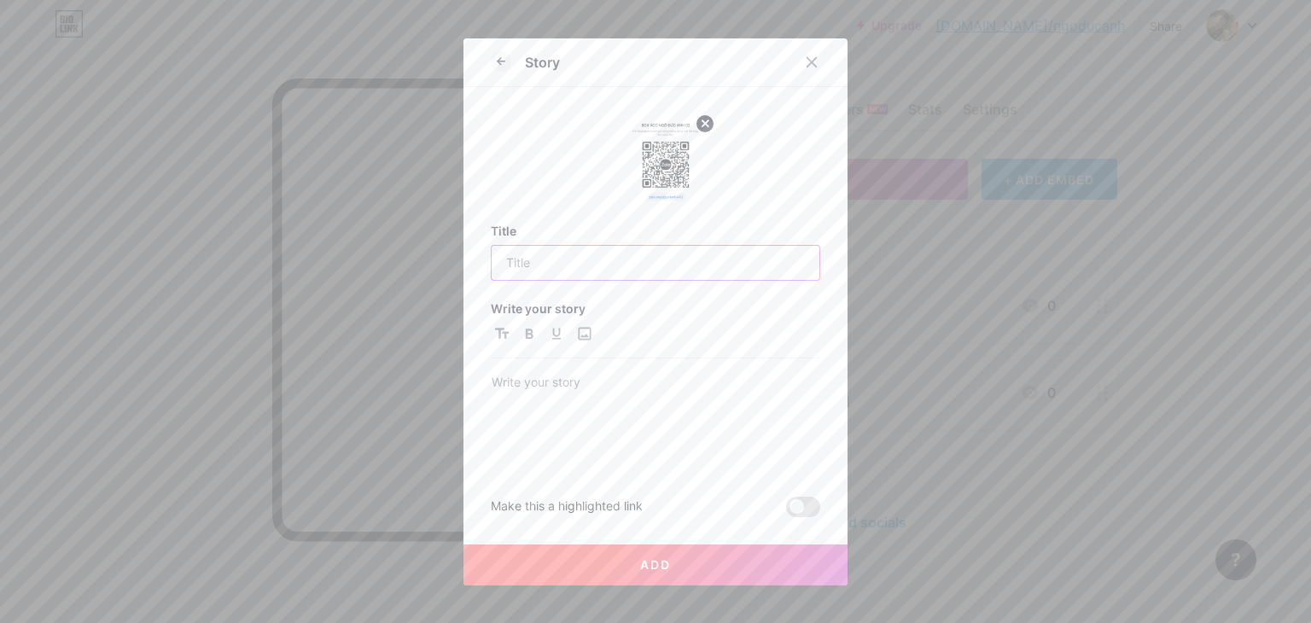
click at [613, 268] on input "text" at bounding box center [655, 263] width 328 height 34
click at [502, 226] on h3 "Title" at bounding box center [655, 231] width 329 height 15
click at [500, 230] on h3 "Title" at bounding box center [655, 231] width 329 height 15
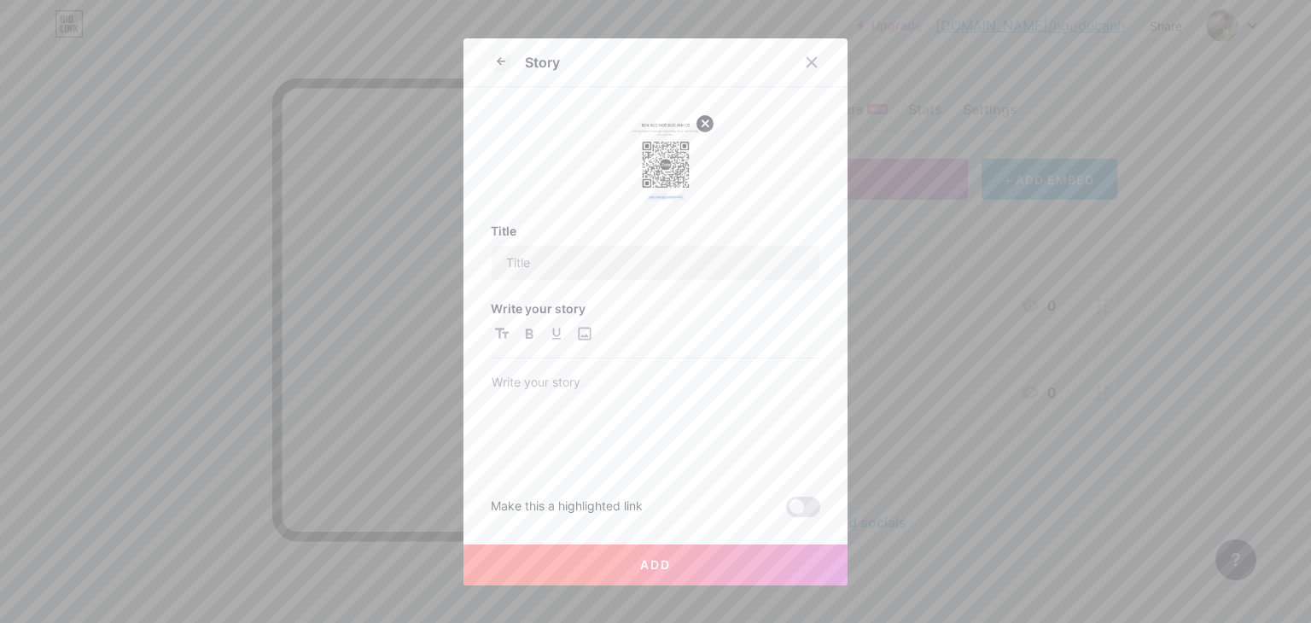
copy h3 "Title"
click at [607, 233] on h3 "Title" at bounding box center [655, 231] width 329 height 15
click at [607, 235] on h3 "Title" at bounding box center [655, 231] width 329 height 15
click at [633, 293] on div "Title Write your story Make this a highlighted link" at bounding box center [655, 371] width 329 height 294
click at [620, 283] on div "Title Write your story Make this a highlighted link" at bounding box center [655, 371] width 329 height 294
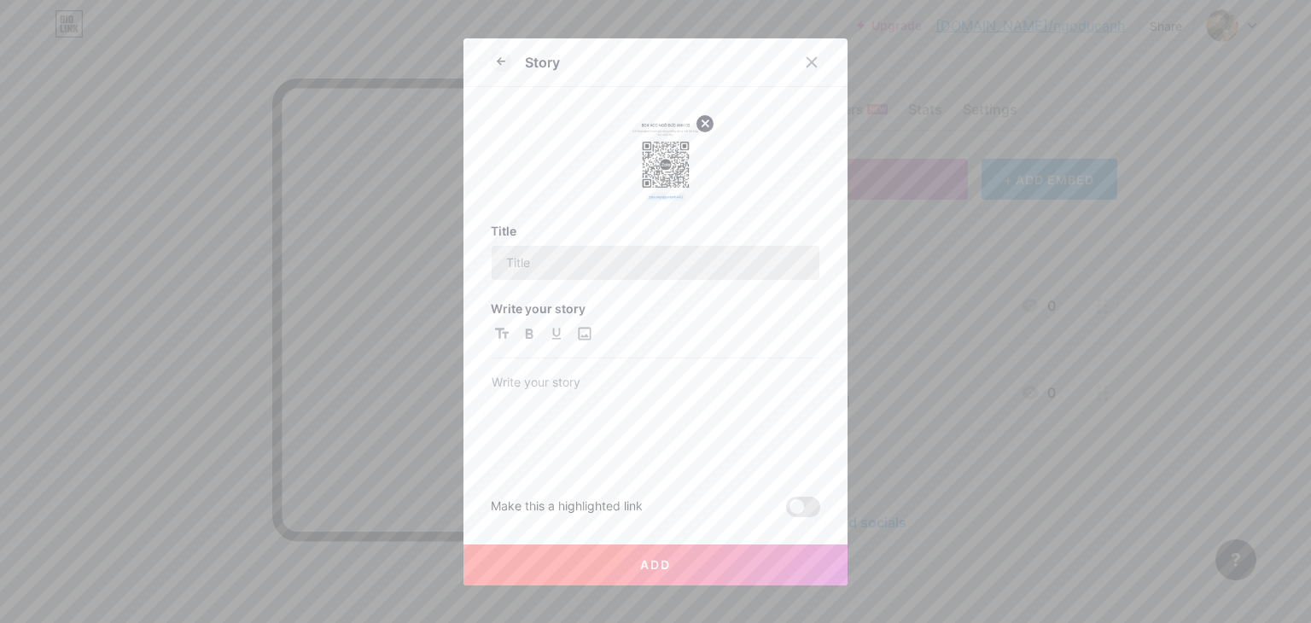
click at [612, 274] on div "Title Write your story Make this a highlighted link" at bounding box center [655, 371] width 329 height 294
click at [607, 270] on input "text" at bounding box center [655, 263] width 328 height 34
type input "BOX ACC CỦA TỚ NHÉ"
click at [463, 544] on button "Add" at bounding box center [655, 564] width 384 height 41
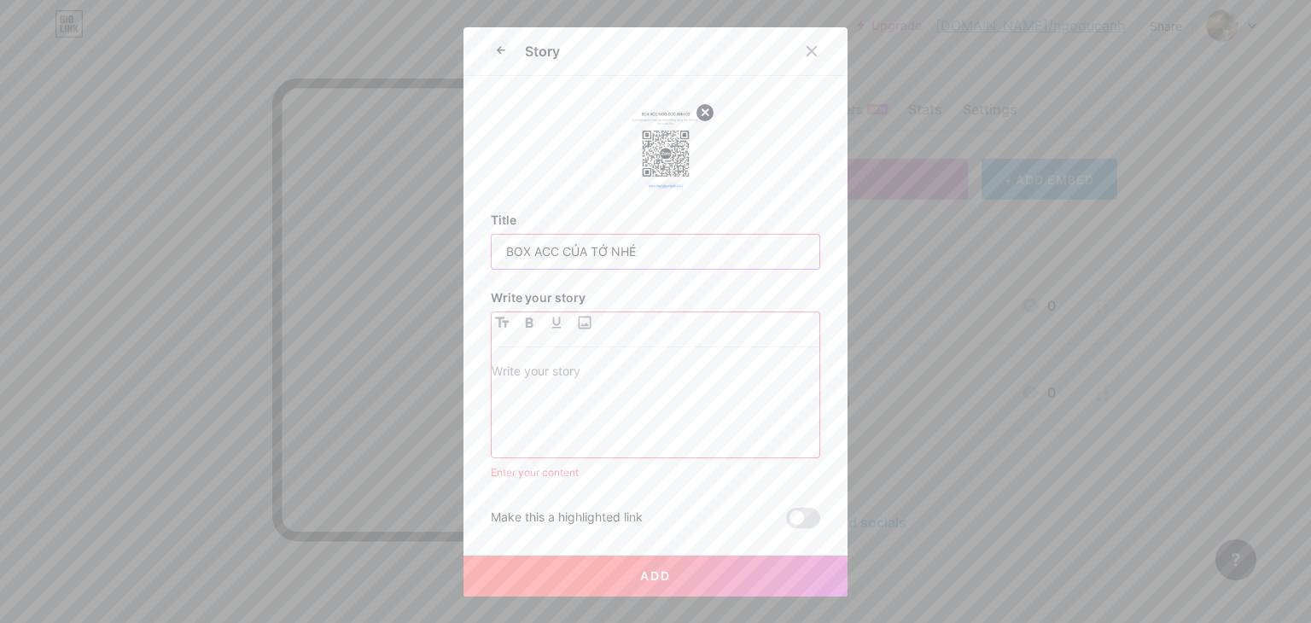
click at [463, 555] on button "Add" at bounding box center [655, 575] width 384 height 41
click at [573, 381] on p at bounding box center [655, 373] width 328 height 24
click at [498, 322] on icon "button" at bounding box center [502, 322] width 14 height 10
click at [525, 322] on icon "button" at bounding box center [529, 322] width 9 height 10
click at [538, 321] on div at bounding box center [655, 329] width 328 height 35
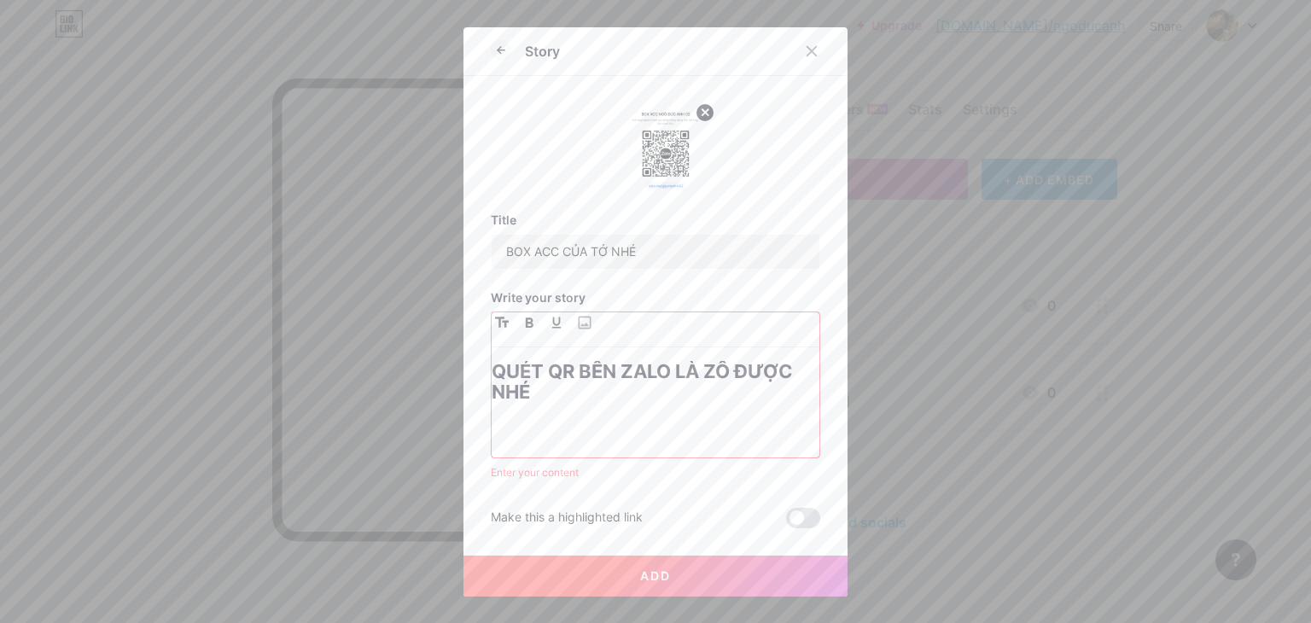
click at [552, 321] on icon "button" at bounding box center [556, 322] width 9 height 11
click at [495, 321] on icon "button" at bounding box center [502, 322] width 14 height 10
click at [553, 259] on input "BOX ACC CỦA TỚ NHÉ" at bounding box center [655, 252] width 328 height 34
click at [642, 578] on span "Add" at bounding box center [655, 575] width 31 height 15
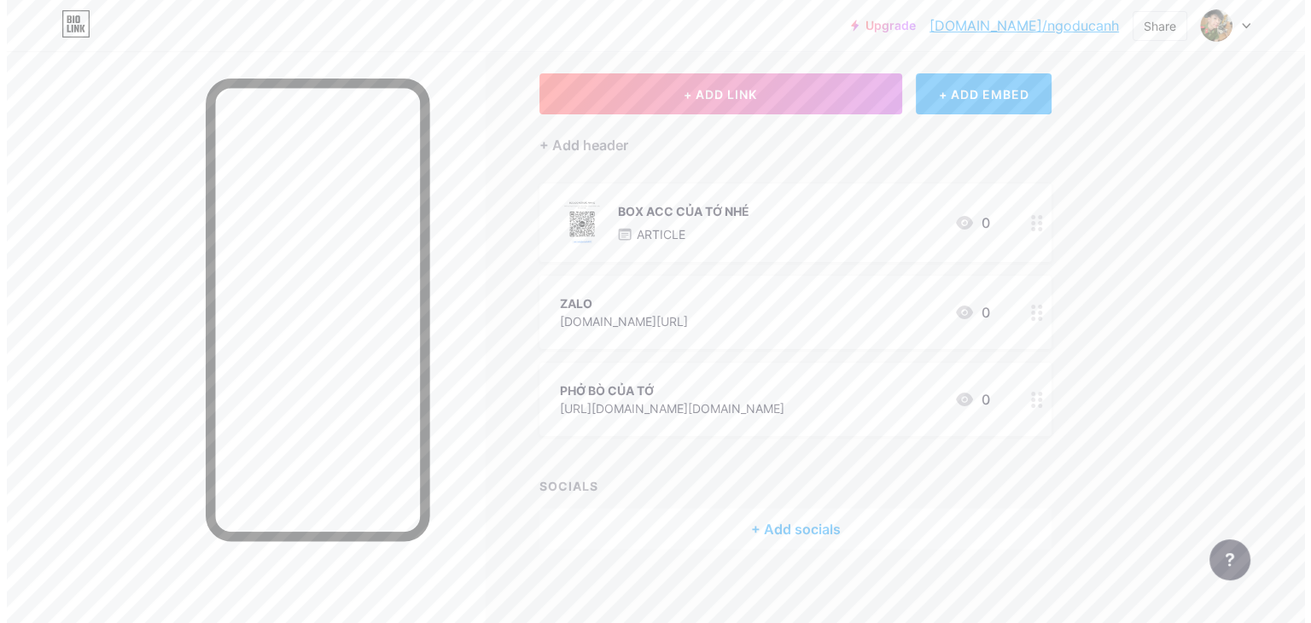
scroll to position [0, 0]
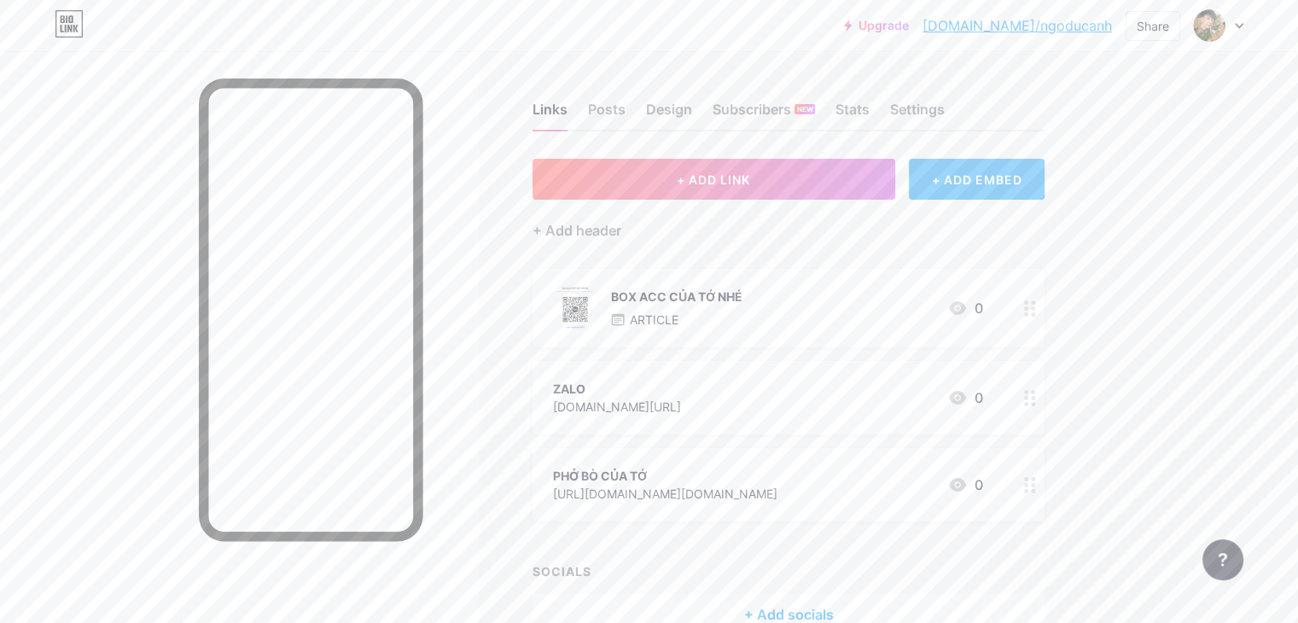
click at [1044, 178] on div "+ ADD EMBED" at bounding box center [977, 179] width 136 height 41
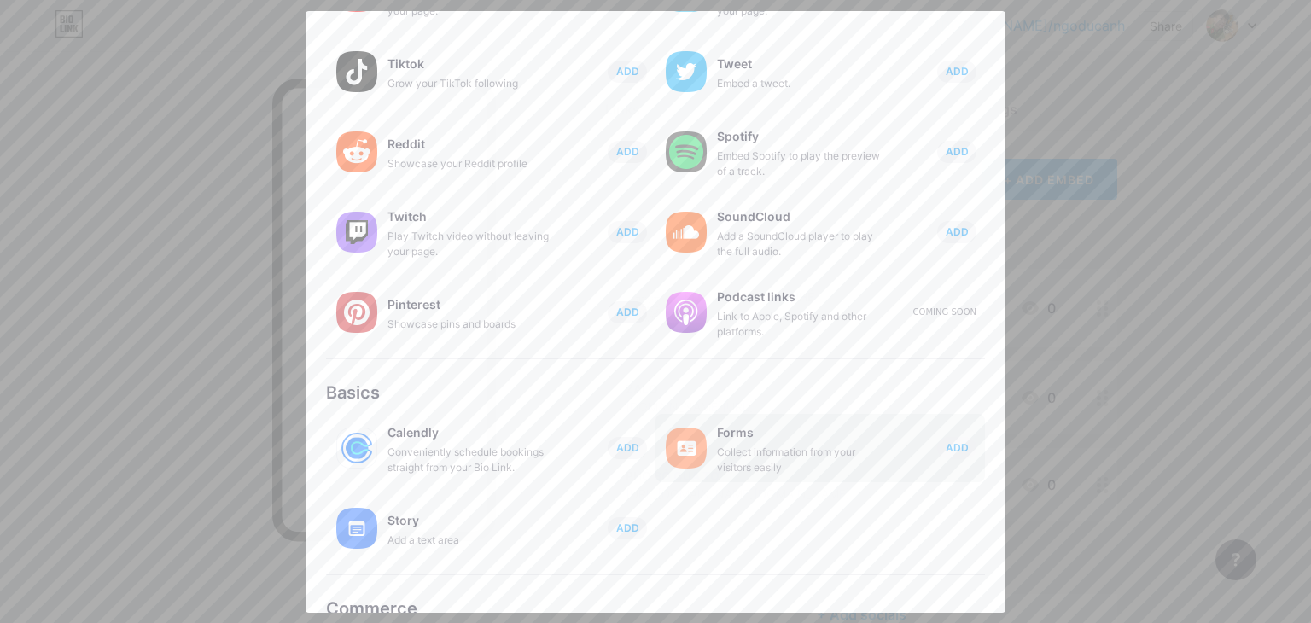
scroll to position [256, 0]
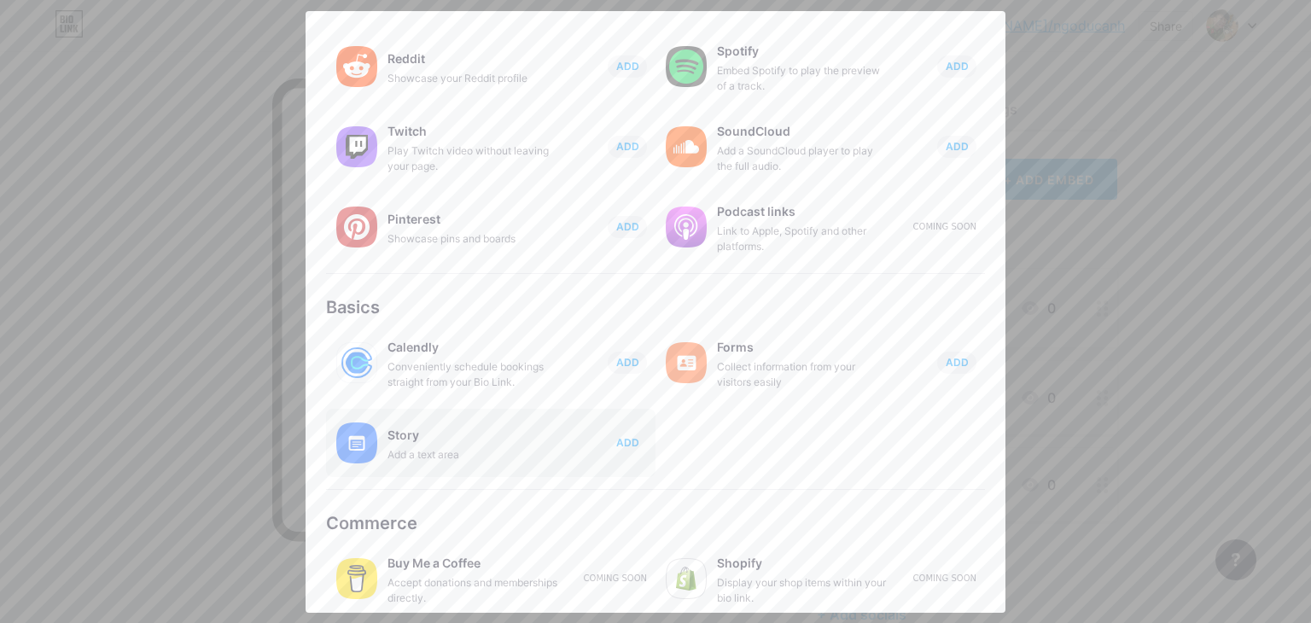
click at [616, 435] on span "ADD" at bounding box center [627, 442] width 23 height 15
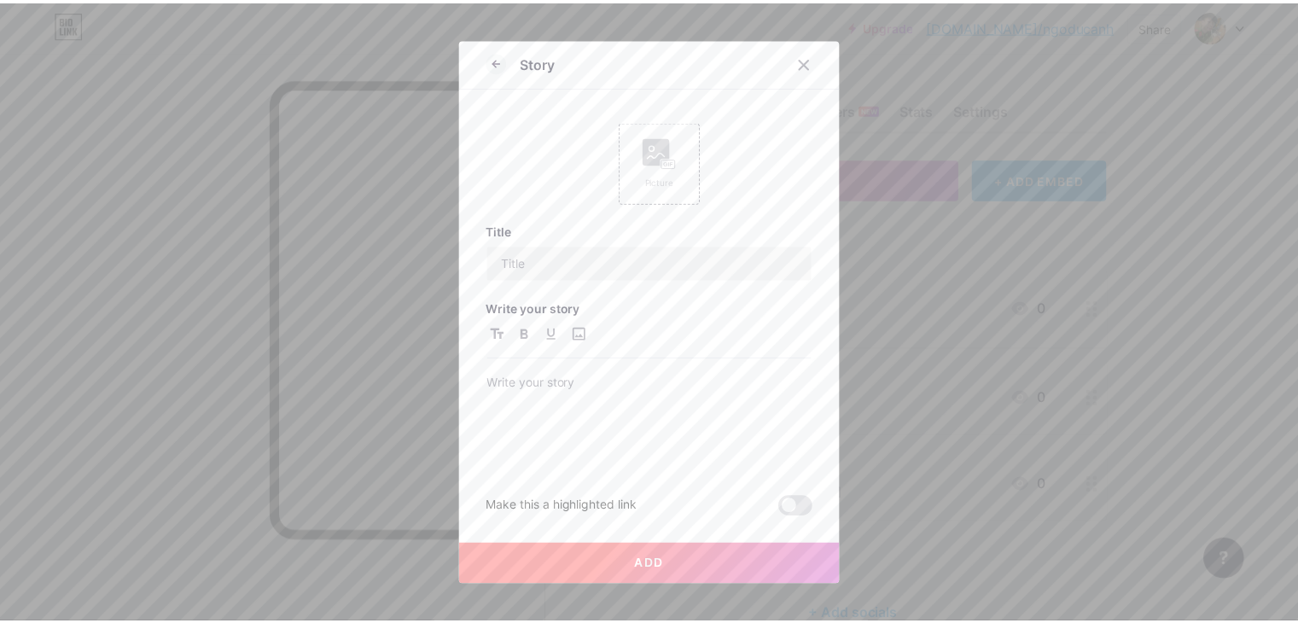
scroll to position [0, 0]
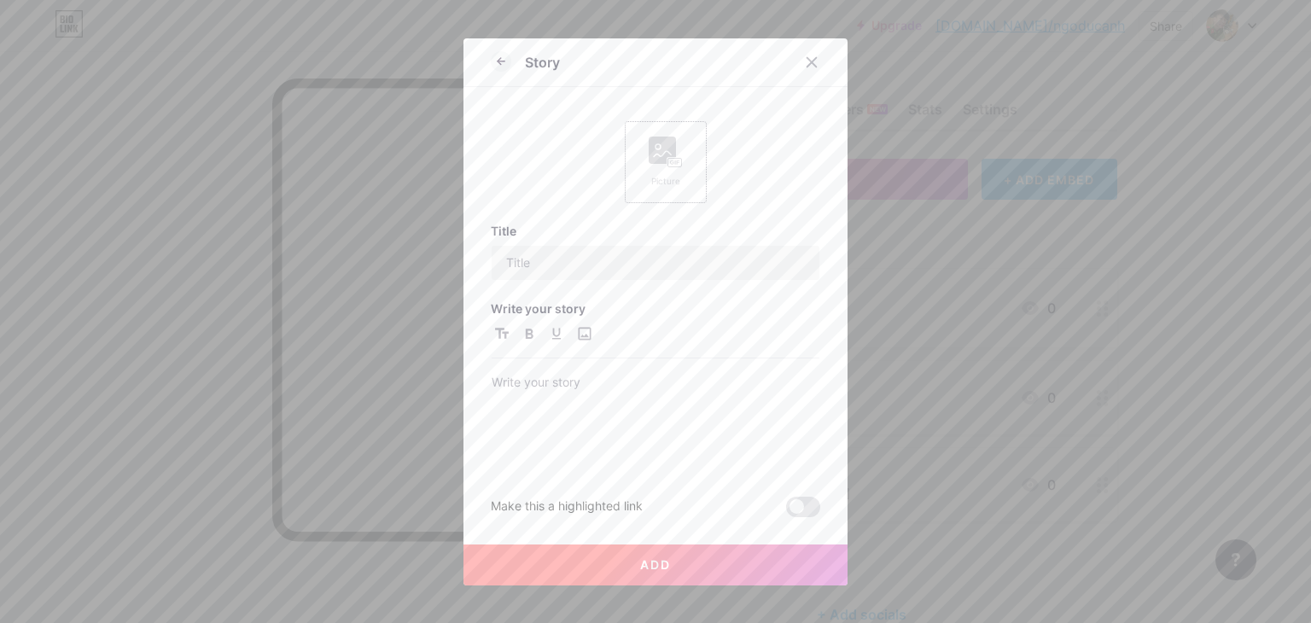
click at [648, 176] on div "Picture" at bounding box center [665, 181] width 34 height 13
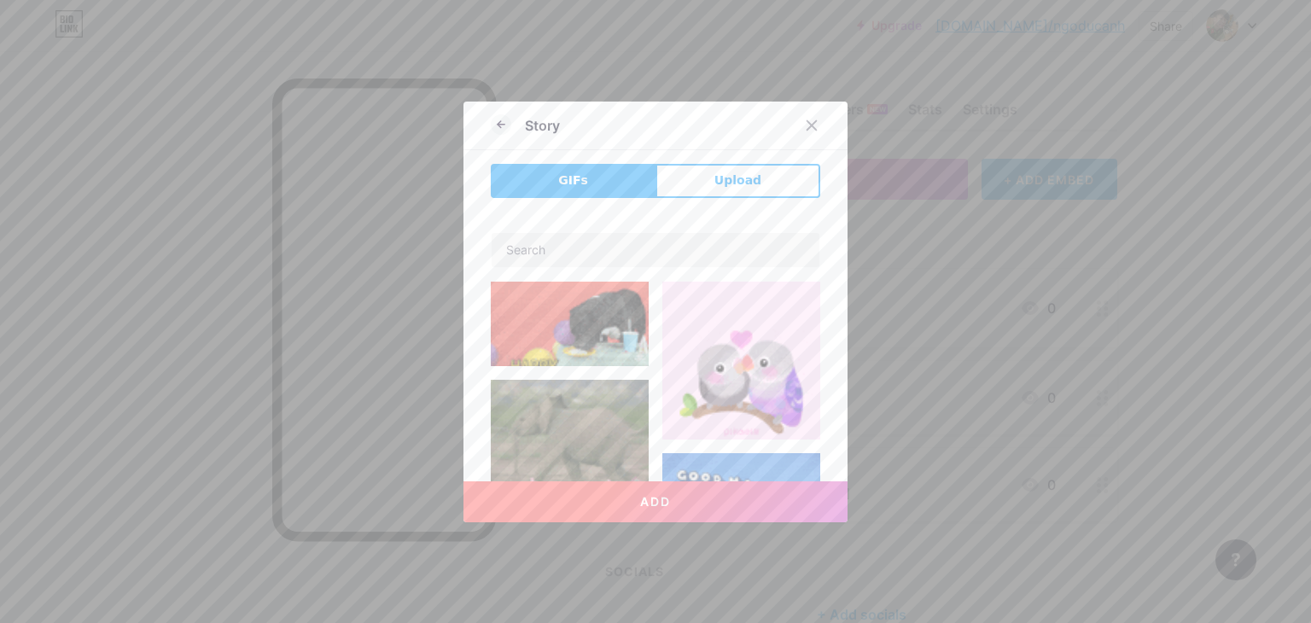
click at [743, 176] on span "Upload" at bounding box center [737, 180] width 47 height 18
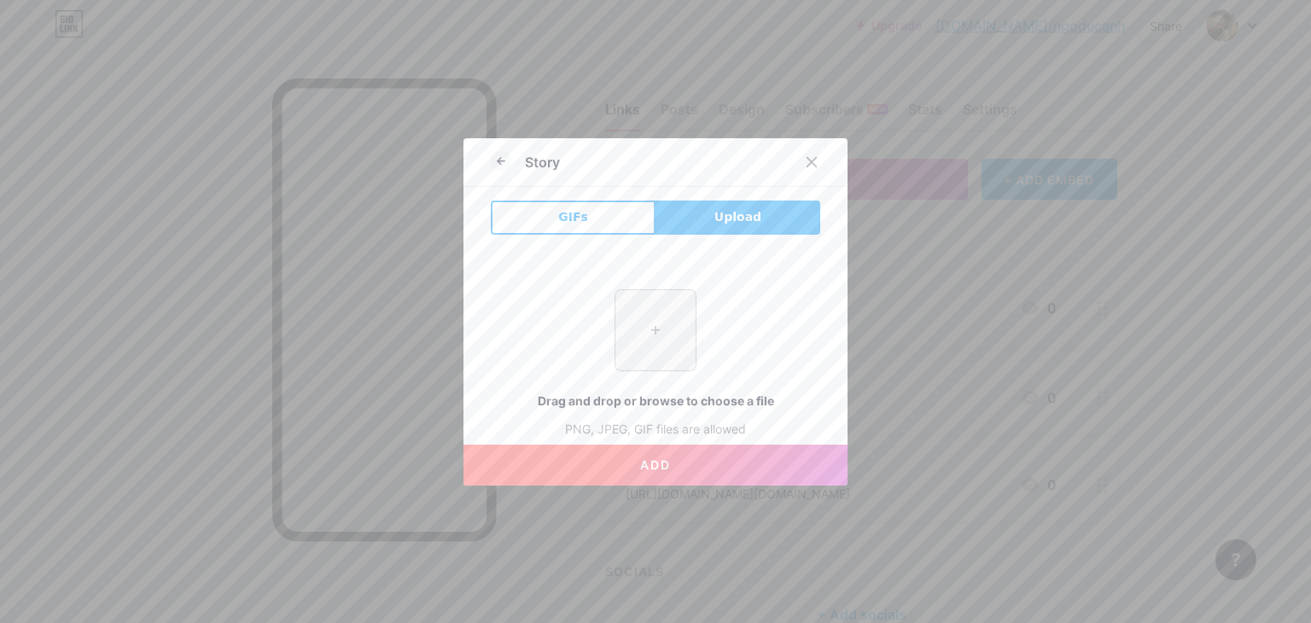
click at [652, 337] on input "file" at bounding box center [655, 330] width 80 height 80
type input "C:\fakepath\ZALO 2.jpg"
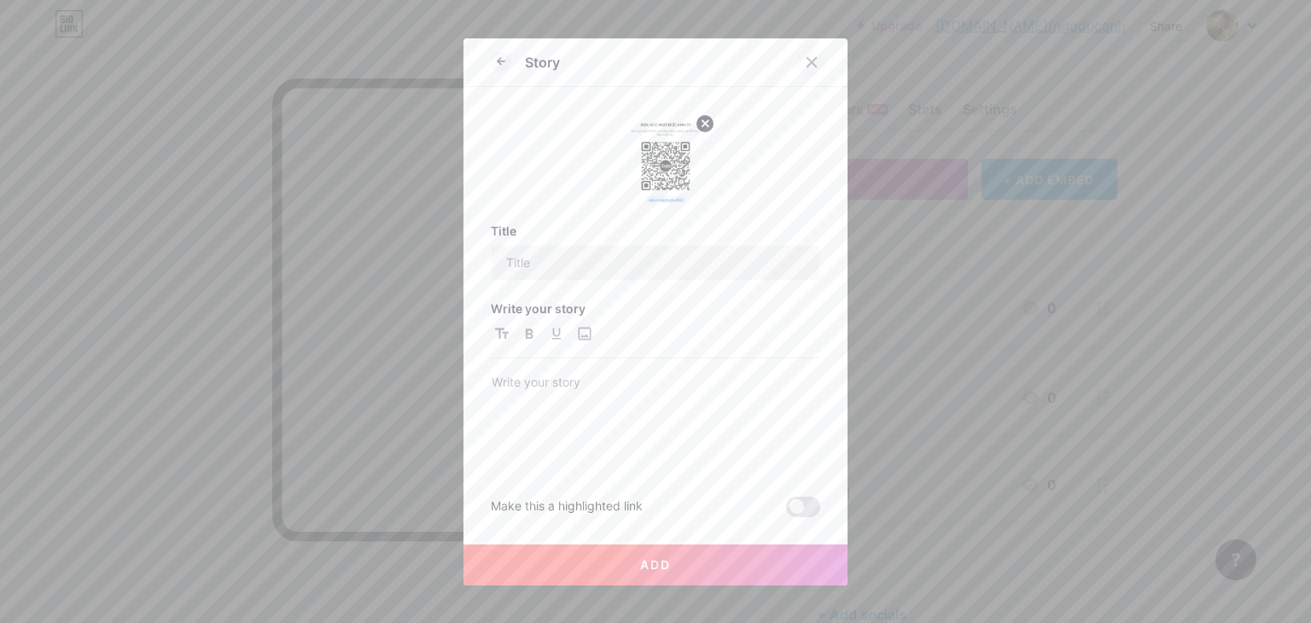
click at [811, 55] on icon at bounding box center [812, 62] width 14 height 14
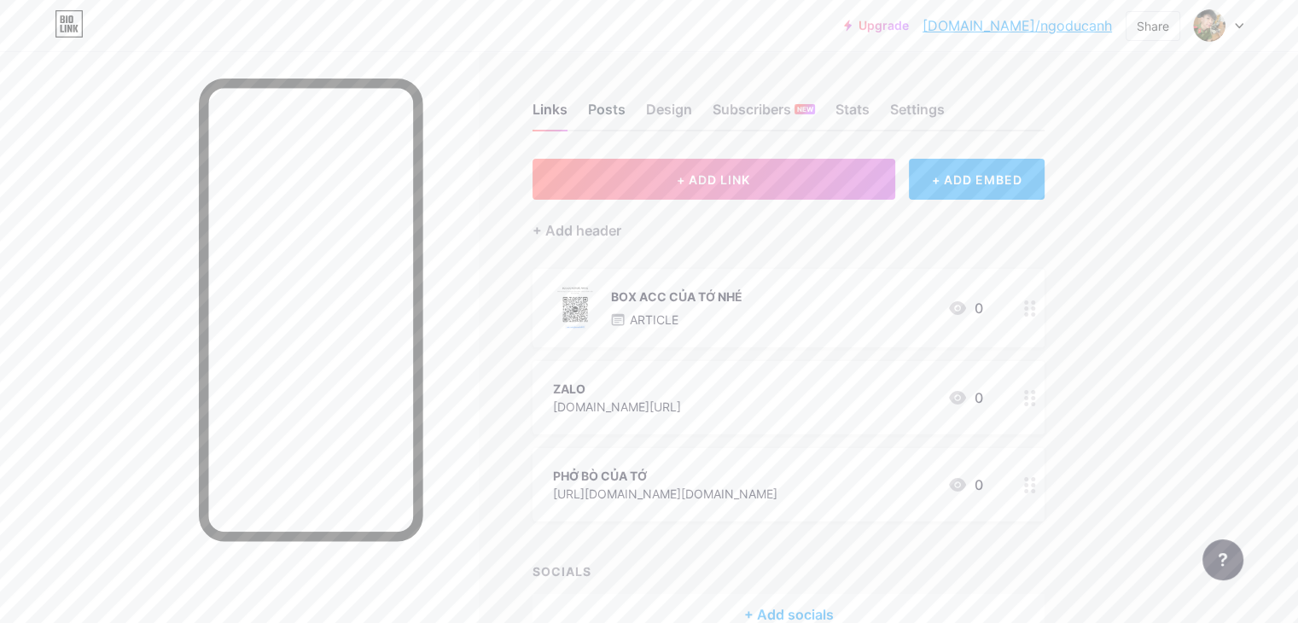
click at [625, 100] on div "Posts" at bounding box center [607, 114] width 38 height 31
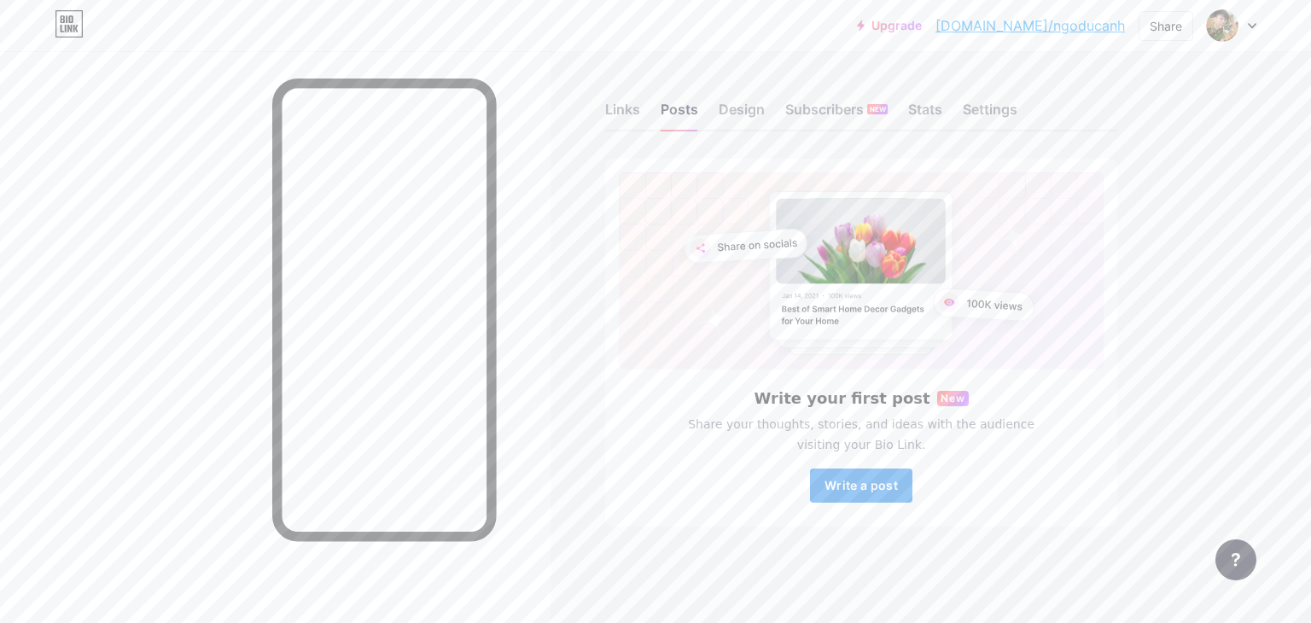
click at [877, 480] on span "Write a post" at bounding box center [860, 485] width 73 height 15
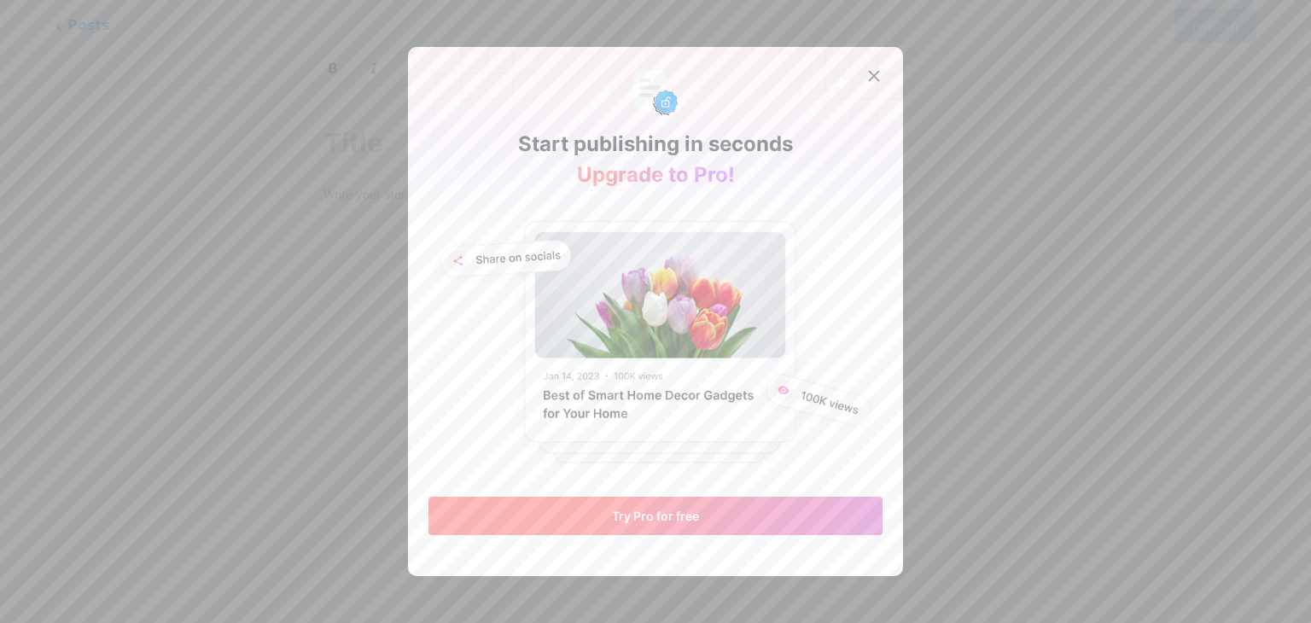
click at [730, 520] on button "Try Pro for free" at bounding box center [655, 516] width 454 height 38
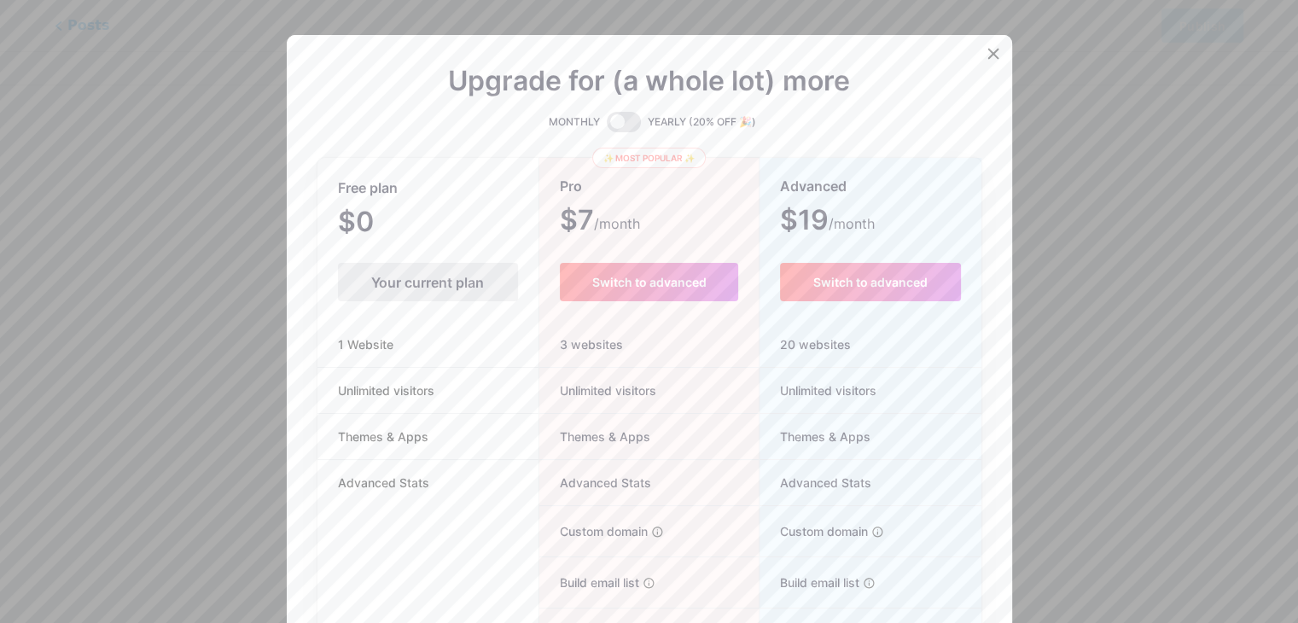
scroll to position [169, 0]
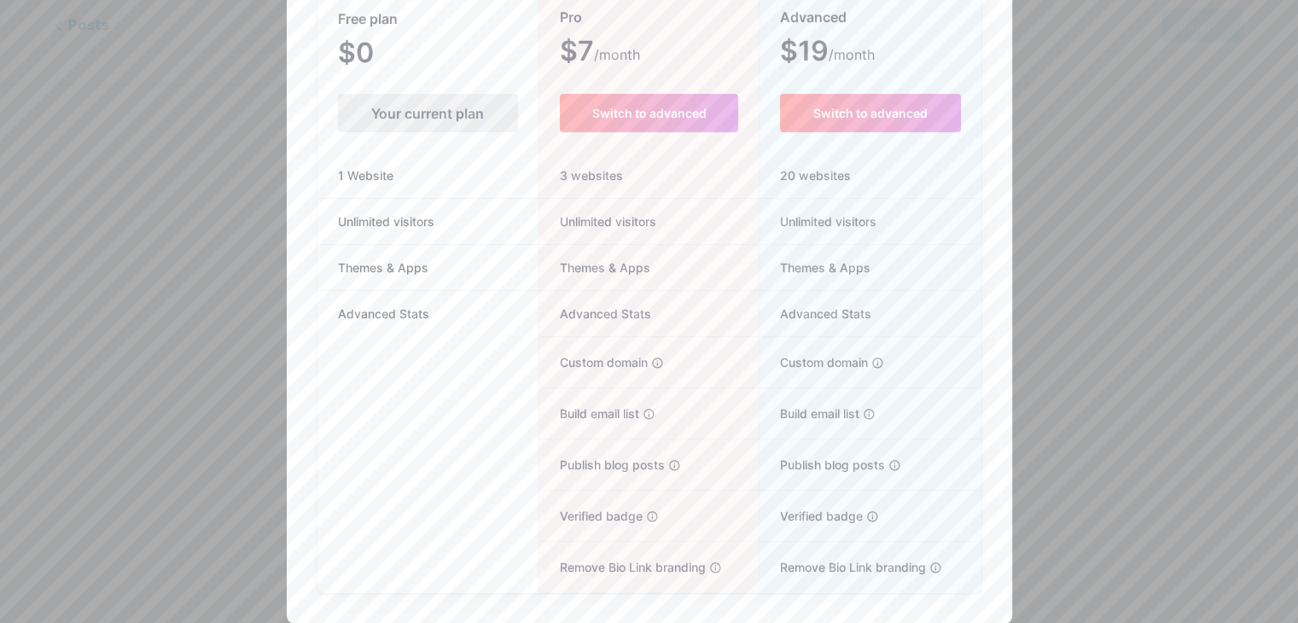
click at [445, 103] on div "Your current plan" at bounding box center [428, 113] width 180 height 38
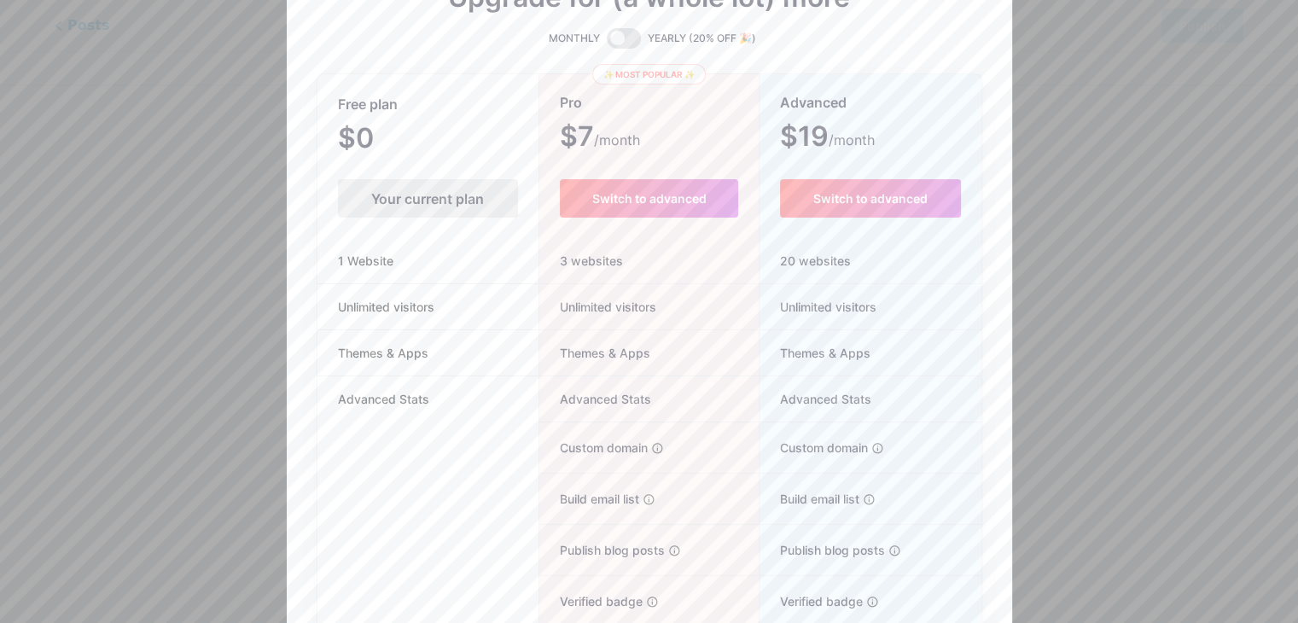
scroll to position [0, 0]
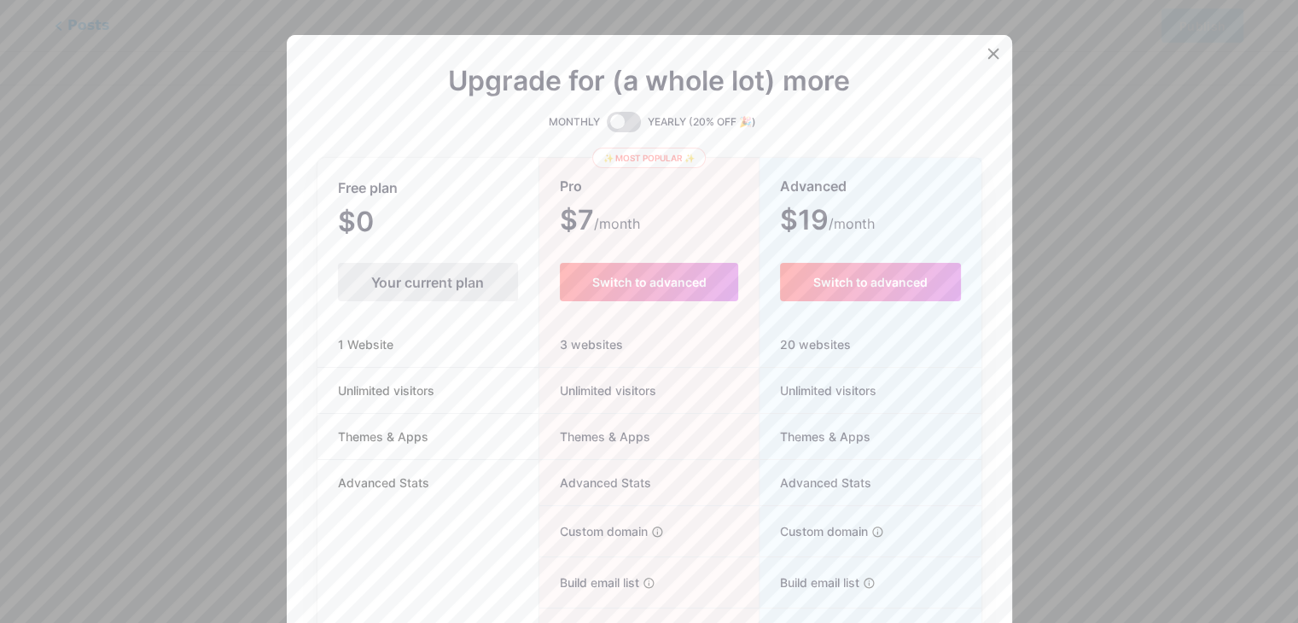
click at [631, 131] on span at bounding box center [624, 122] width 34 height 20
click at [607, 126] on input "checkbox" at bounding box center [607, 126] width 0 height 0
click at [991, 62] on div at bounding box center [993, 53] width 31 height 31
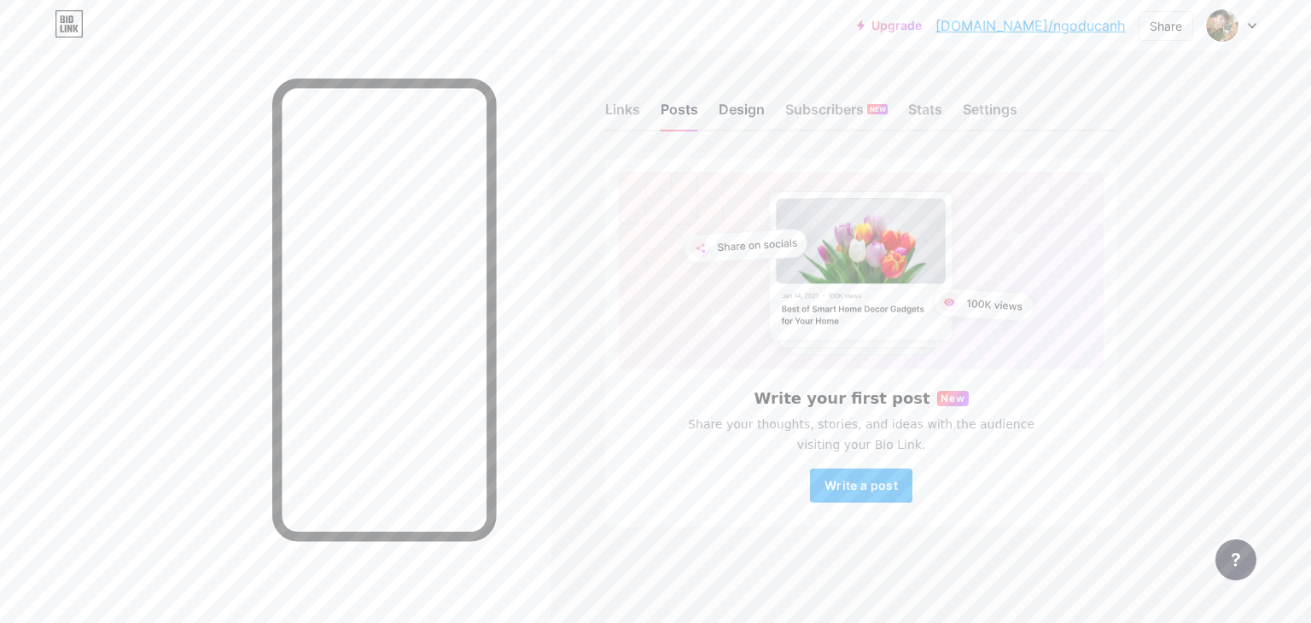
click at [747, 108] on div "Design" at bounding box center [741, 114] width 46 height 31
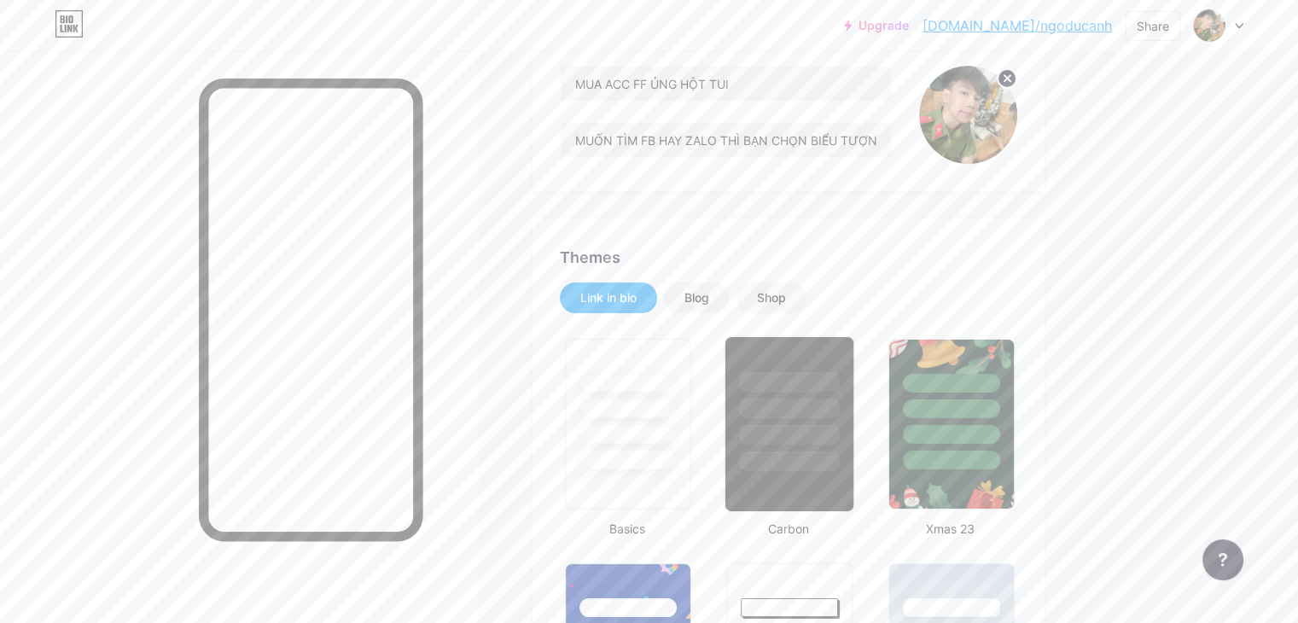
scroll to position [256, 0]
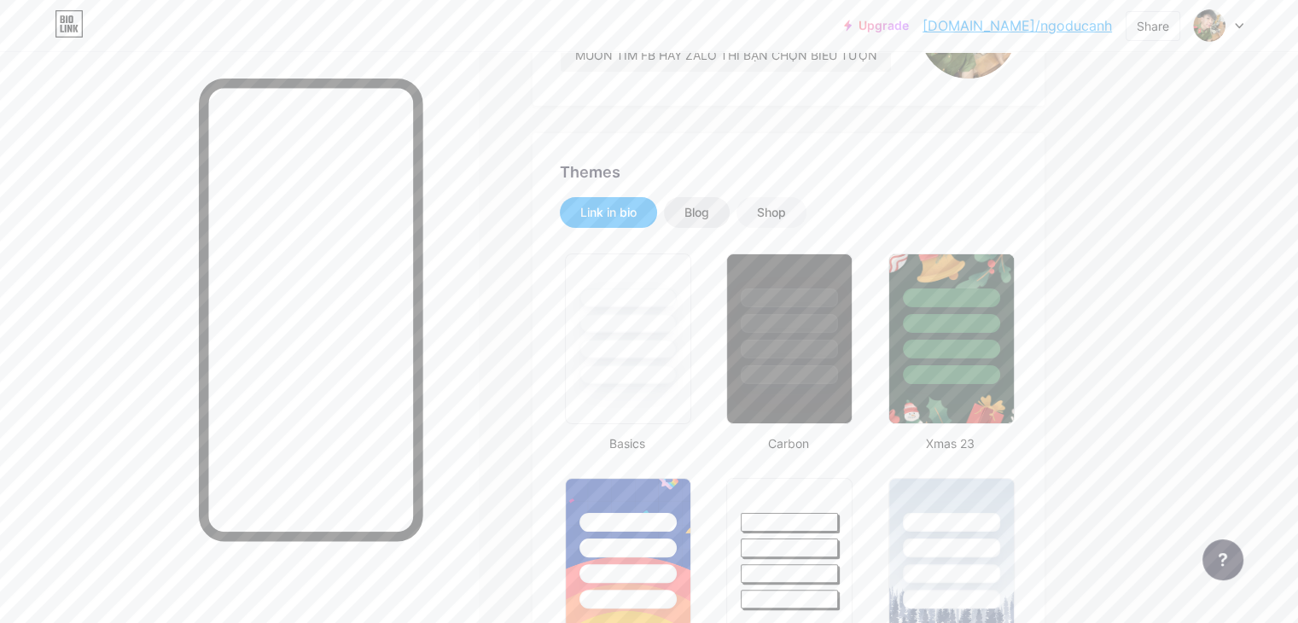
click at [709, 205] on div "Blog" at bounding box center [696, 212] width 25 height 17
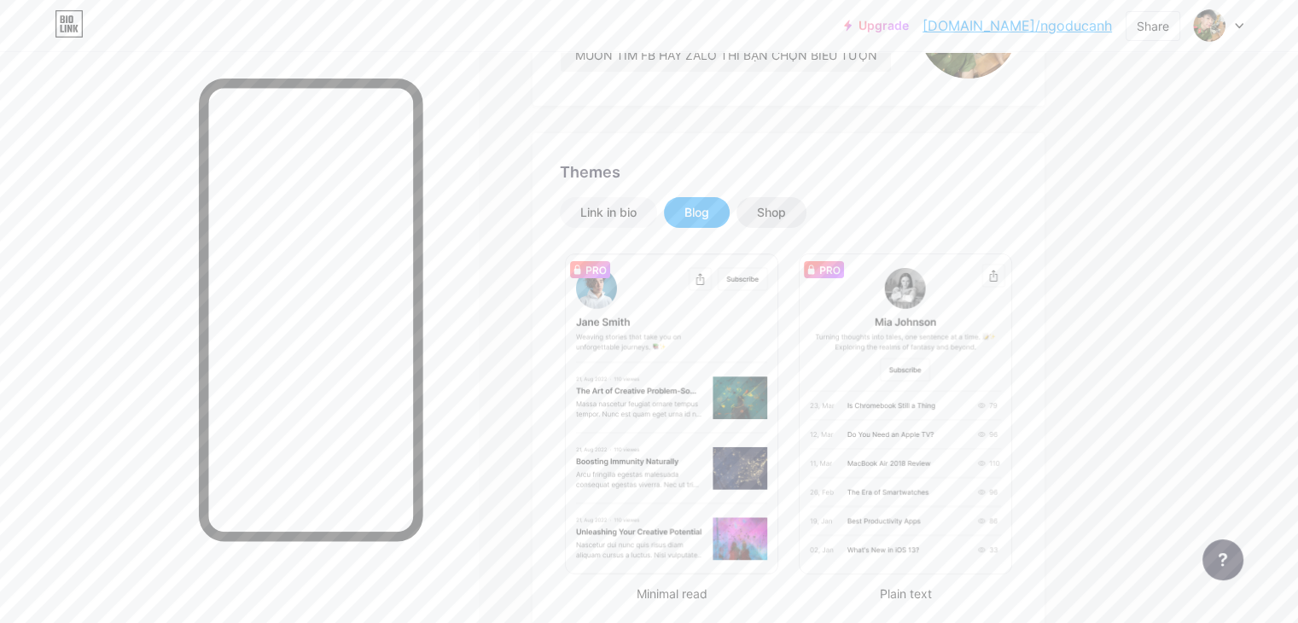
click at [786, 210] on div "Shop" at bounding box center [771, 212] width 29 height 17
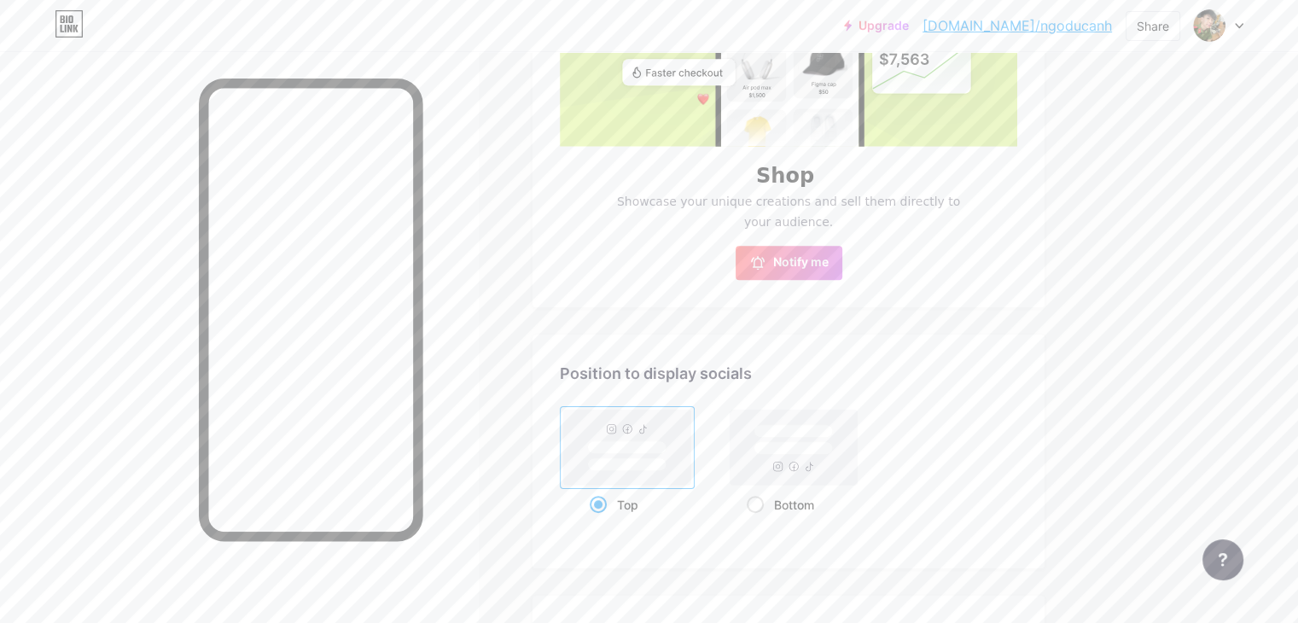
scroll to position [512, 0]
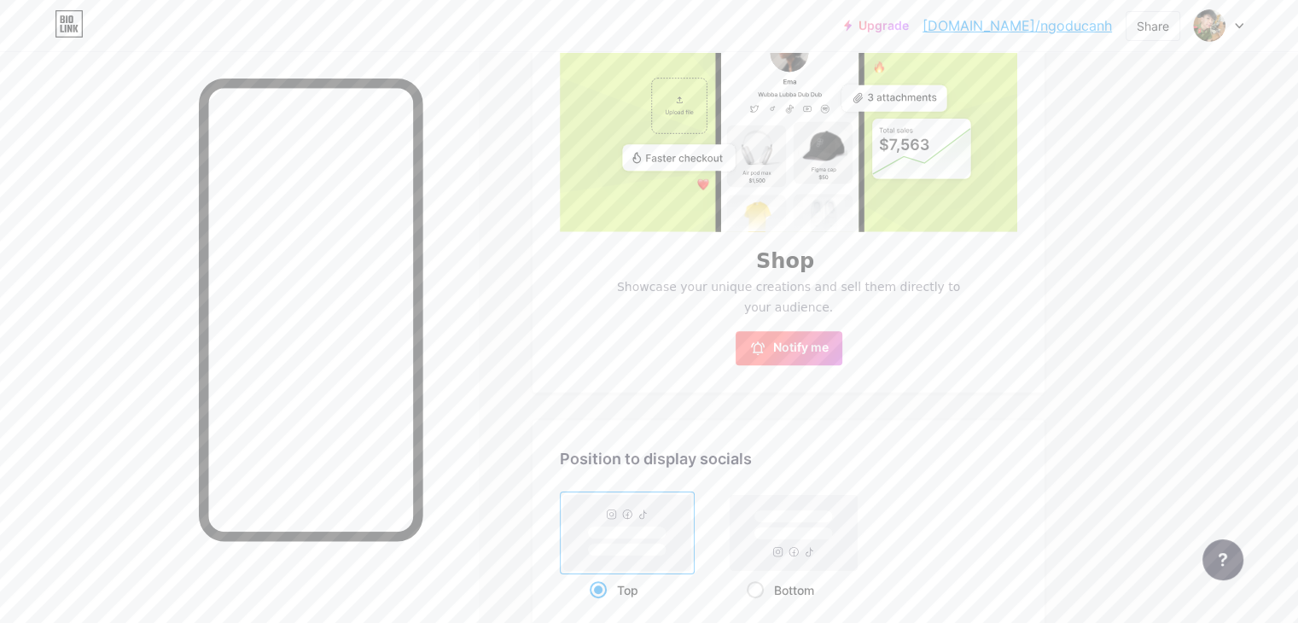
click at [828, 352] on span "Notify me" at bounding box center [800, 348] width 55 height 17
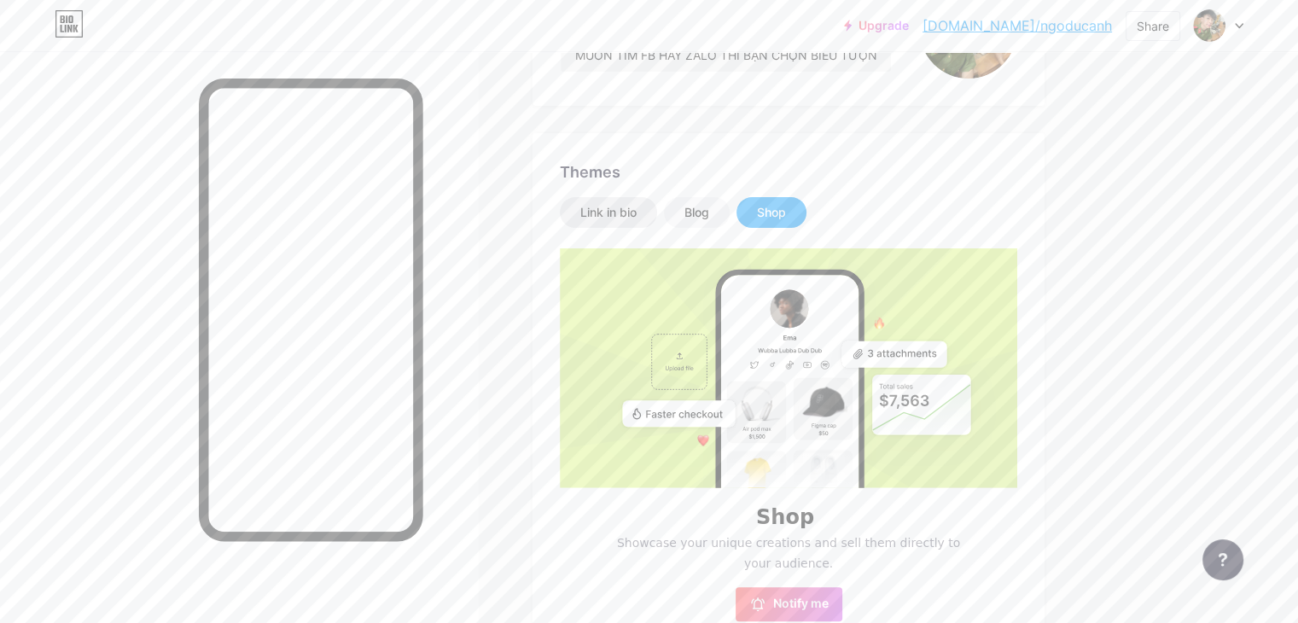
drag, startPoint x: 686, startPoint y: 206, endPoint x: 700, endPoint y: 212, distance: 14.9
click at [637, 206] on div "Link in bio" at bounding box center [608, 212] width 56 height 17
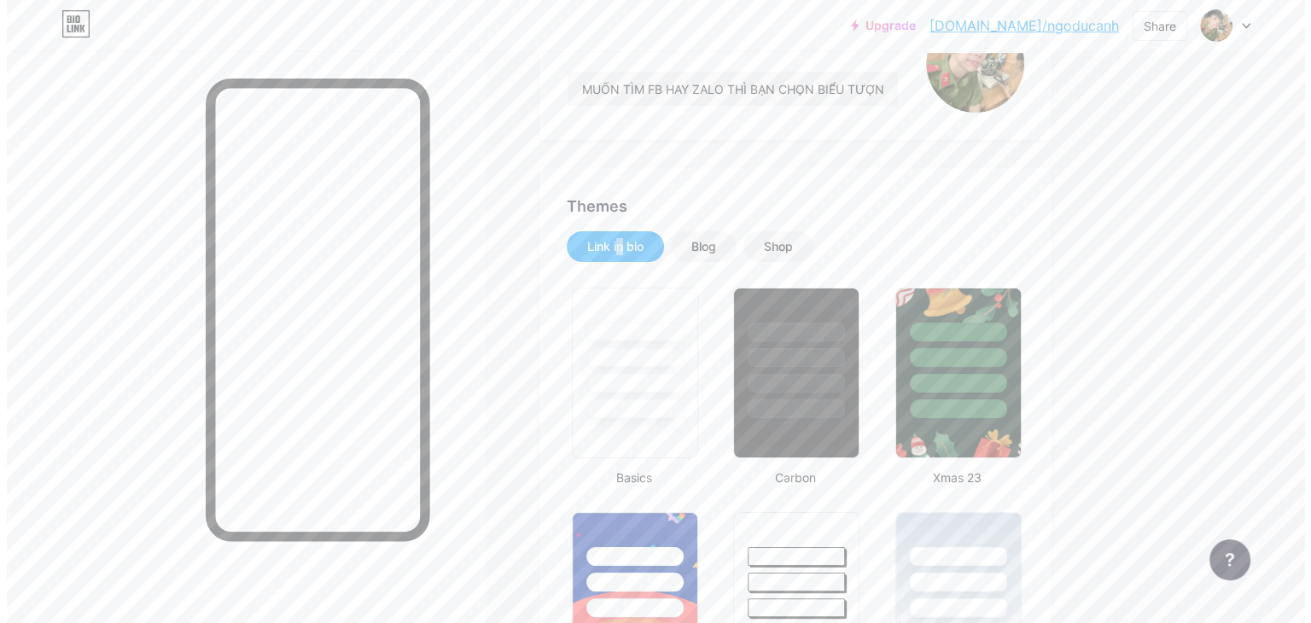
scroll to position [0, 0]
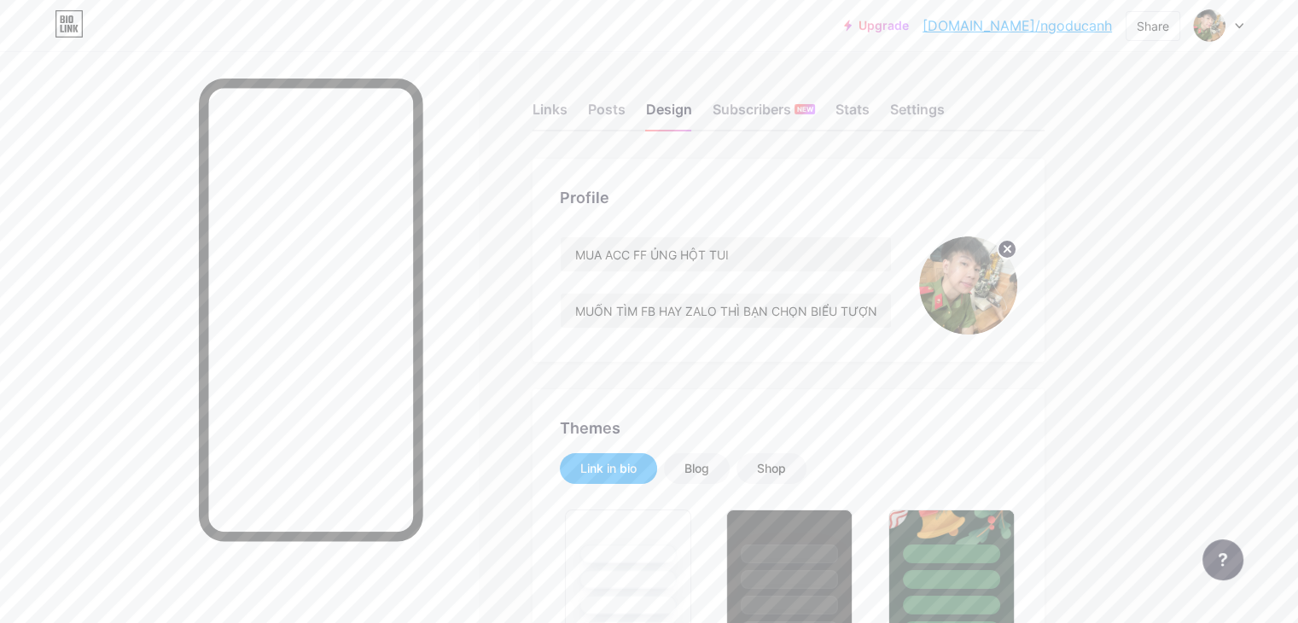
click at [690, 96] on div "Links Posts Design Subscribers NEW Stats Settings" at bounding box center [788, 102] width 512 height 60
click at [625, 108] on div "Posts" at bounding box center [607, 114] width 38 height 31
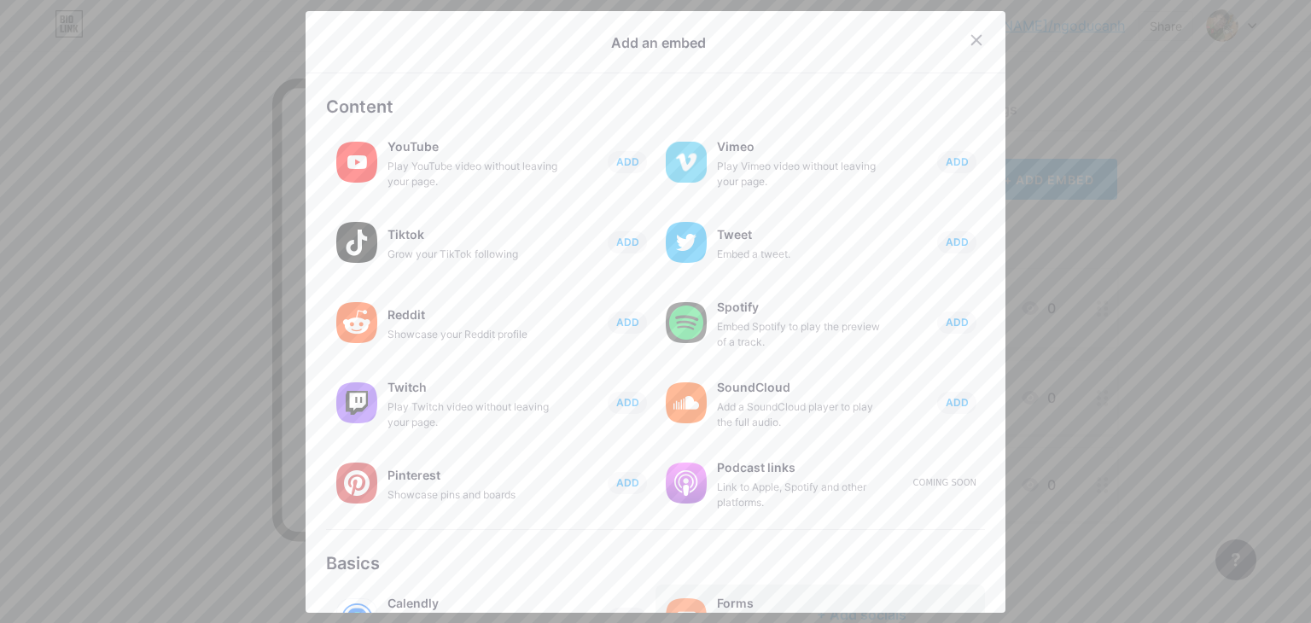
scroll to position [267, 0]
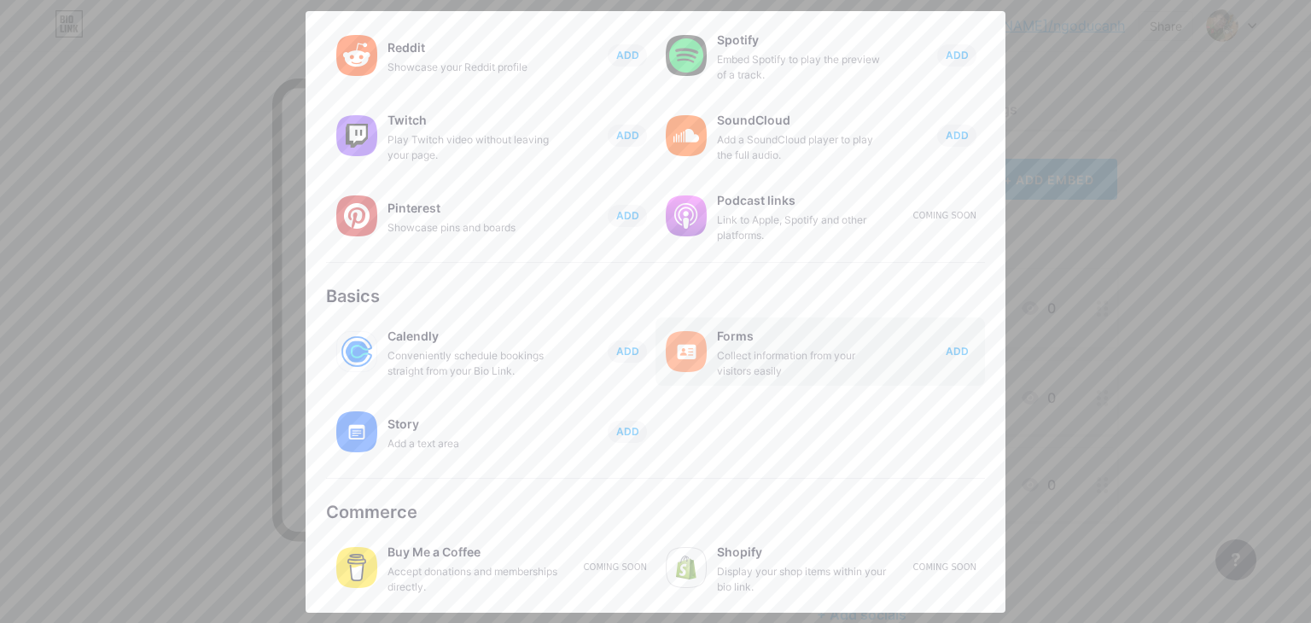
click at [945, 349] on span "ADD" at bounding box center [956, 351] width 23 height 15
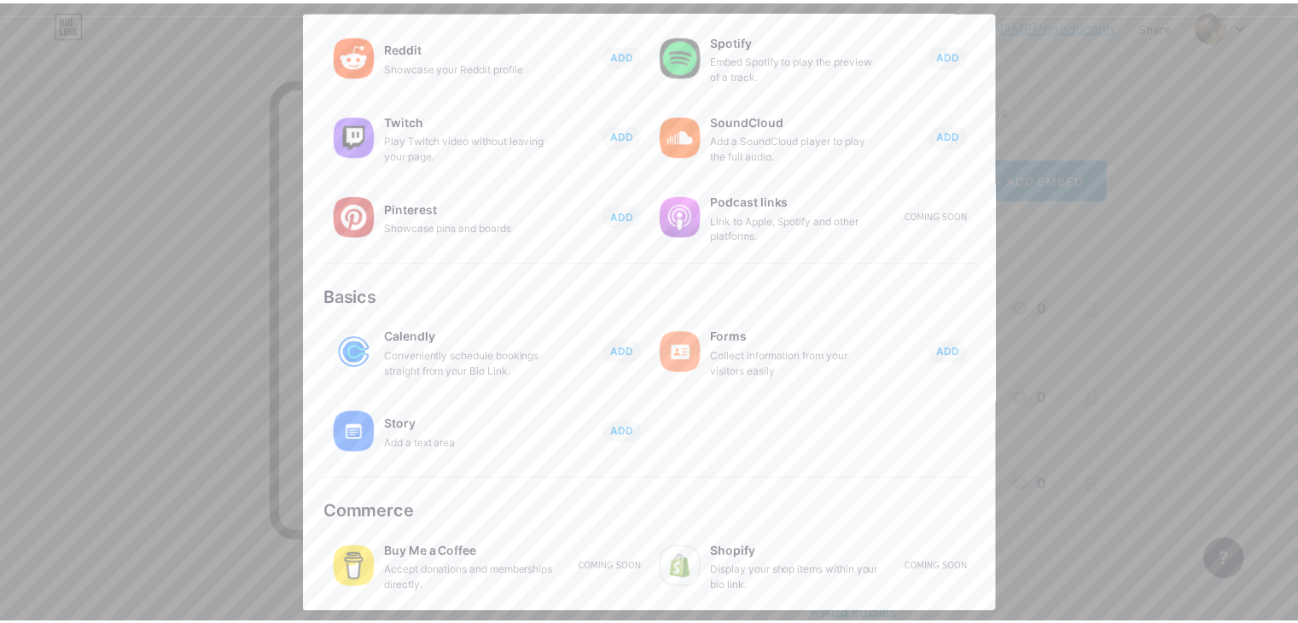
scroll to position [0, 0]
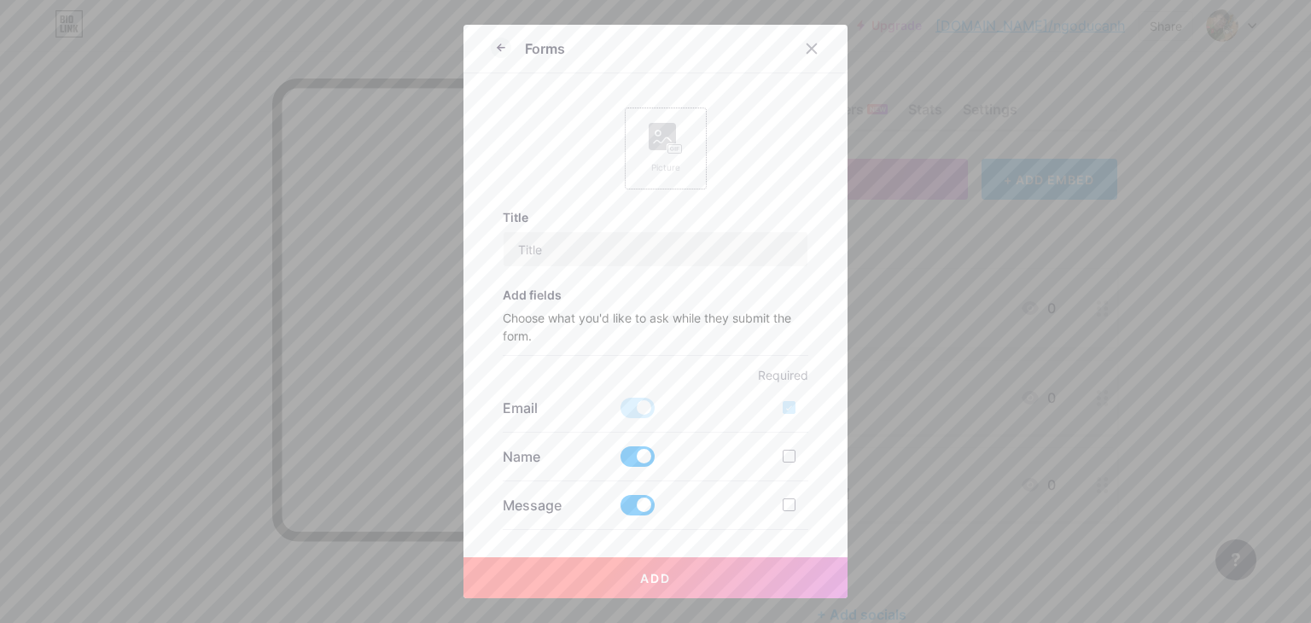
click at [667, 144] on rect at bounding box center [674, 149] width 15 height 10
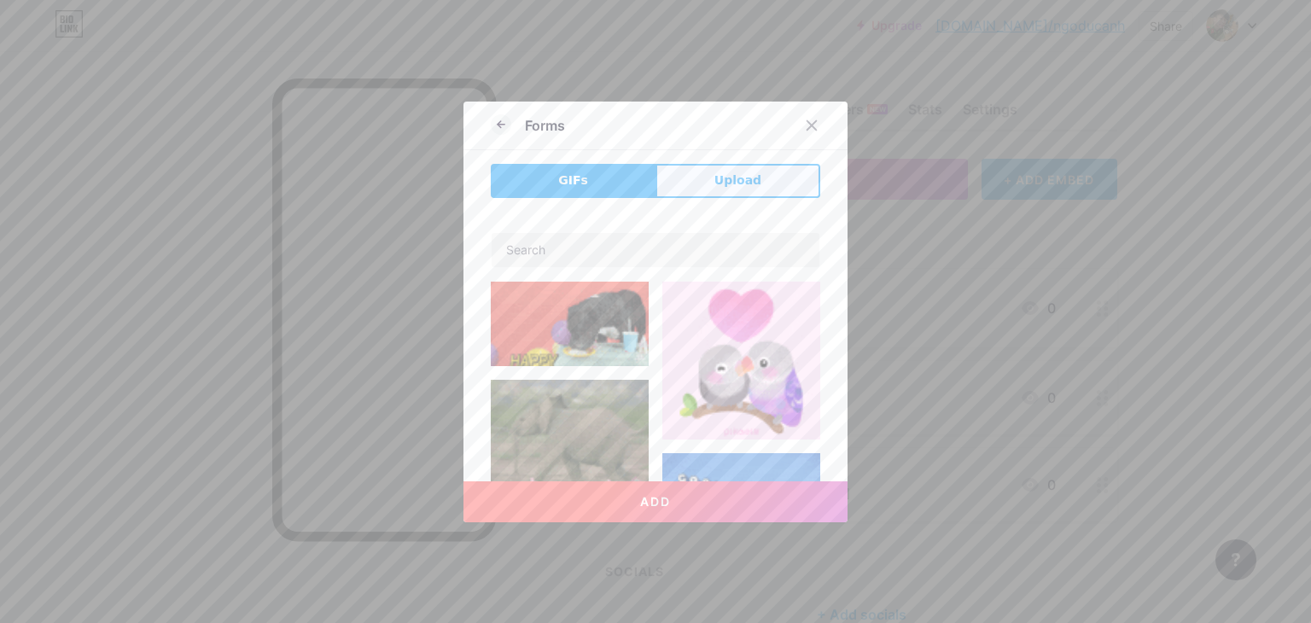
click at [706, 189] on button "Upload" at bounding box center [737, 181] width 165 height 34
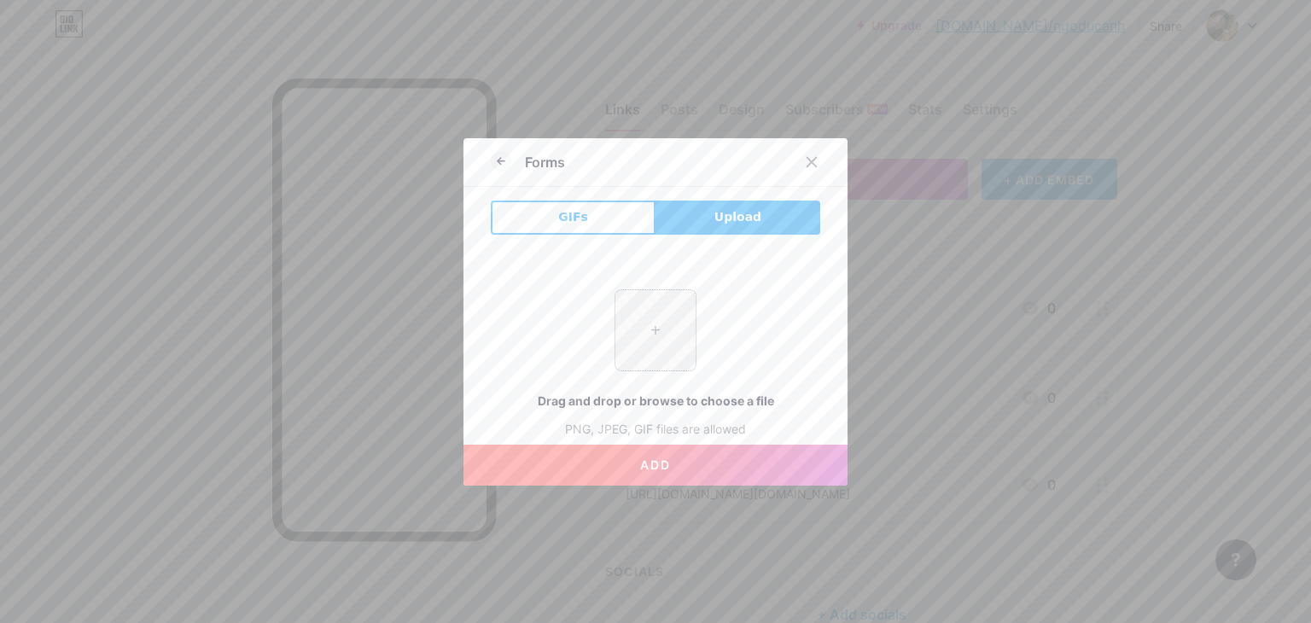
click at [644, 316] on input "file" at bounding box center [655, 330] width 80 height 80
type input "C:\fakepath\ZALO 2.jpg"
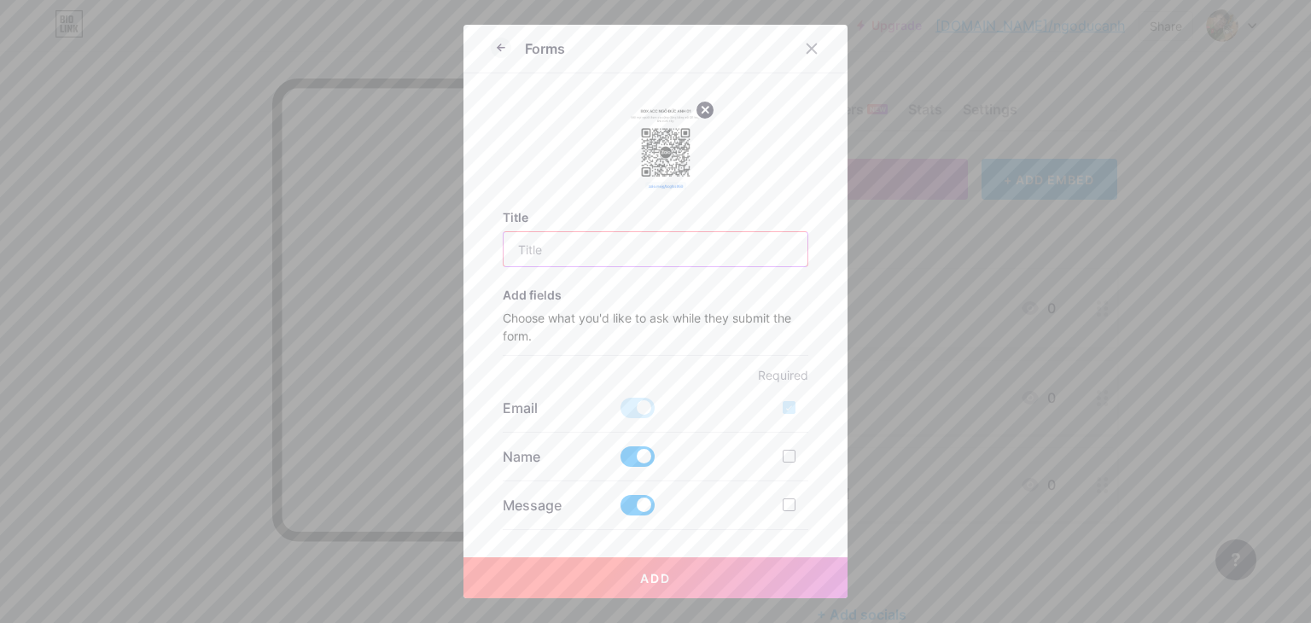
click at [556, 260] on input "text" at bounding box center [655, 249] width 305 height 34
type input "BOX ACC ZALO CỦA TỚ"
click at [463, 557] on button "Add" at bounding box center [655, 577] width 384 height 41
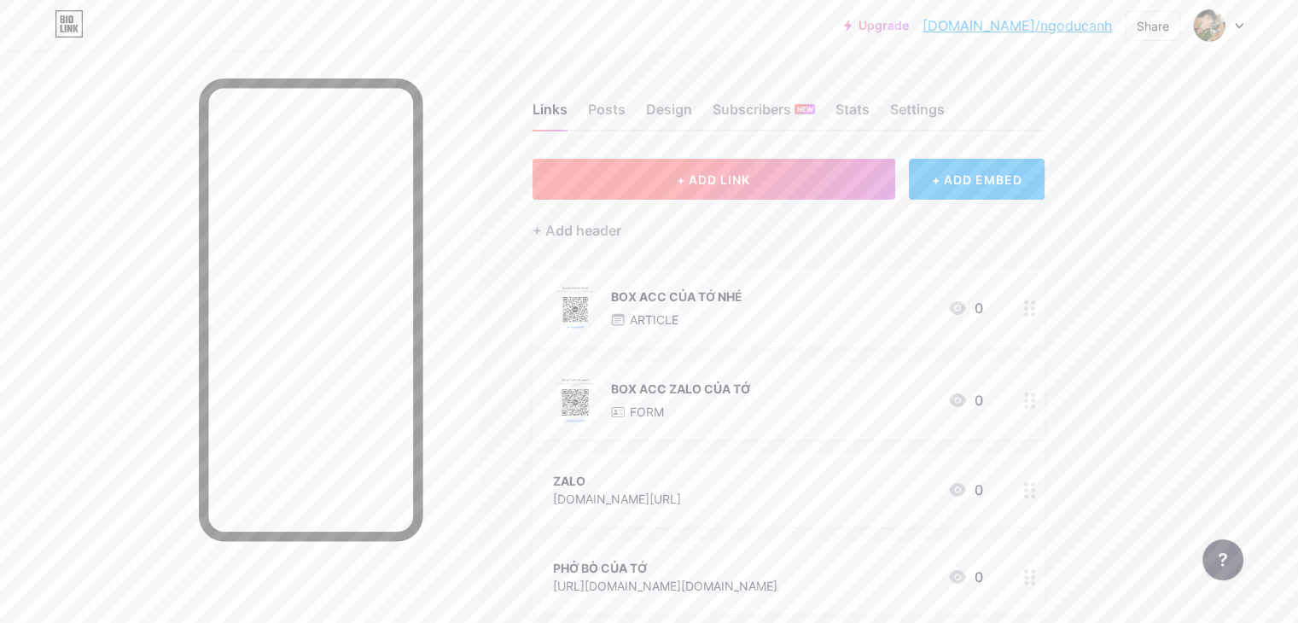
click at [846, 184] on button "+ ADD LINK" at bounding box center [713, 179] width 363 height 41
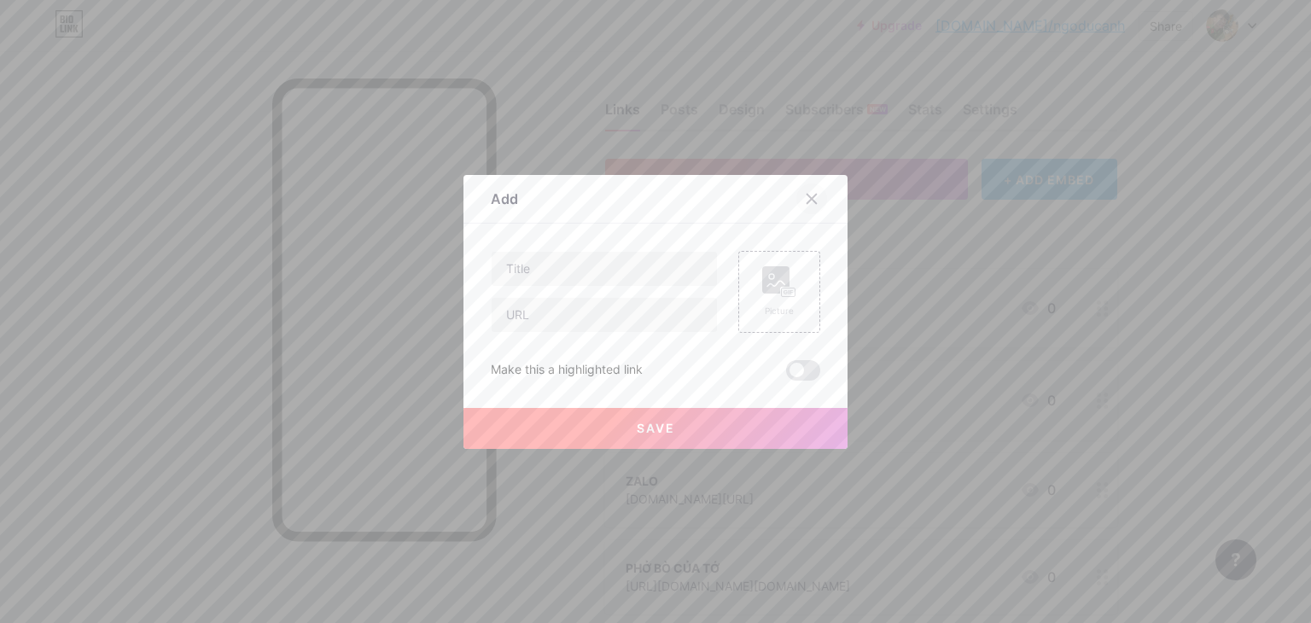
click at [807, 199] on icon at bounding box center [811, 198] width 9 height 9
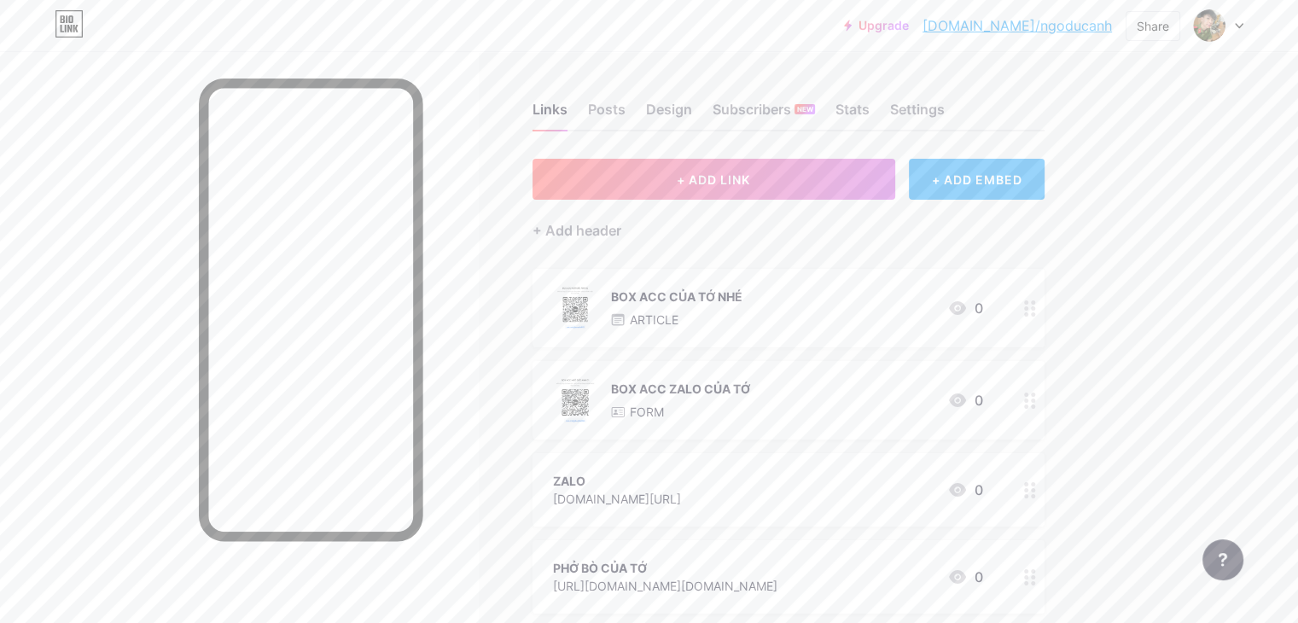
scroll to position [85, 0]
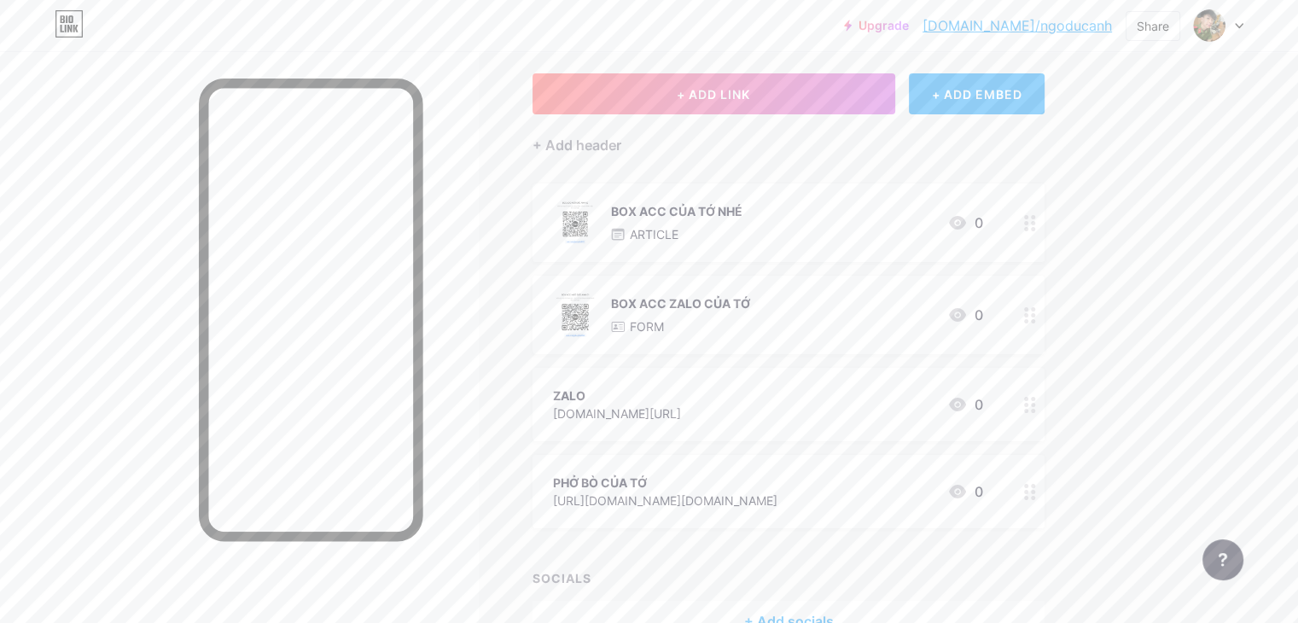
click at [597, 305] on img at bounding box center [575, 315] width 44 height 44
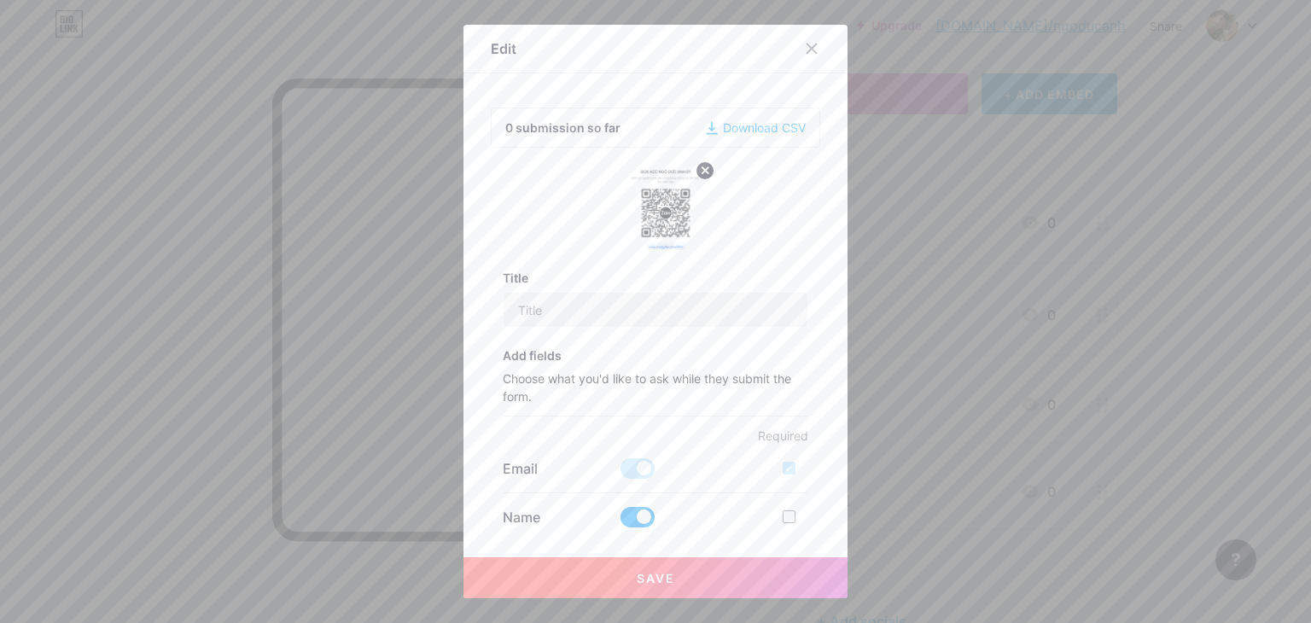
click at [1003, 289] on div at bounding box center [655, 311] width 1311 height 623
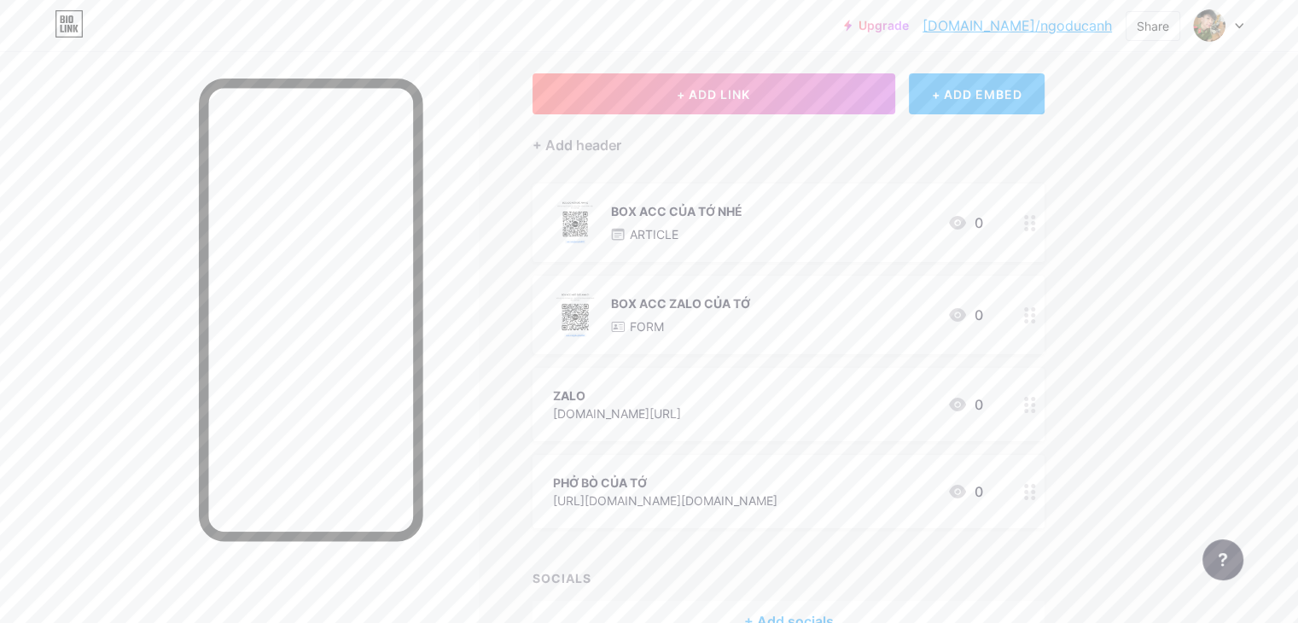
scroll to position [0, 0]
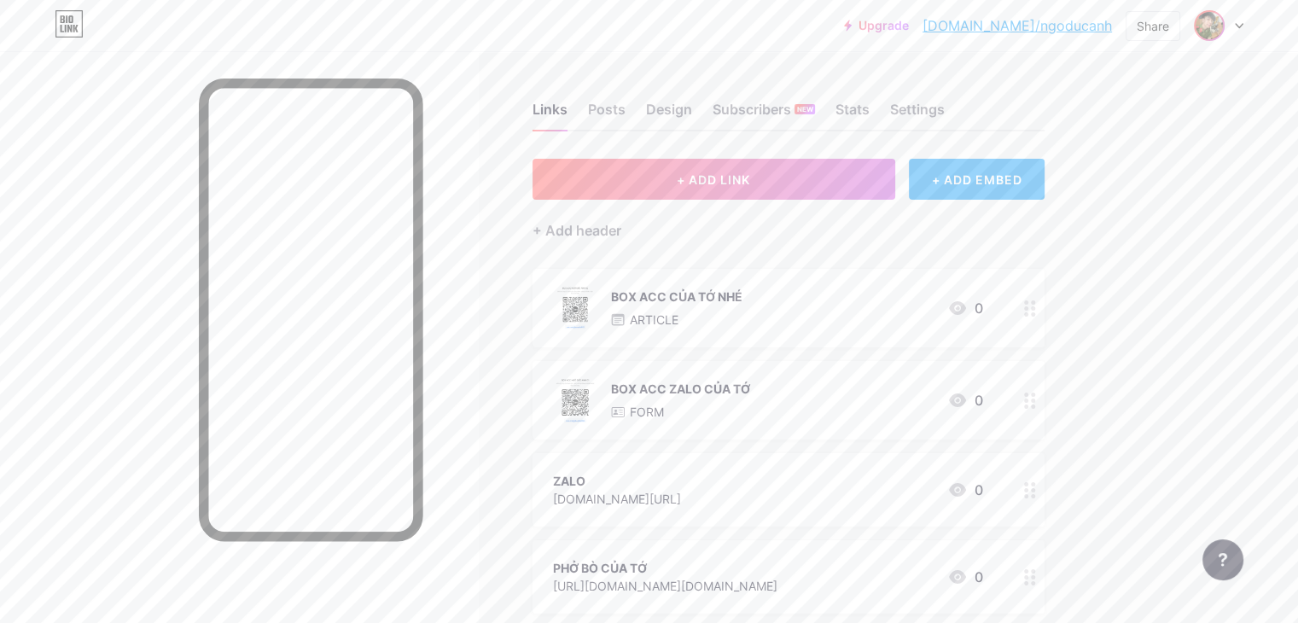
click at [1222, 32] on span at bounding box center [1208, 25] width 27 height 27
click at [1218, 110] on icon at bounding box center [1221, 108] width 9 height 7
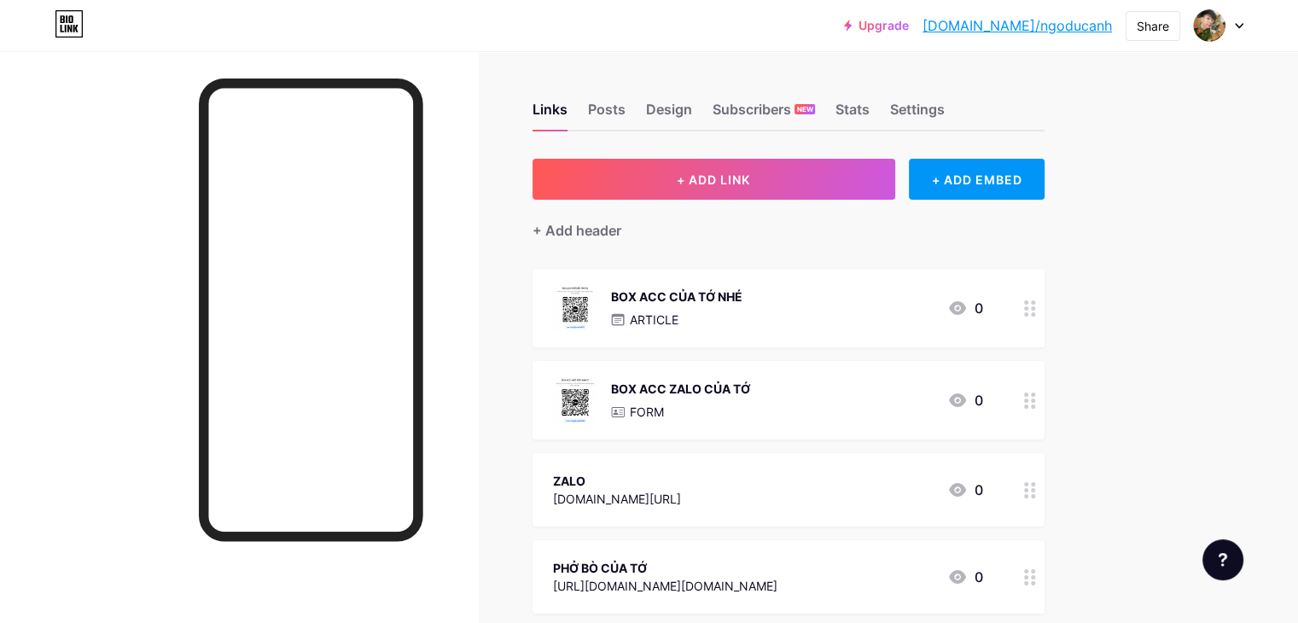
click at [994, 18] on link "[DOMAIN_NAME]/ngoducanh" at bounding box center [1016, 25] width 189 height 20
